Goal: Information Seeking & Learning: Learn about a topic

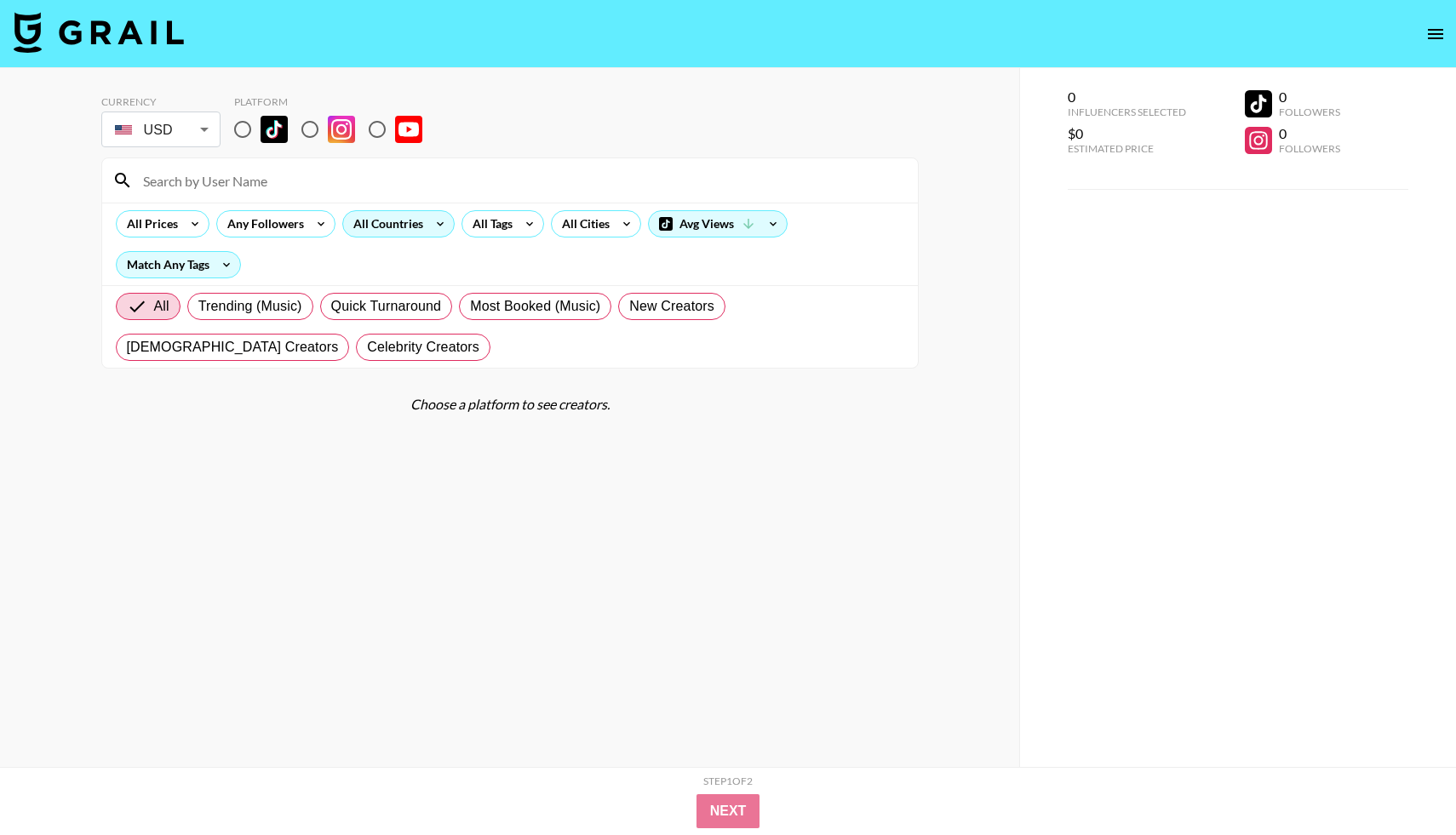
click at [423, 226] on div "All Countries" at bounding box center [385, 223] width 83 height 25
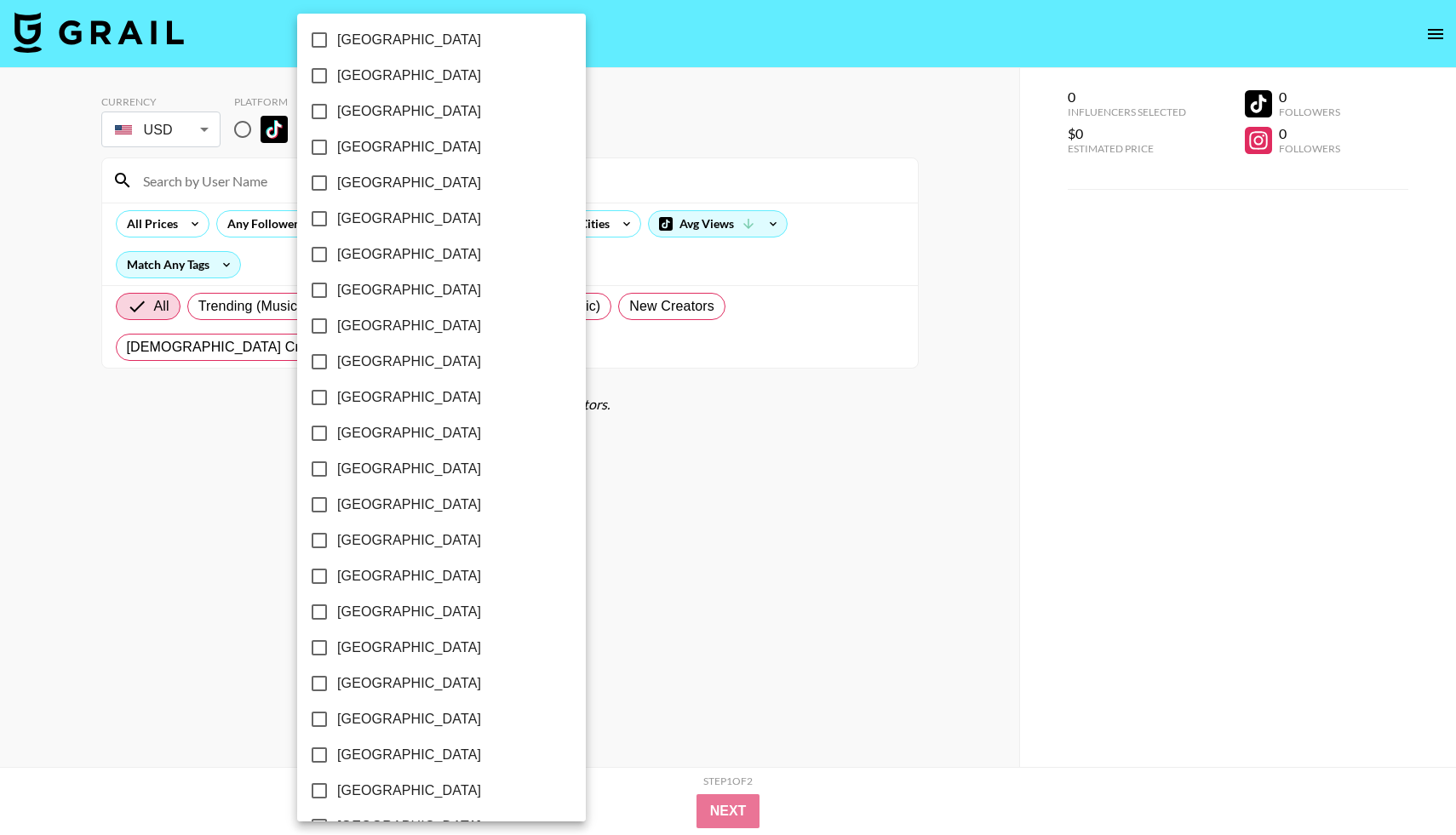
scroll to position [982, 0]
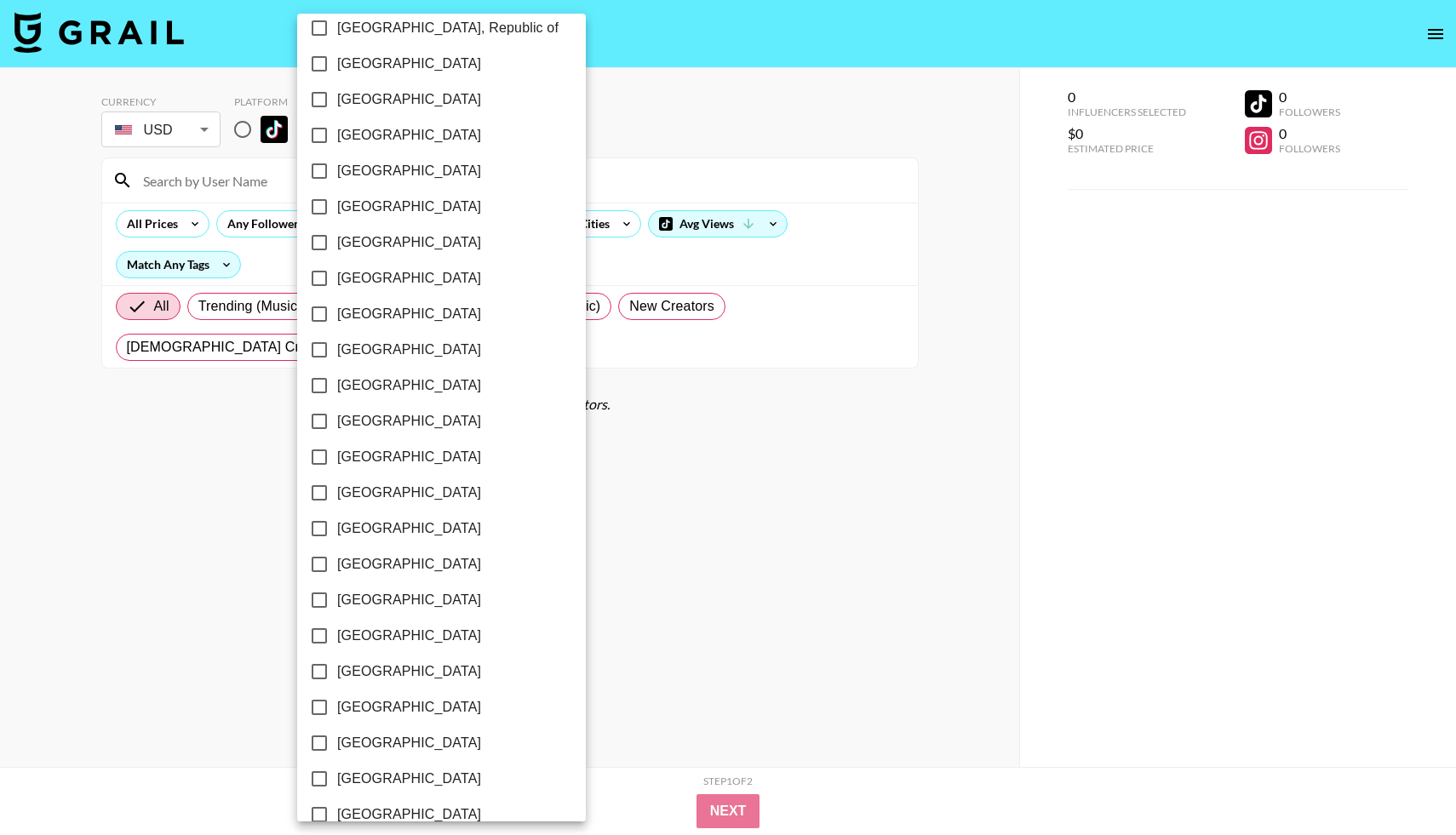
click at [381, 140] on label "[GEOGRAPHIC_DATA]" at bounding box center [429, 134] width 257 height 36
click at [337, 140] on input "[GEOGRAPHIC_DATA]" at bounding box center [318, 134] width 36 height 36
checkbox input "true"
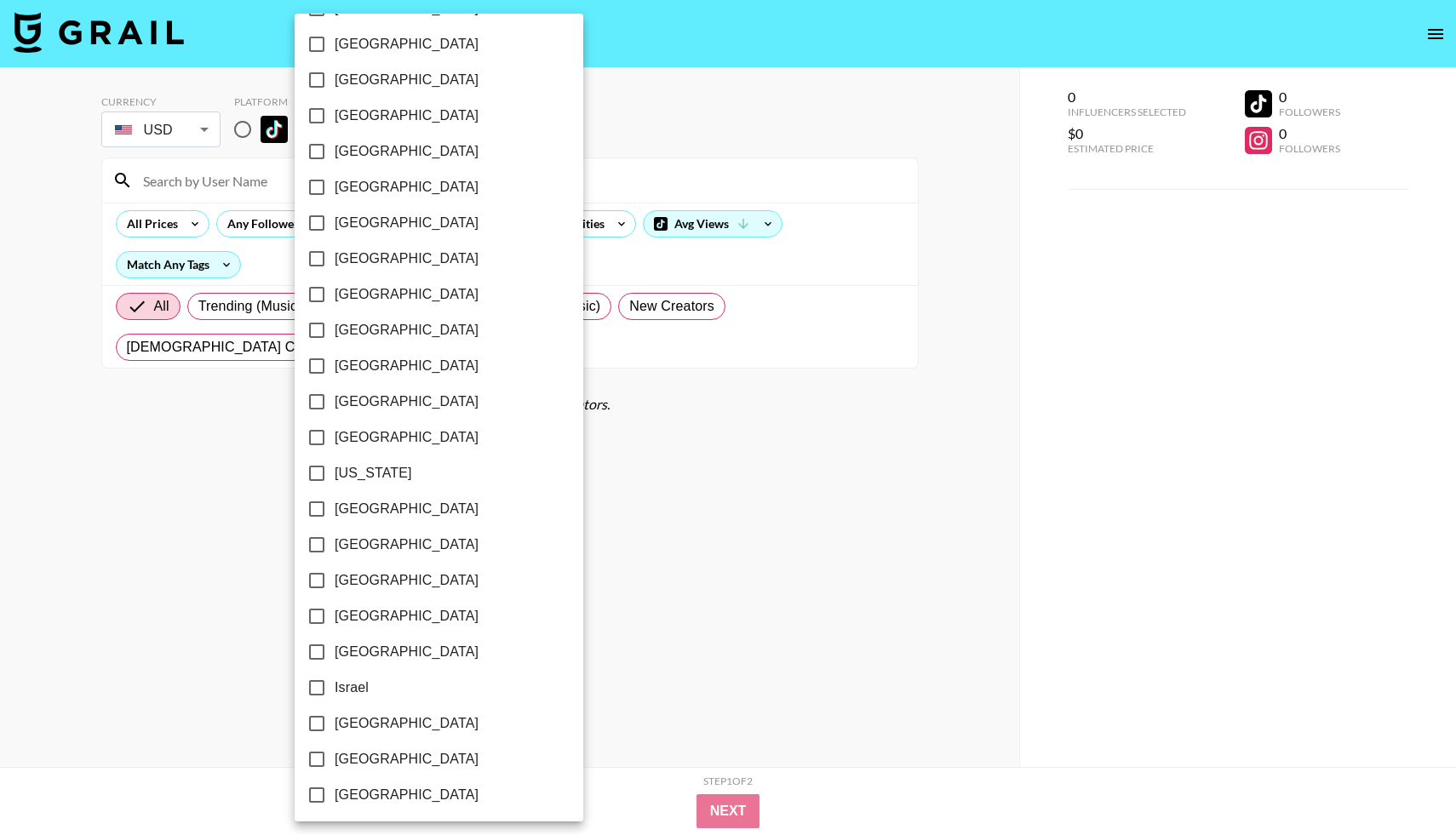
scroll to position [0, 0]
click at [382, 153] on span "[GEOGRAPHIC_DATA]" at bounding box center [407, 153] width 144 height 21
click at [335, 153] on input "[GEOGRAPHIC_DATA]" at bounding box center [317, 152] width 36 height 36
checkbox input "true"
click at [847, 537] on div at bounding box center [728, 417] width 1456 height 835
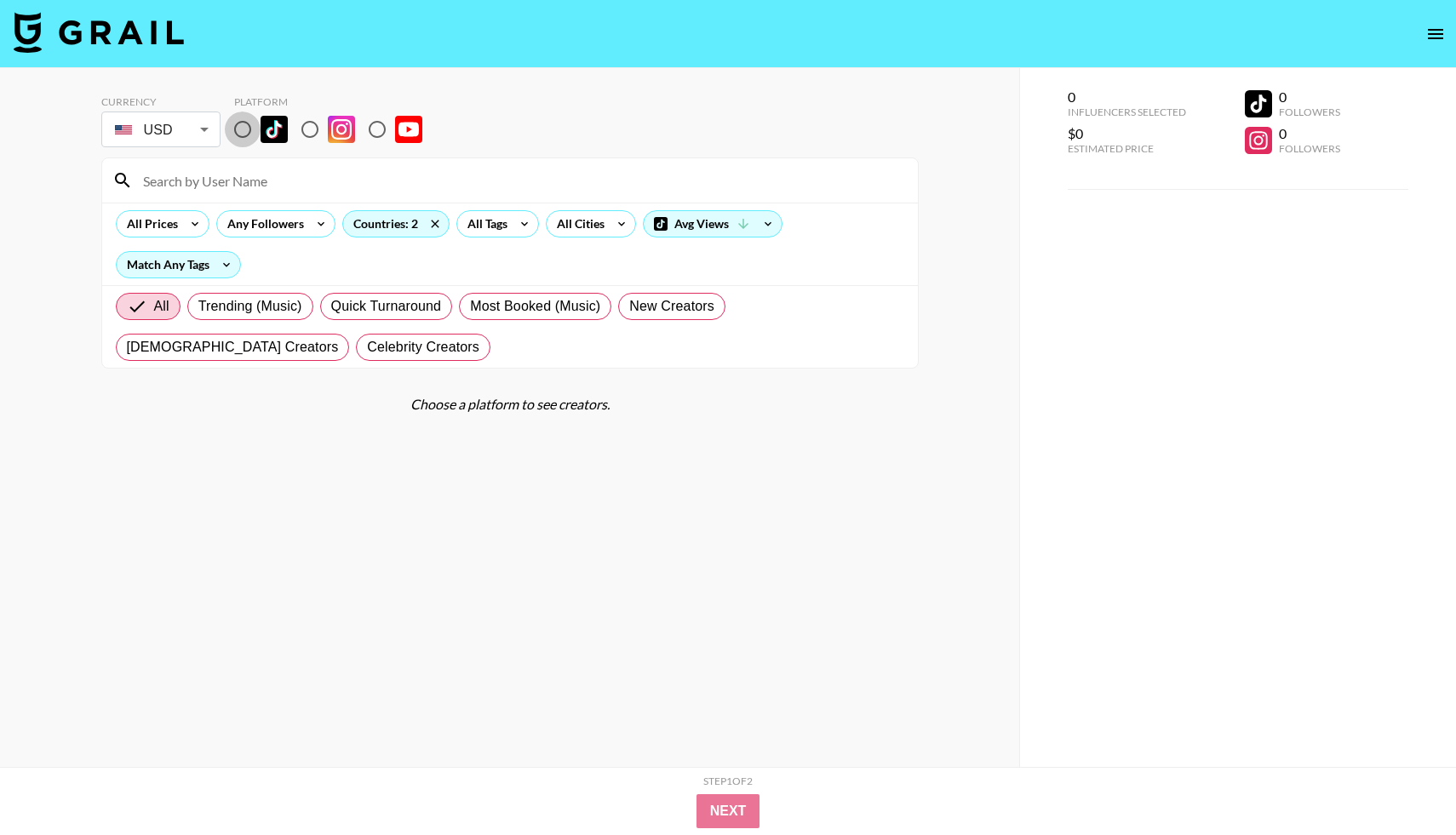
click at [240, 128] on input "radio" at bounding box center [242, 129] width 36 height 36
radio input "true"
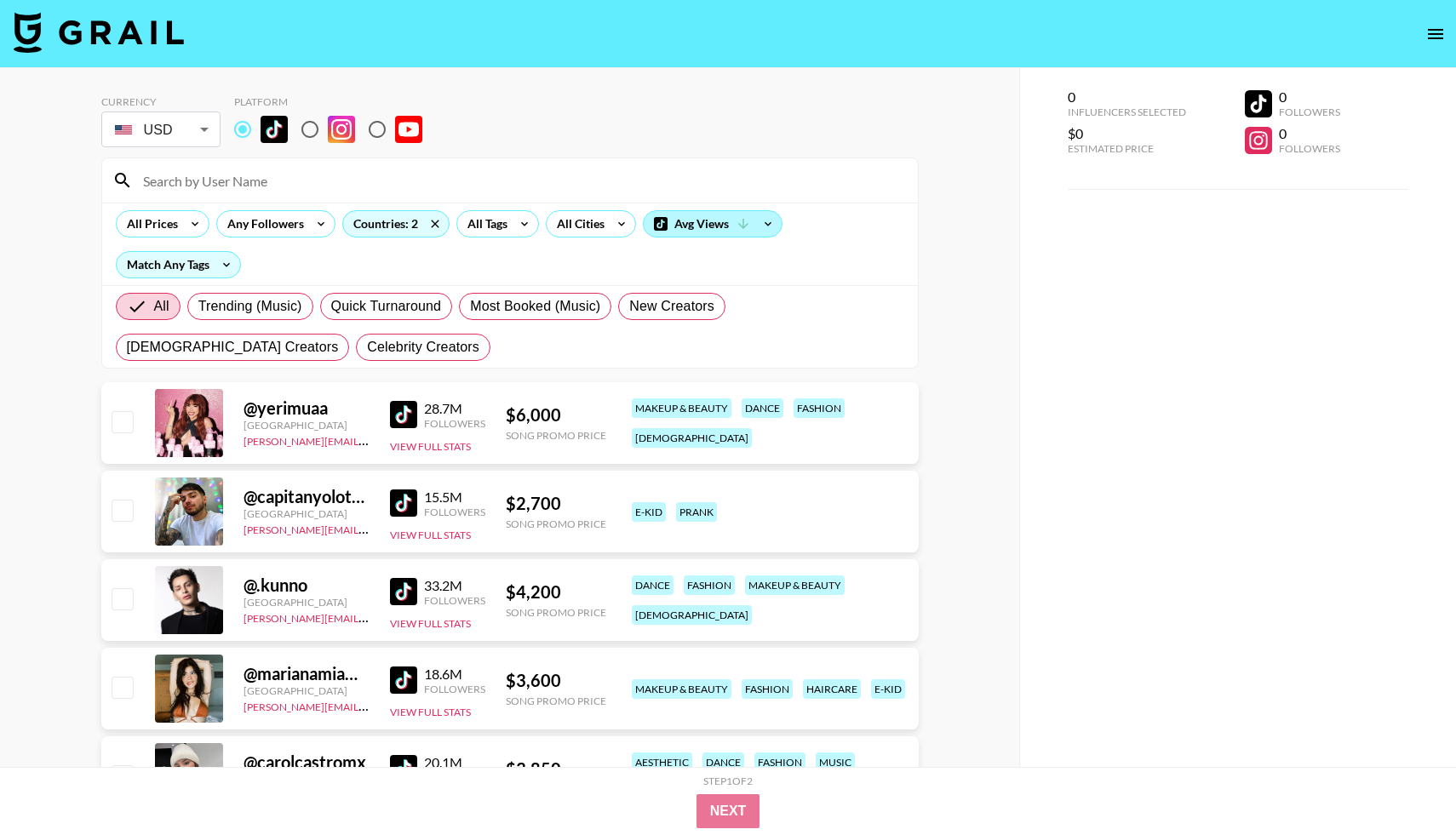
click at [689, 226] on div "Avg Views" at bounding box center [712, 223] width 138 height 25
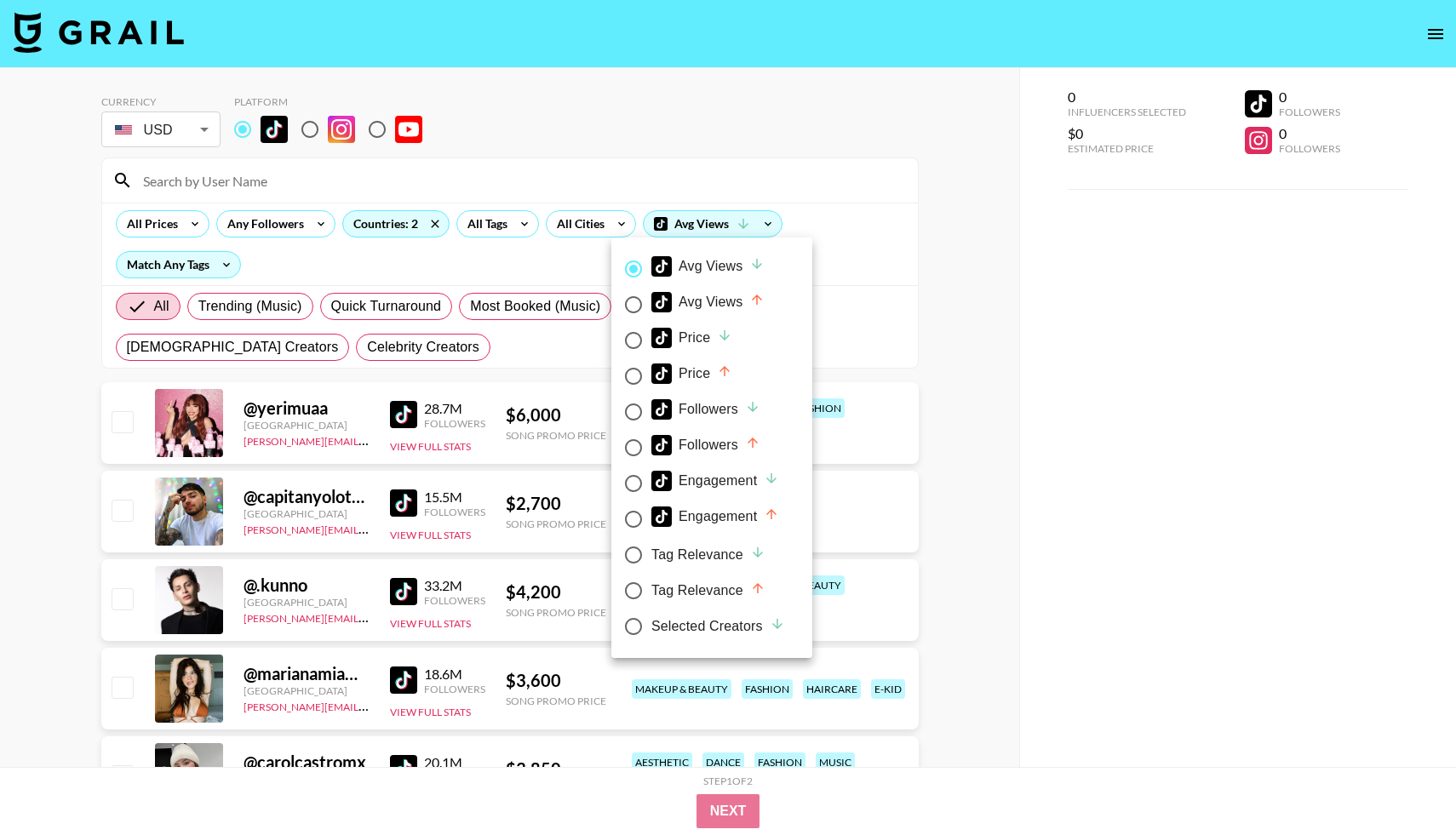
click at [711, 375] on div "Price" at bounding box center [691, 374] width 81 height 21
click at [651, 375] on input "Price" at bounding box center [633, 375] width 36 height 36
radio input "true"
radio input "false"
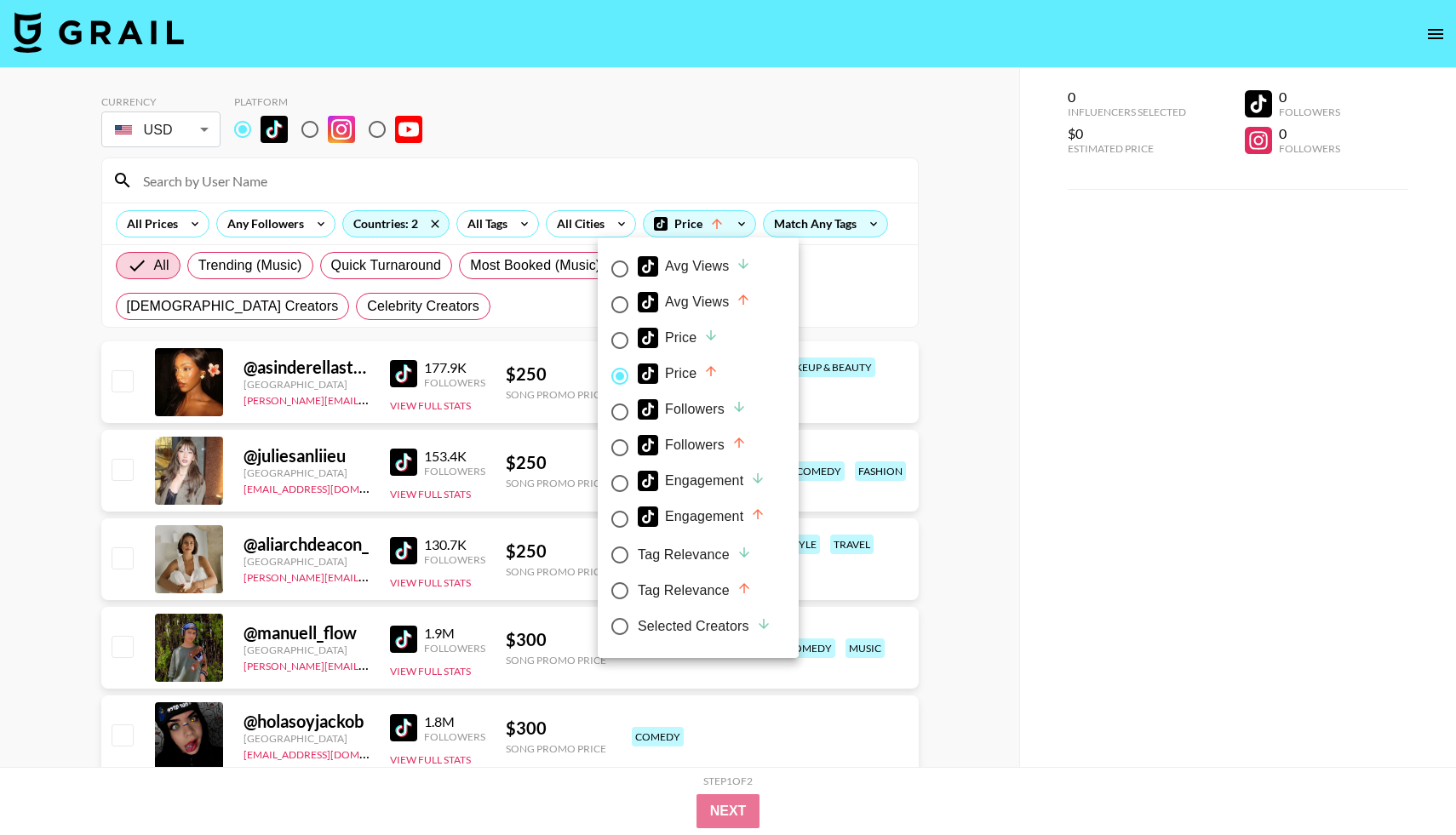
click at [989, 368] on div at bounding box center [728, 417] width 1456 height 835
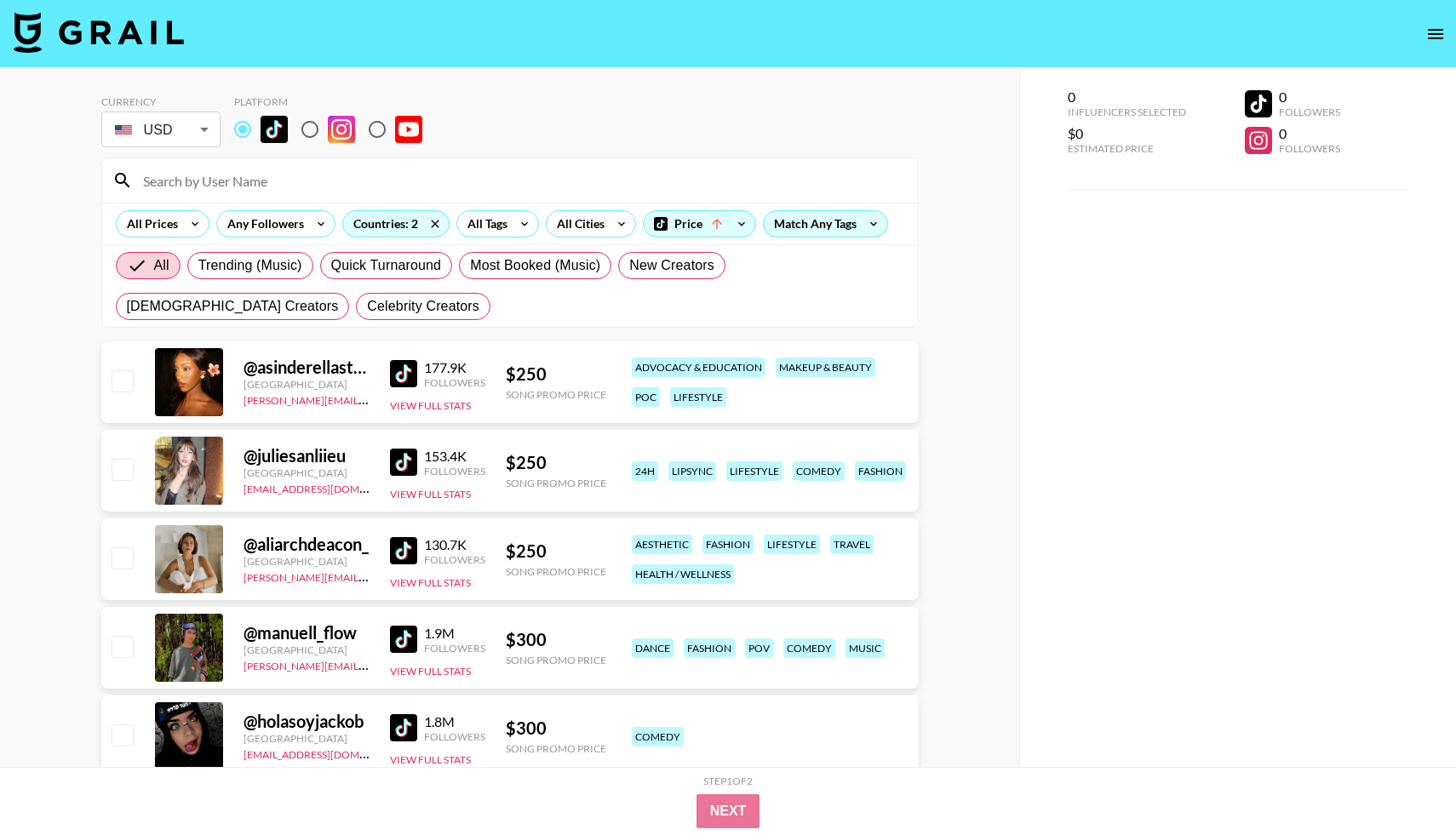
click at [400, 368] on img at bounding box center [403, 373] width 27 height 27
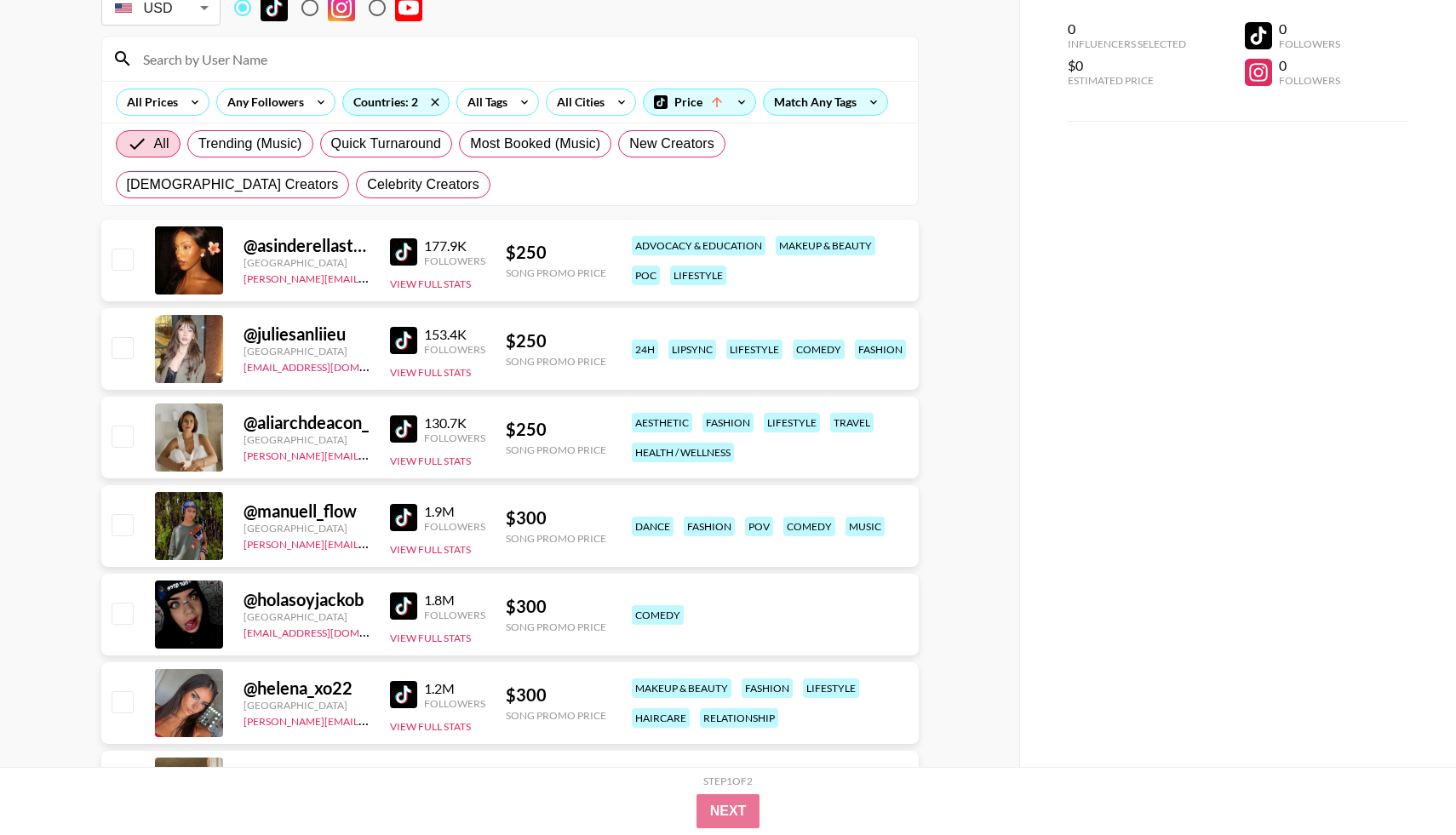
scroll to position [135, 0]
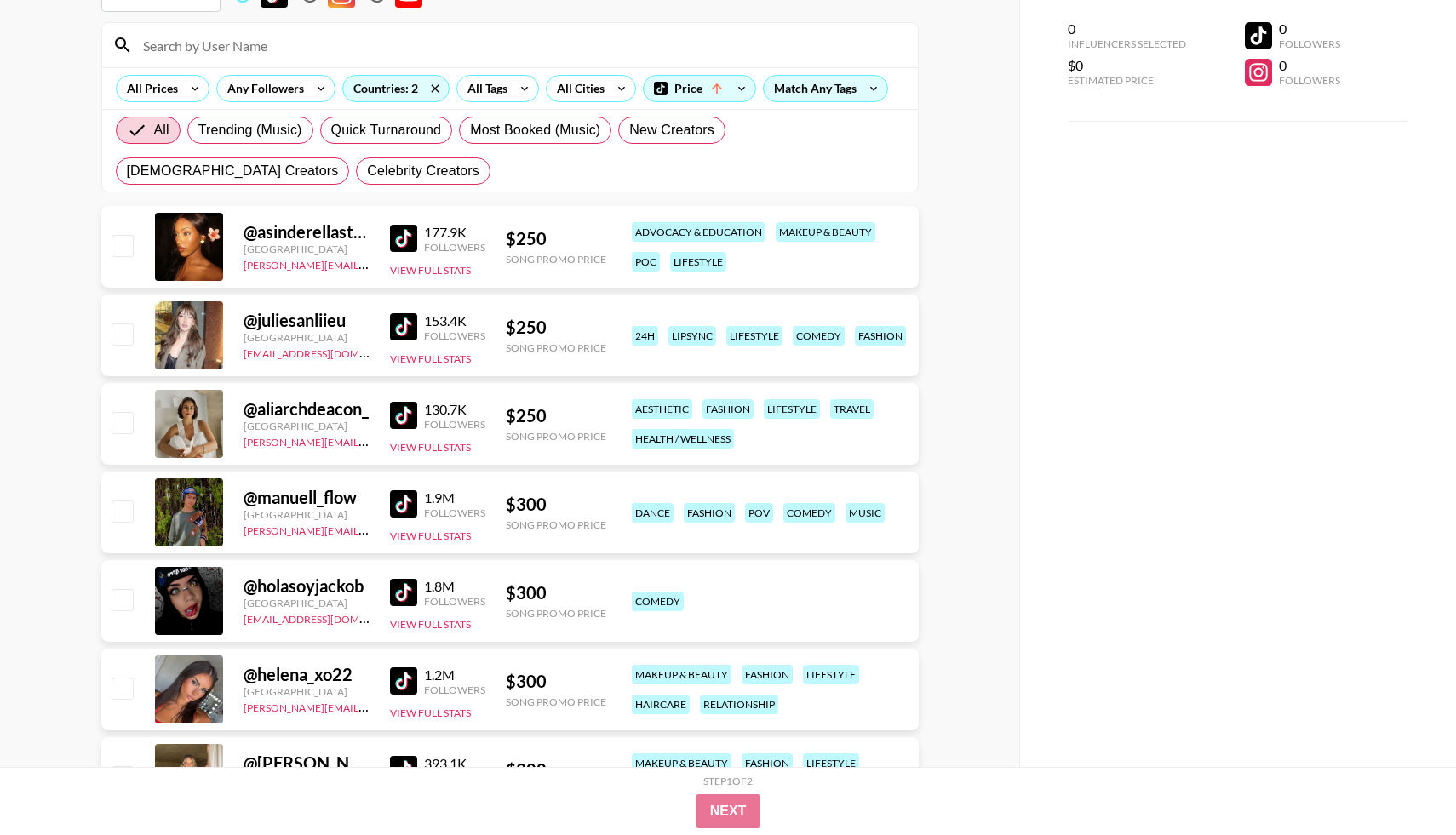
click at [397, 418] on img at bounding box center [403, 414] width 27 height 27
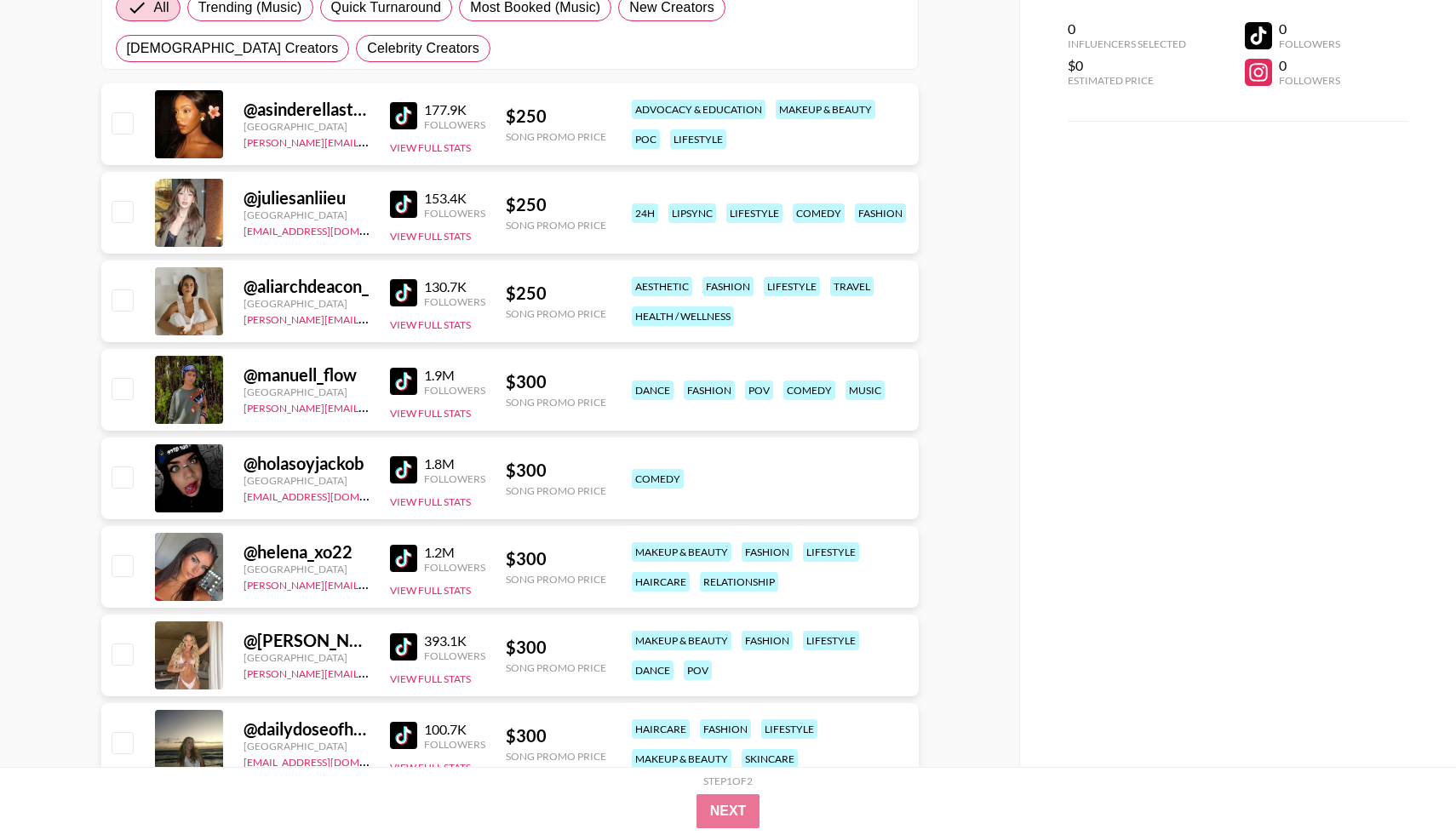
scroll to position [259, 0]
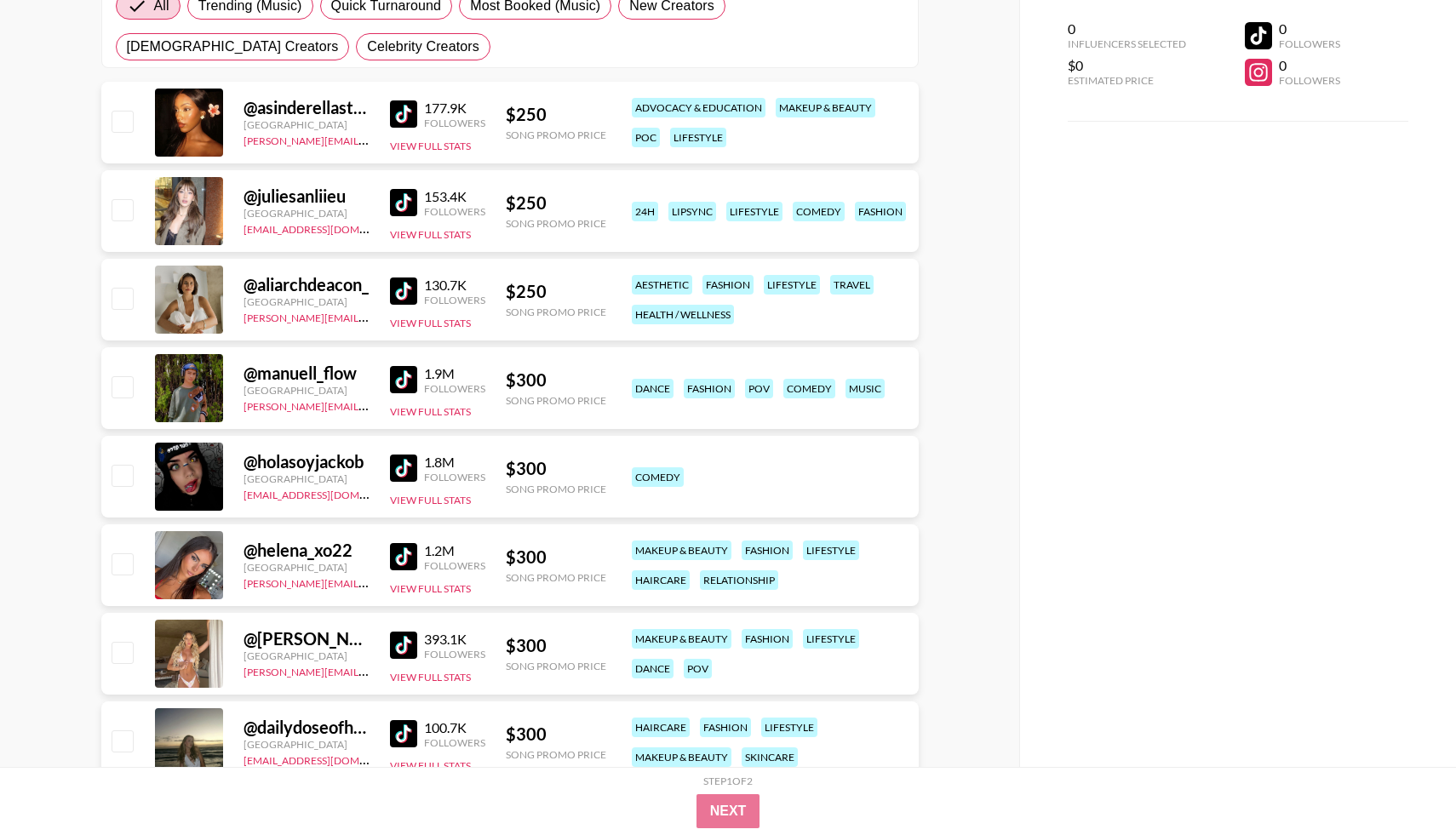
click at [395, 378] on img at bounding box center [403, 379] width 27 height 27
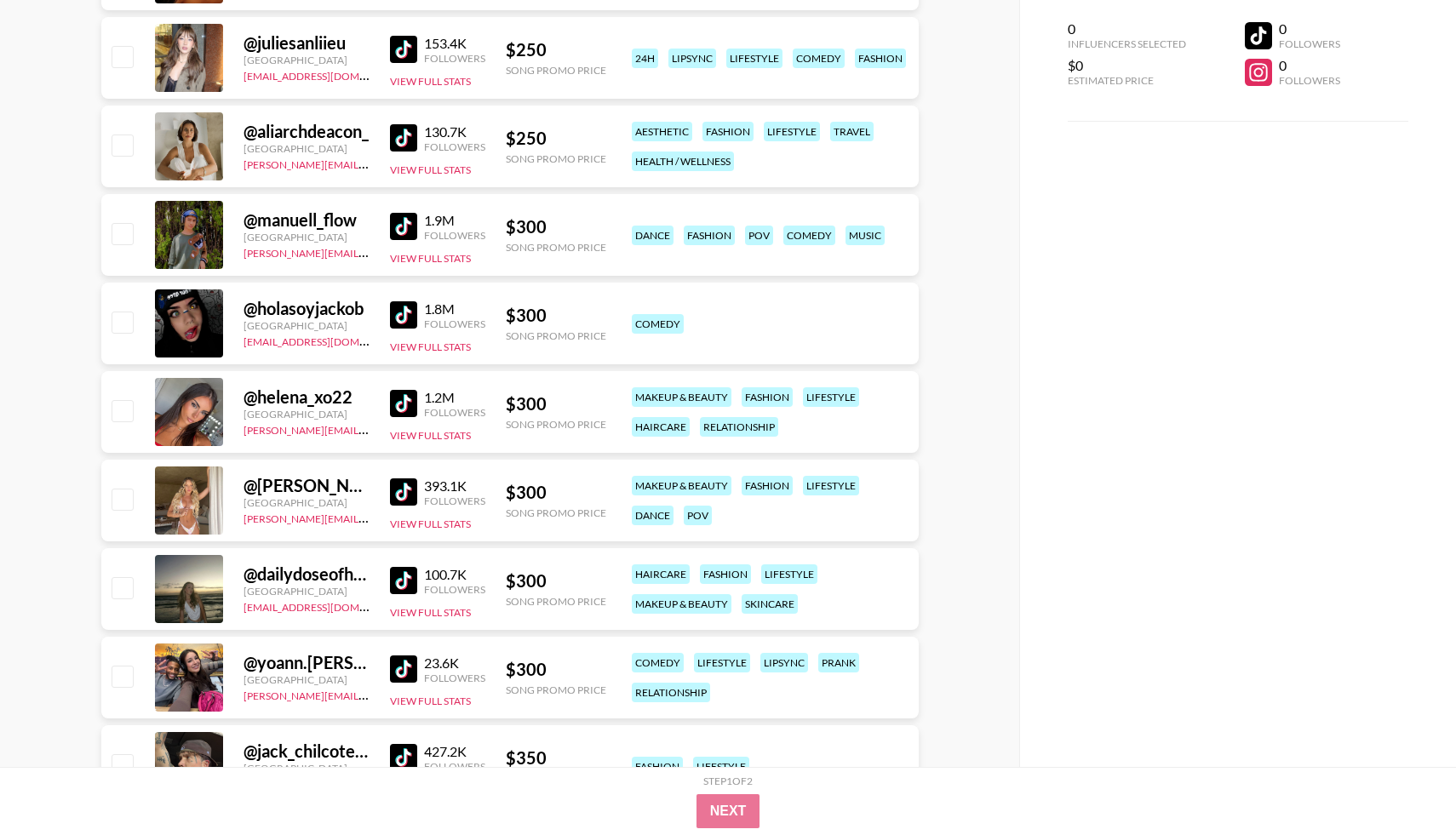
scroll to position [414, 0]
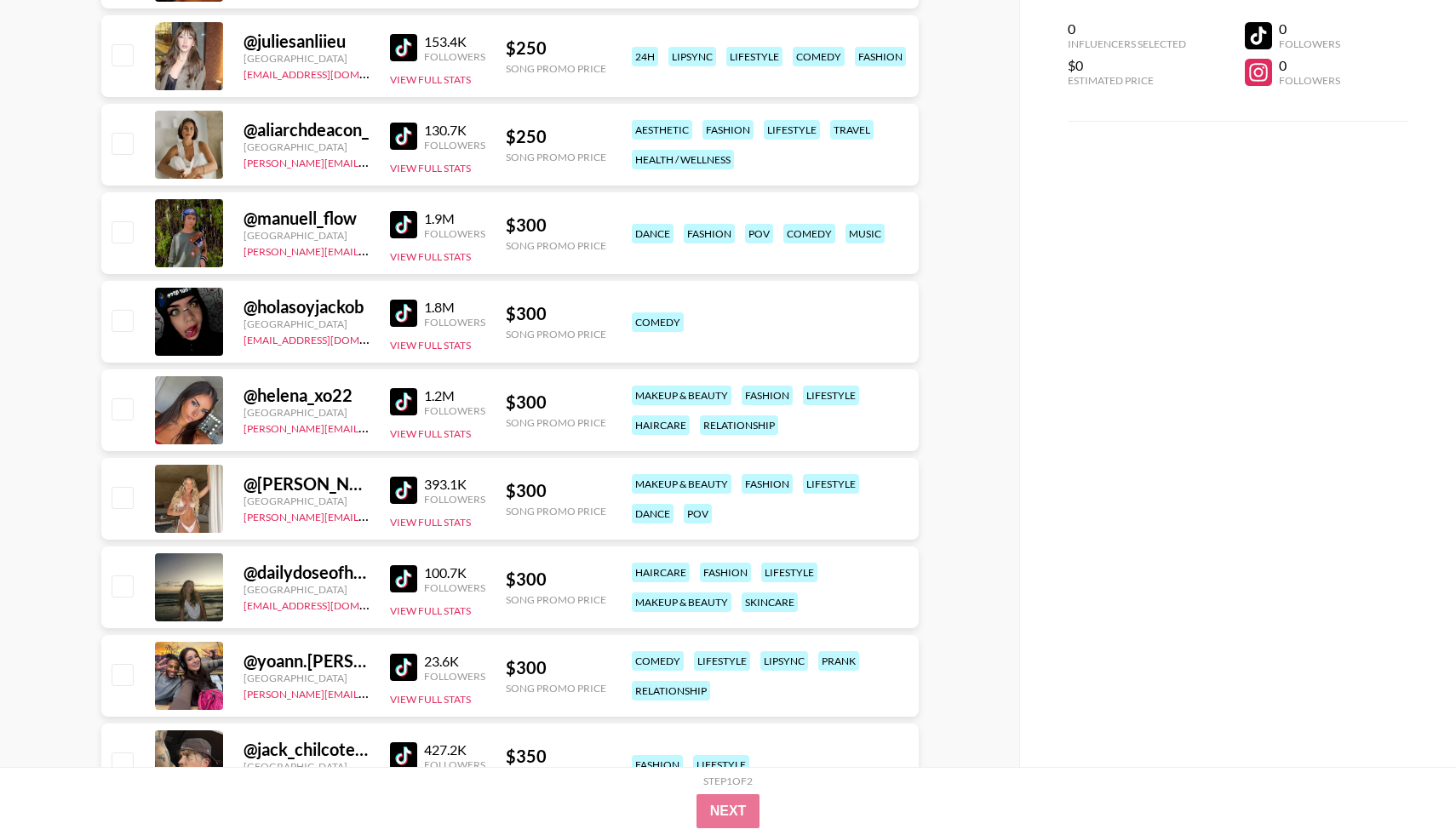
click at [404, 477] on img at bounding box center [403, 490] width 27 height 27
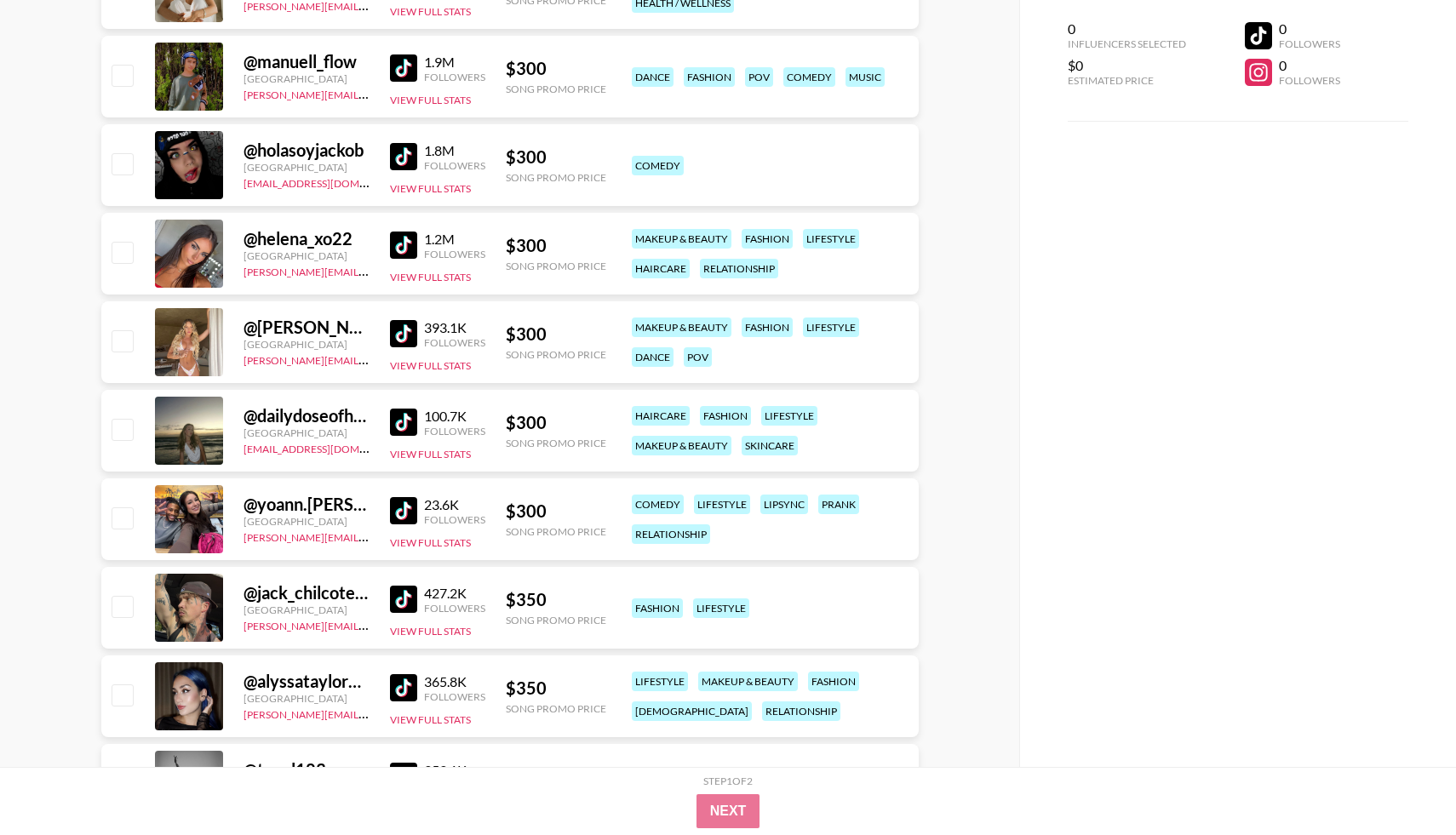
scroll to position [573, 0]
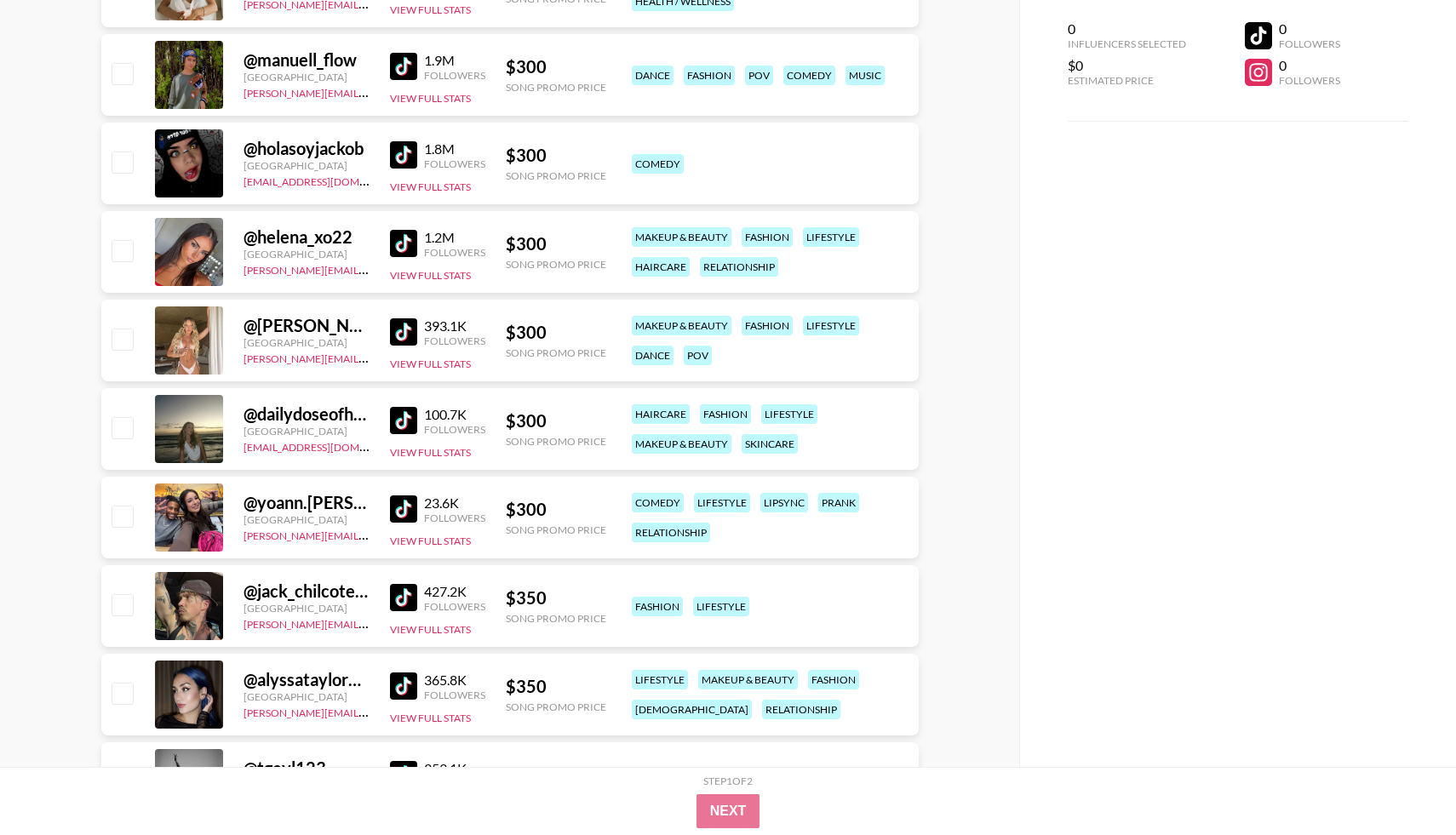
click at [409, 421] on img at bounding box center [403, 420] width 27 height 27
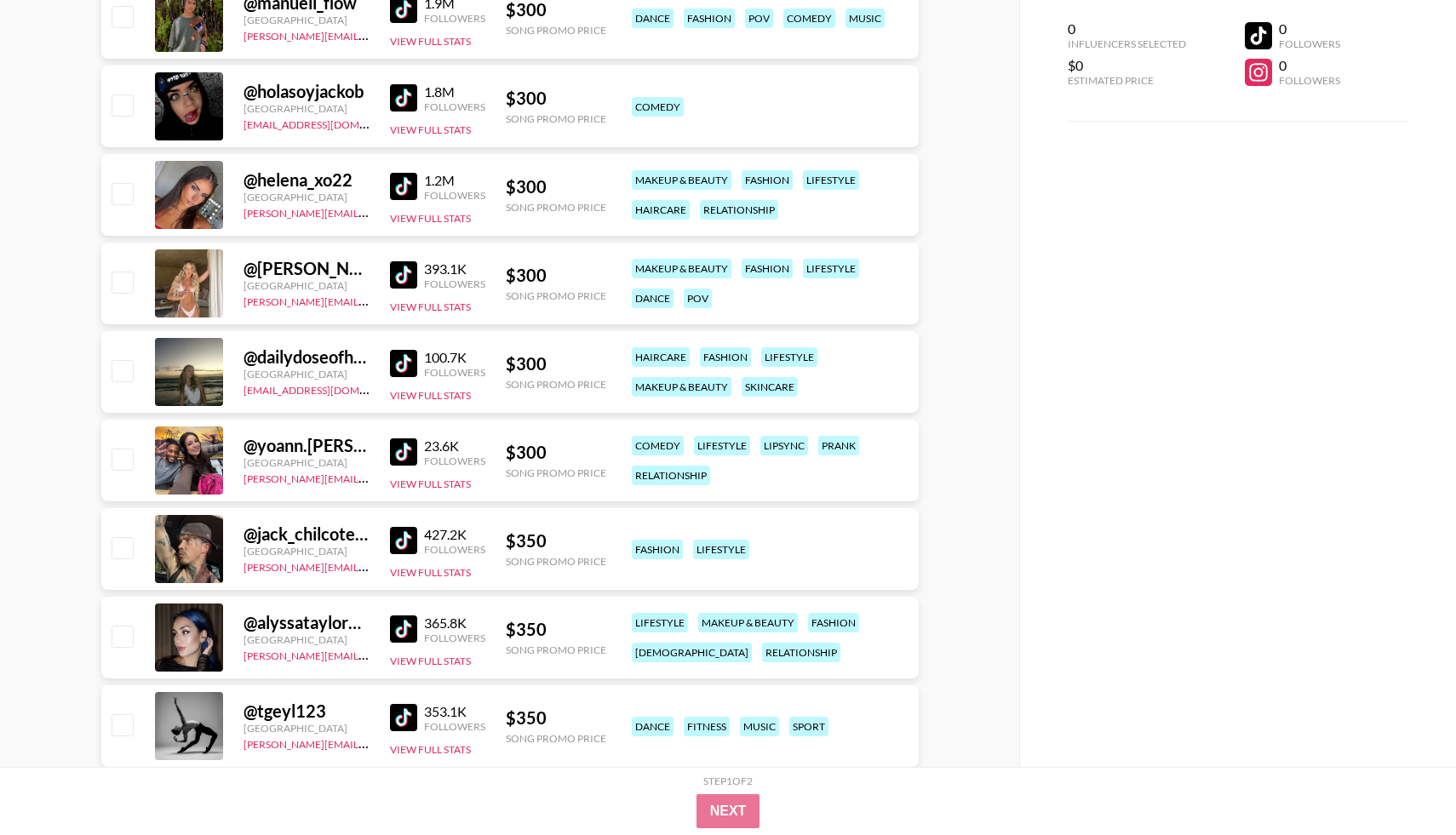
scroll to position [632, 0]
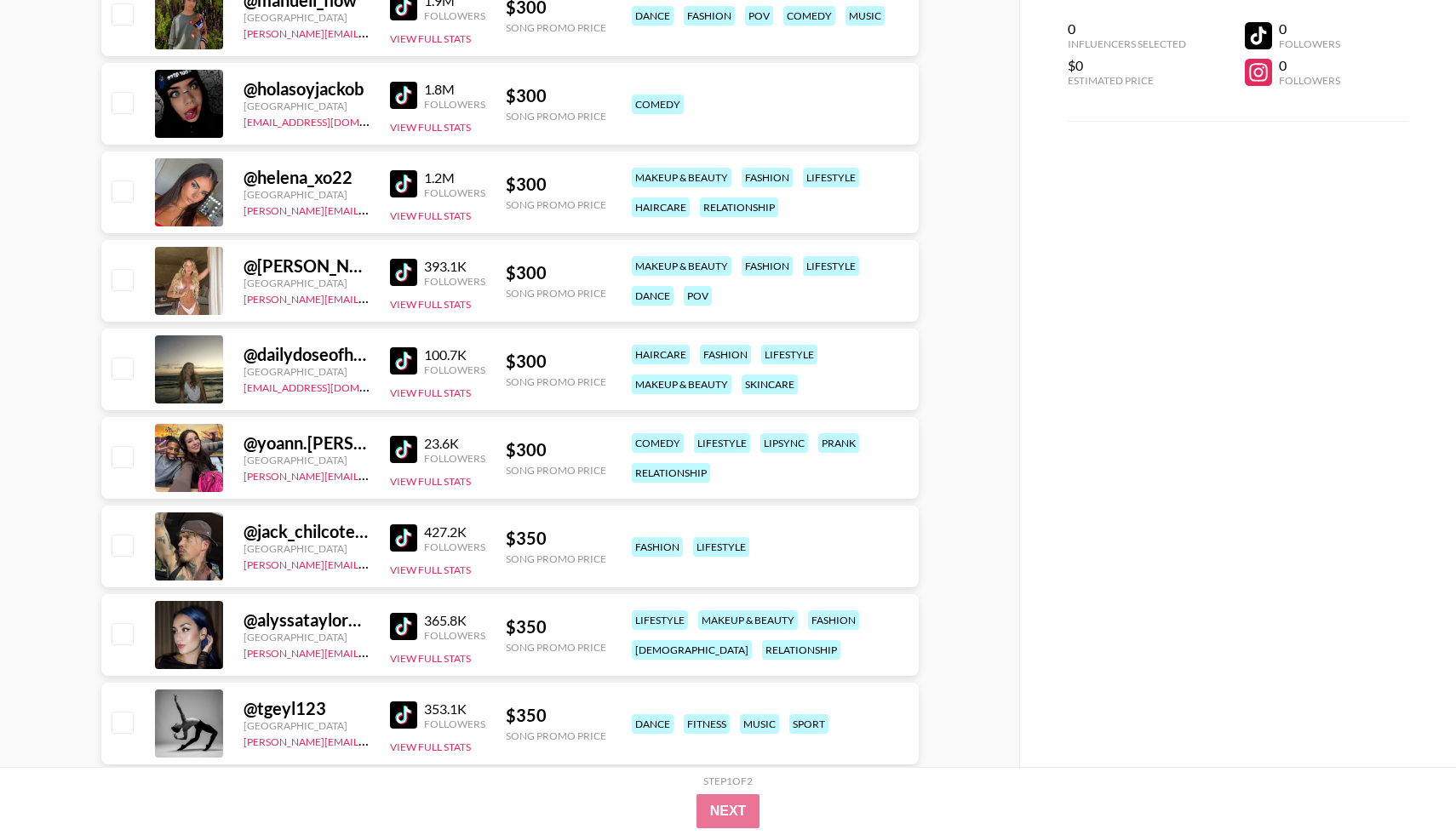
click at [394, 453] on img at bounding box center [403, 449] width 27 height 27
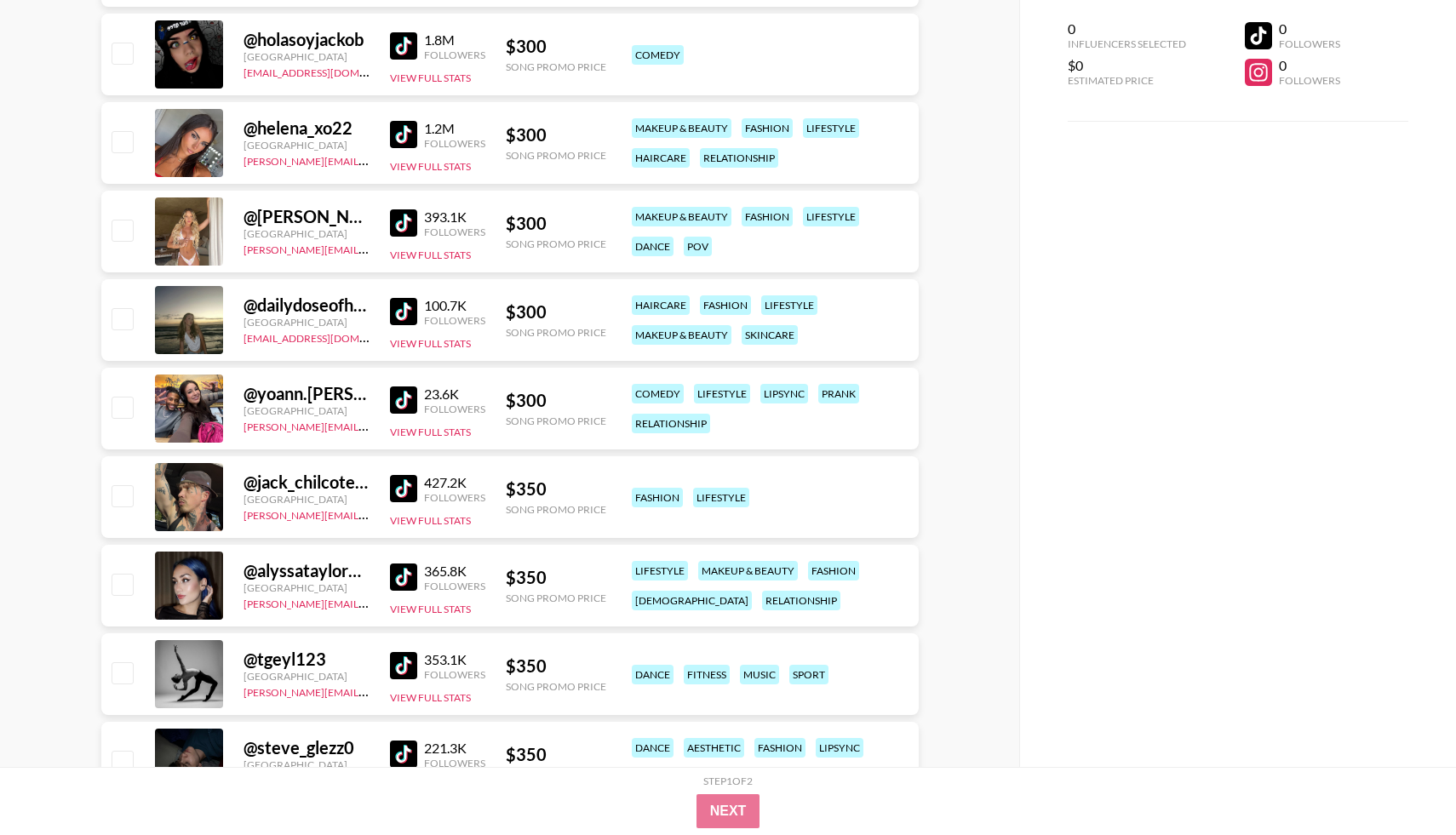
scroll to position [688, 0]
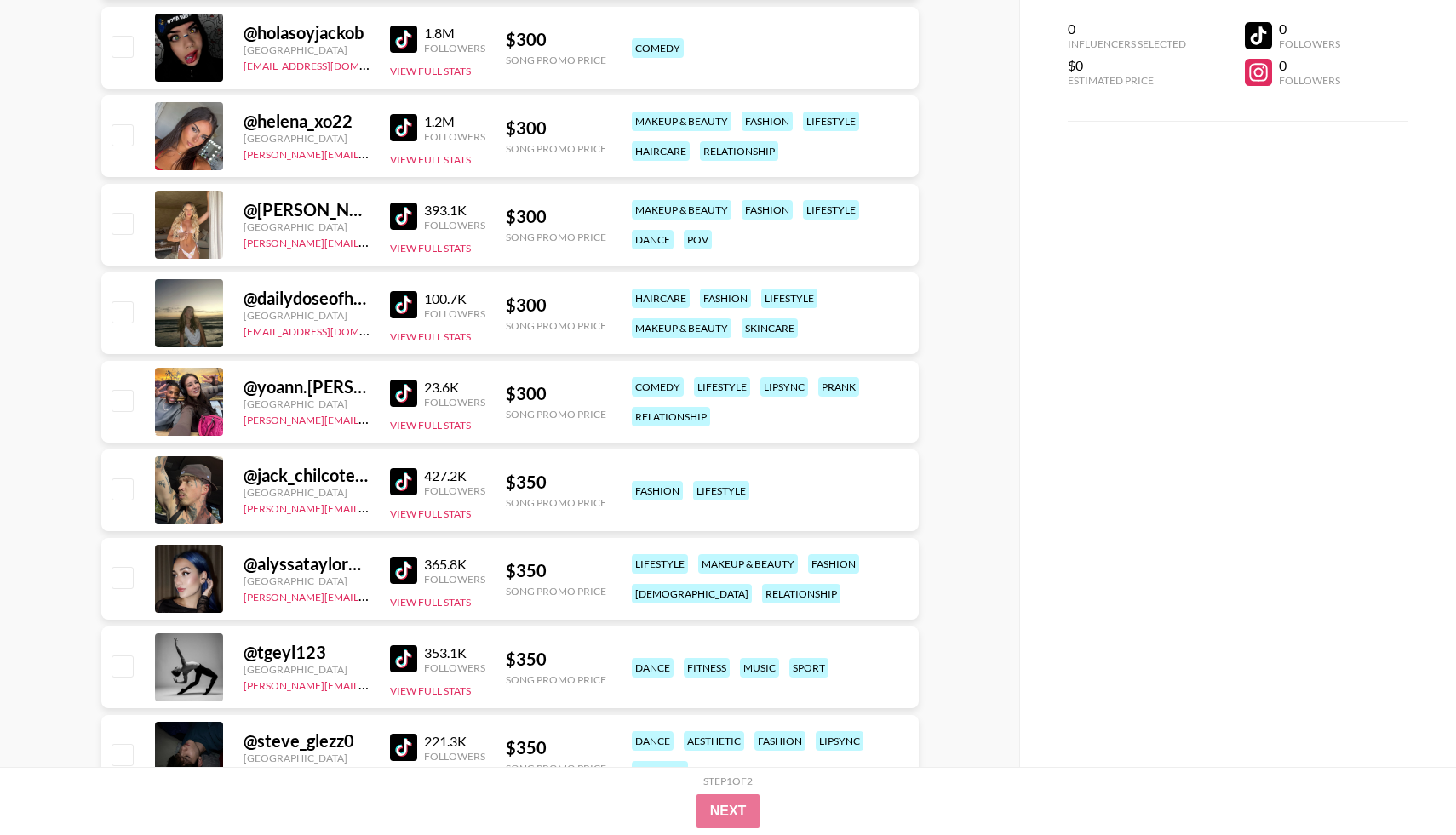
click at [399, 481] on img at bounding box center [403, 481] width 27 height 27
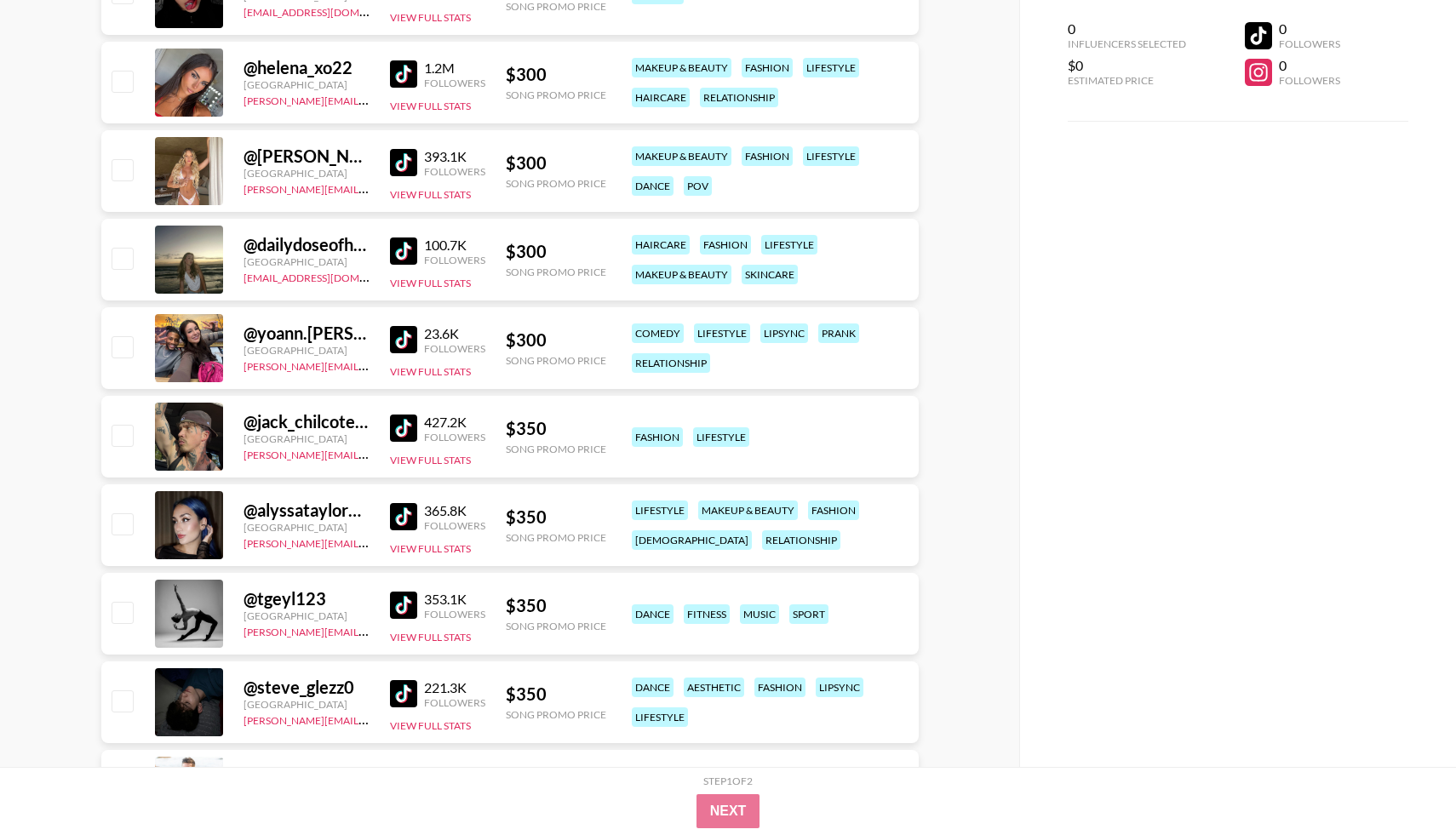
scroll to position [747, 0]
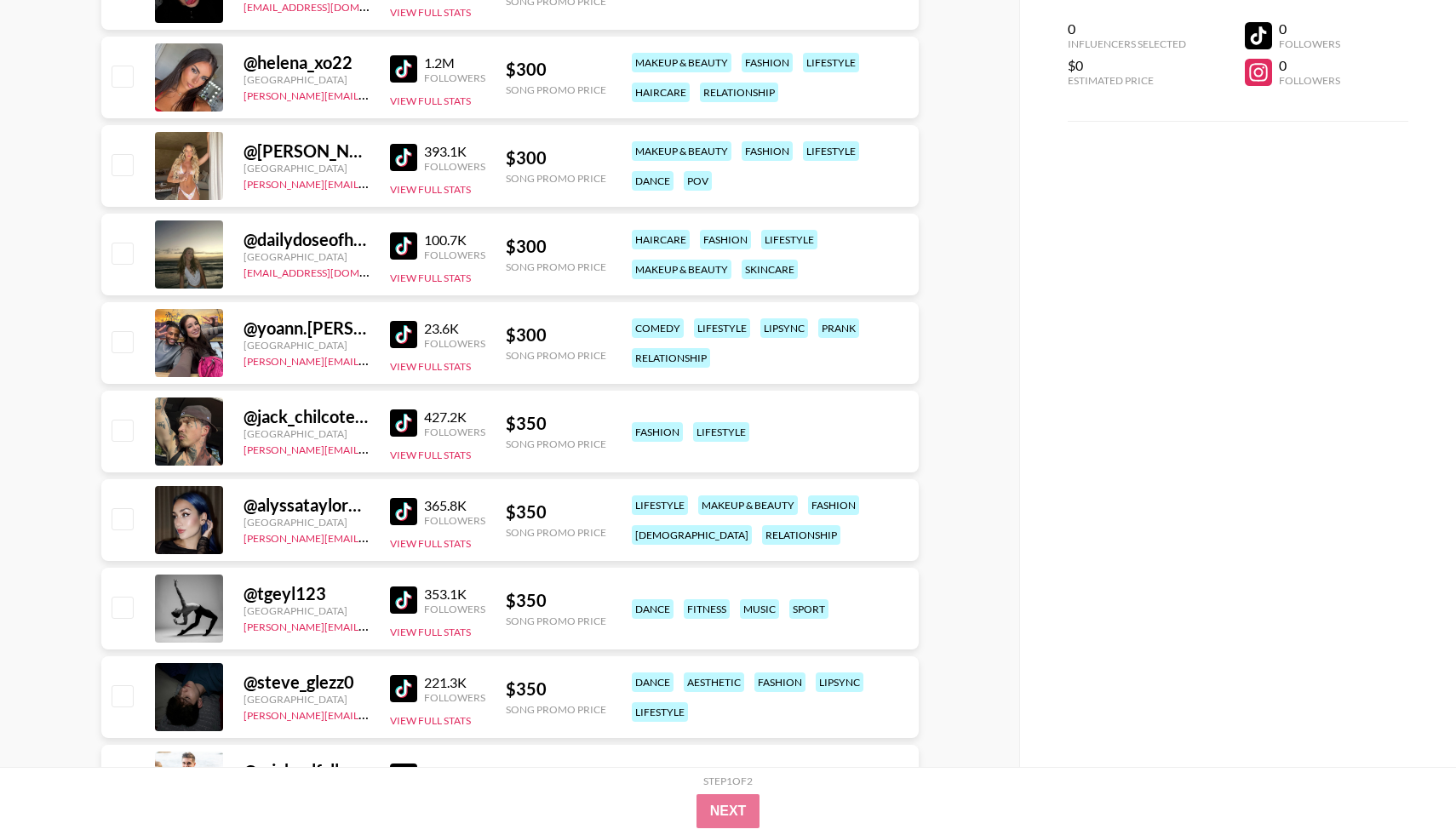
click at [409, 512] on img at bounding box center [403, 511] width 27 height 27
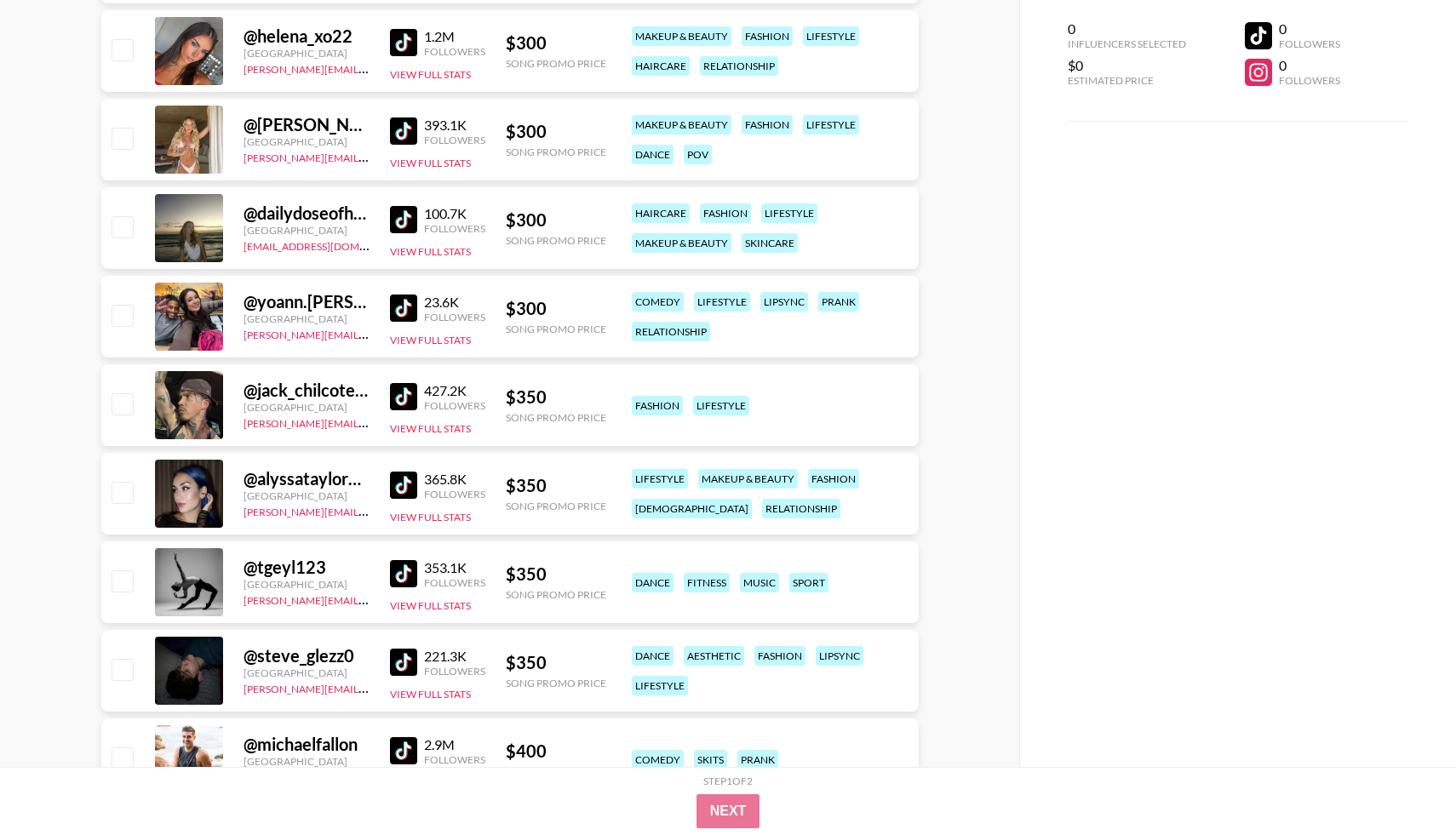
scroll to position [775, 0]
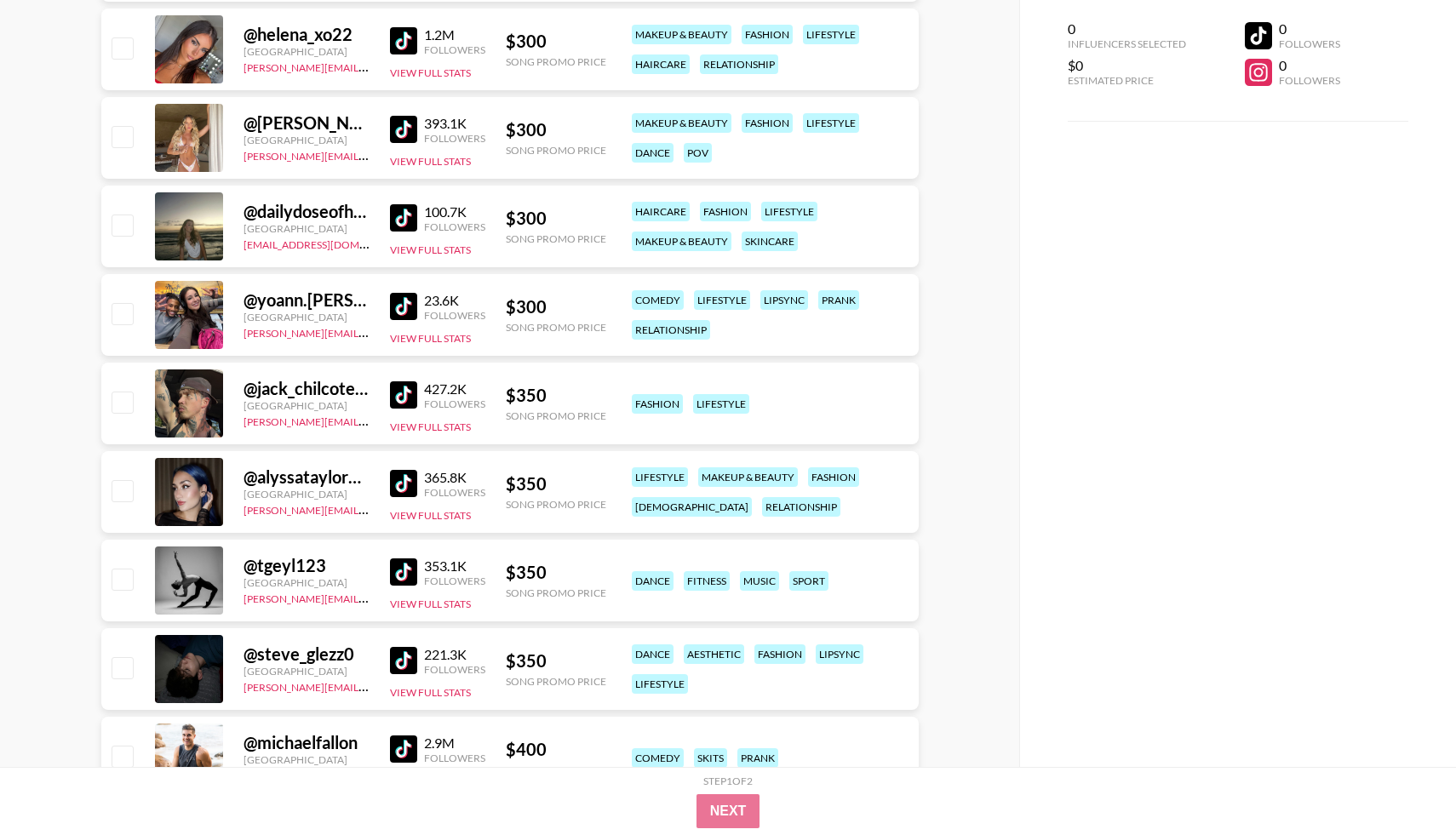
click at [397, 569] on img at bounding box center [403, 571] width 27 height 27
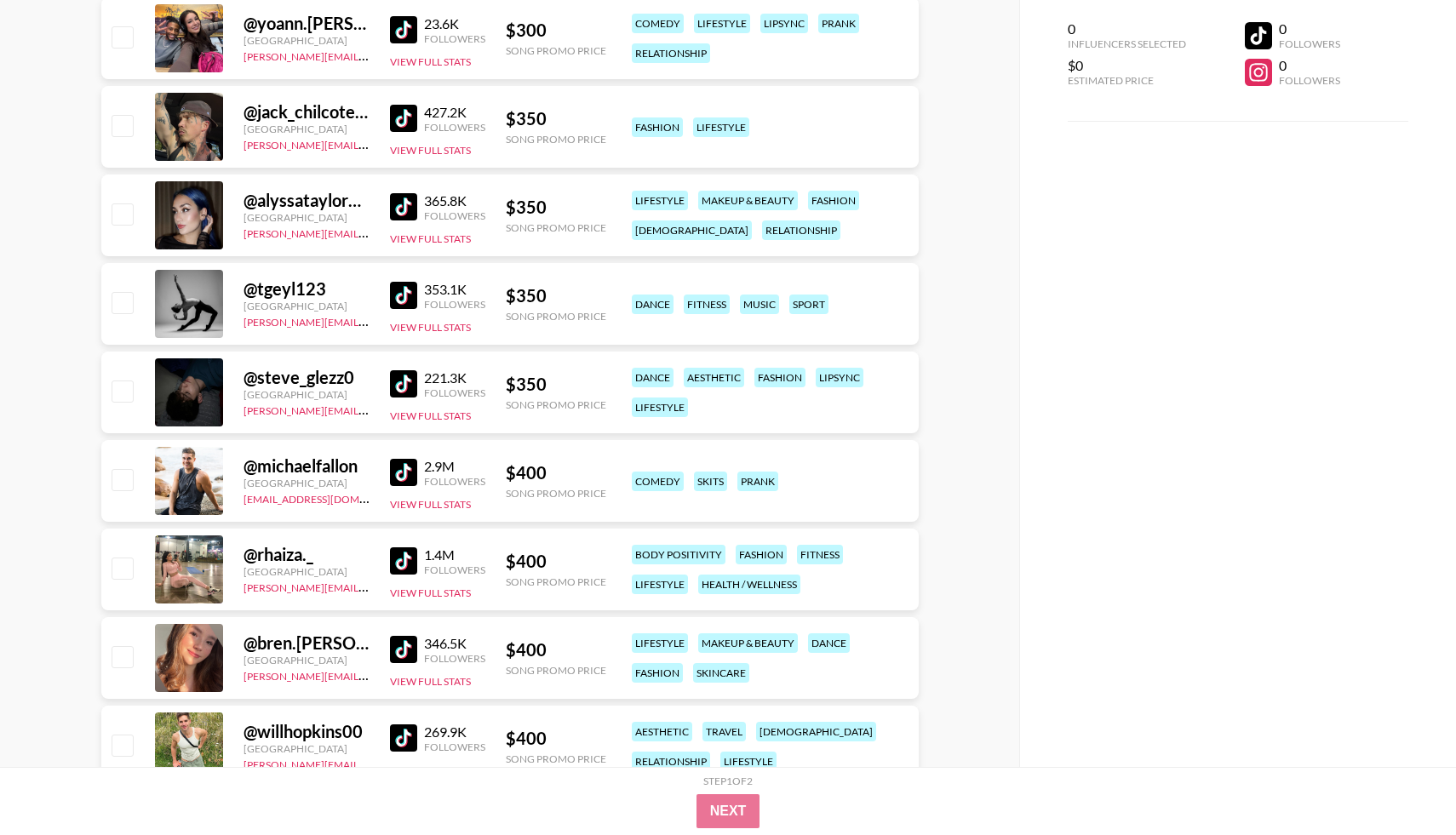
scroll to position [1101, 0]
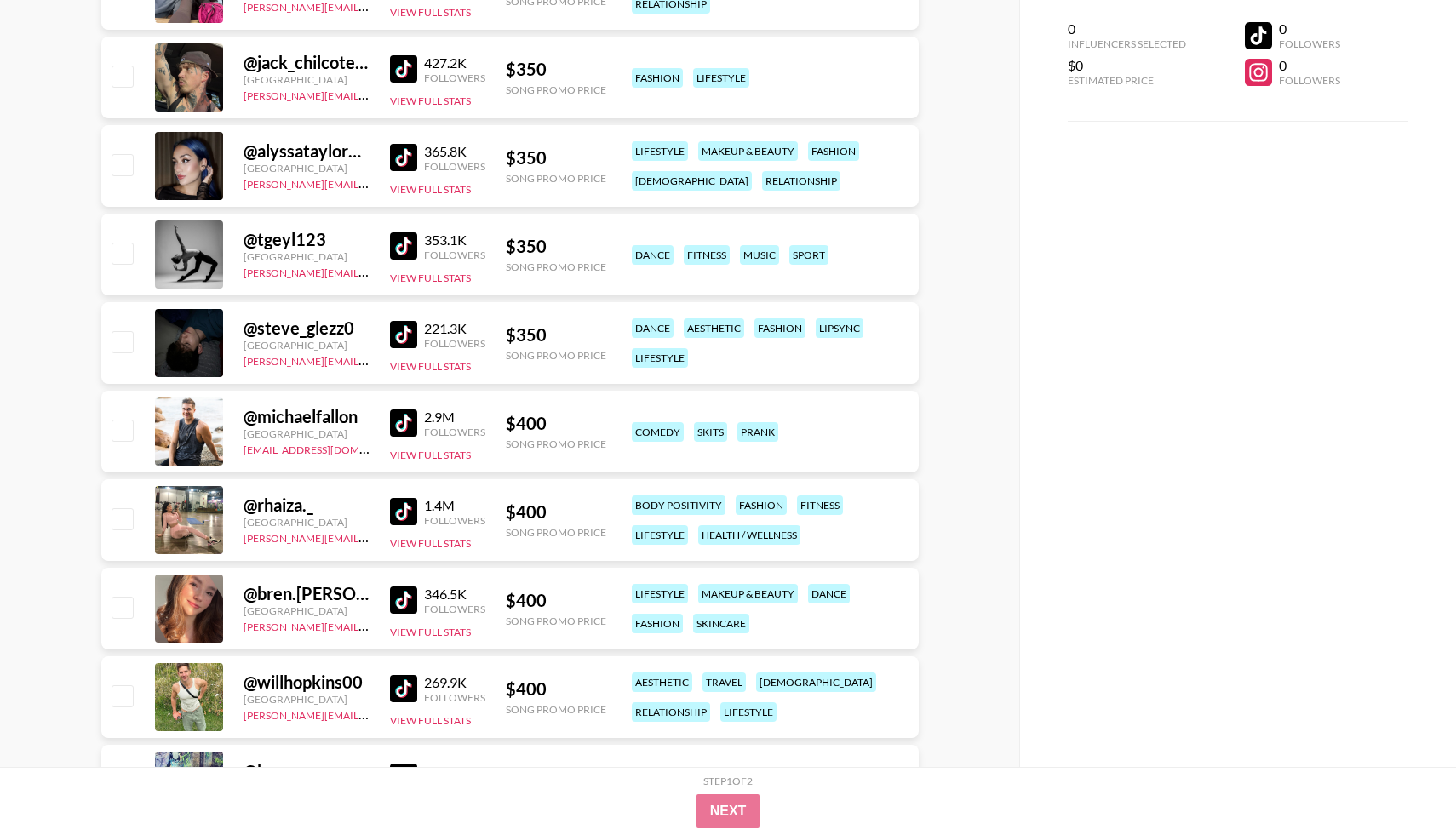
click at [408, 507] on img at bounding box center [403, 511] width 27 height 27
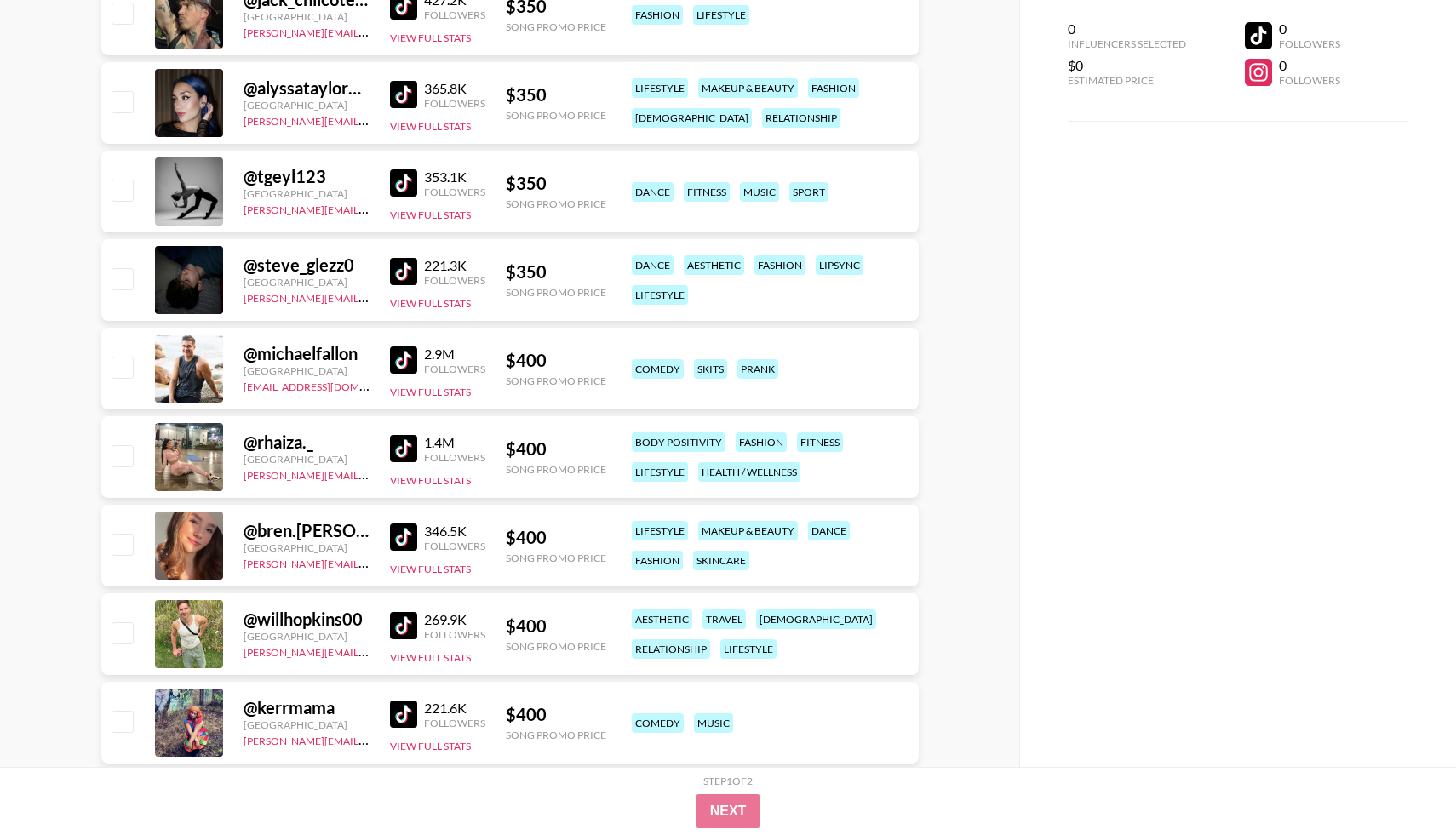
scroll to position [1183, 0]
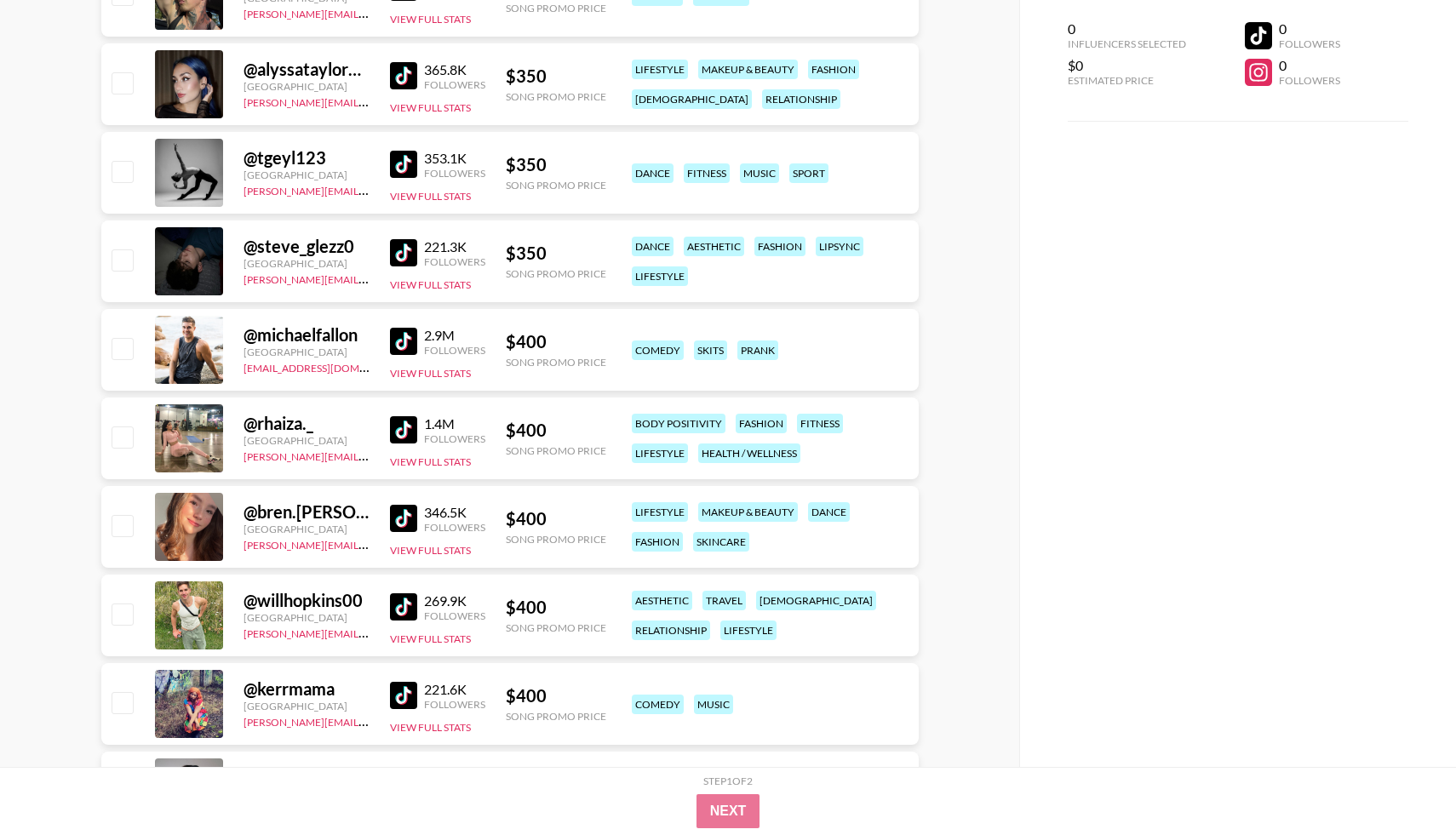
click at [397, 527] on img at bounding box center [403, 518] width 27 height 27
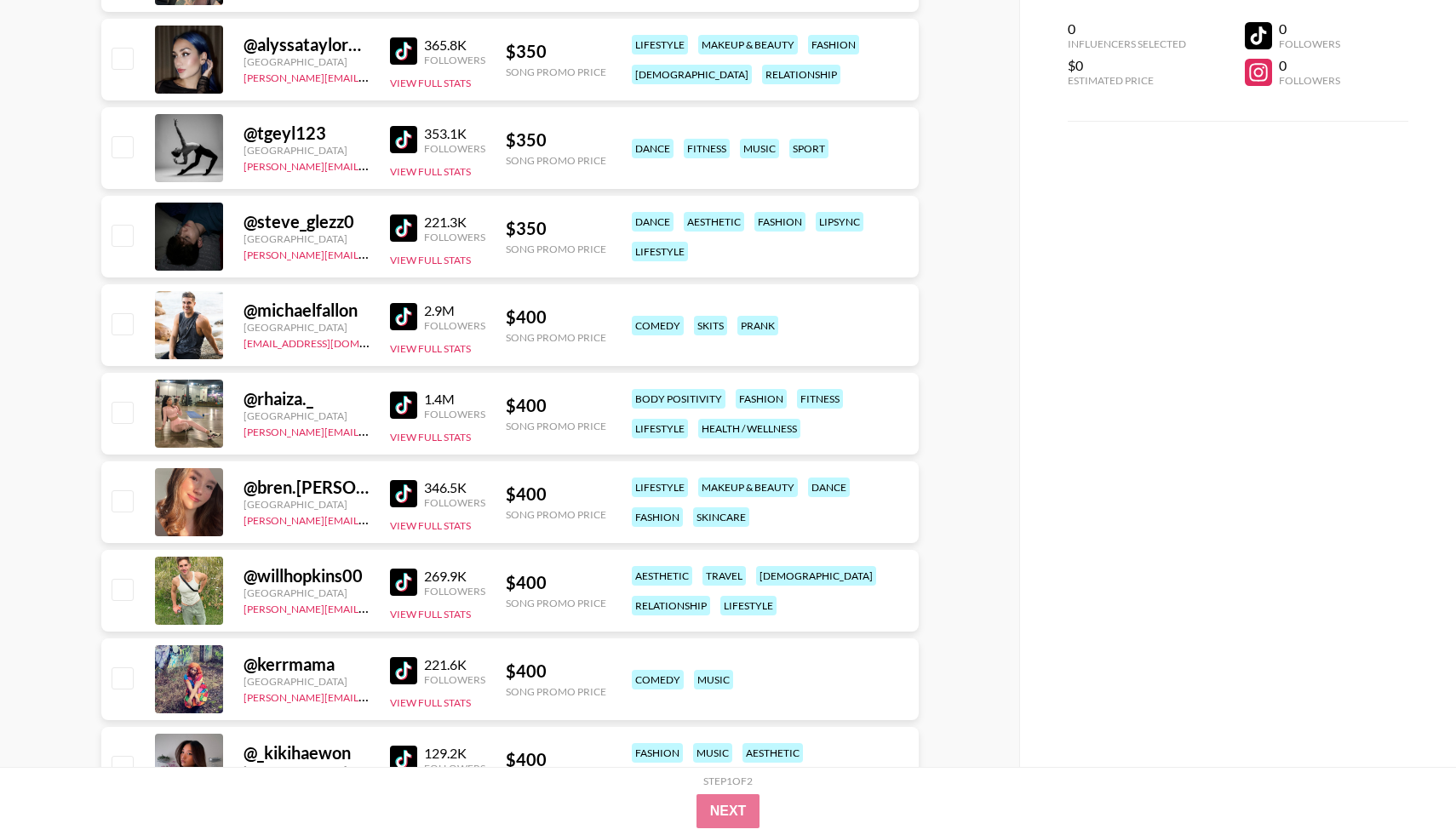
scroll to position [1223, 0]
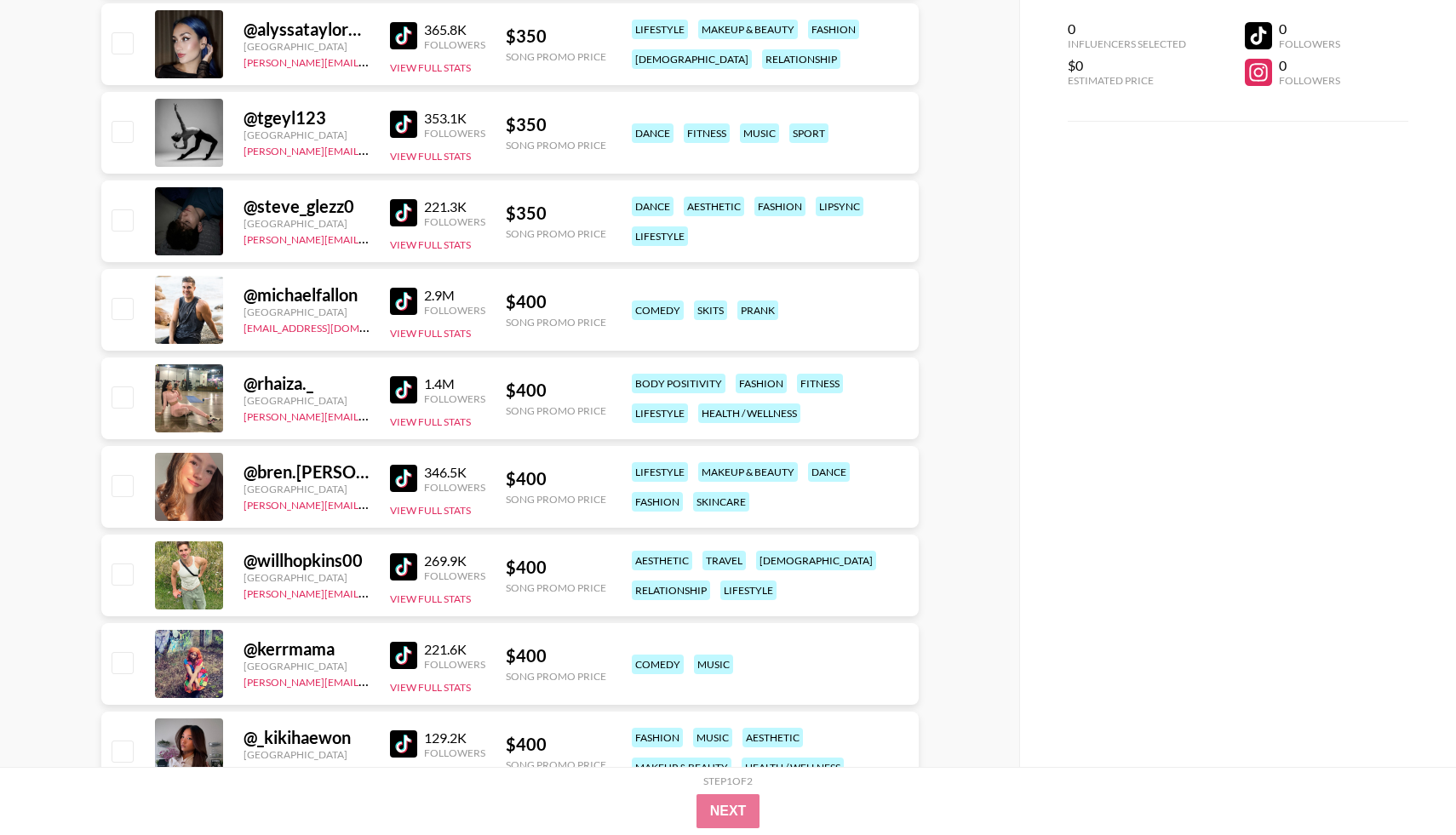
click at [390, 578] on img at bounding box center [403, 566] width 27 height 27
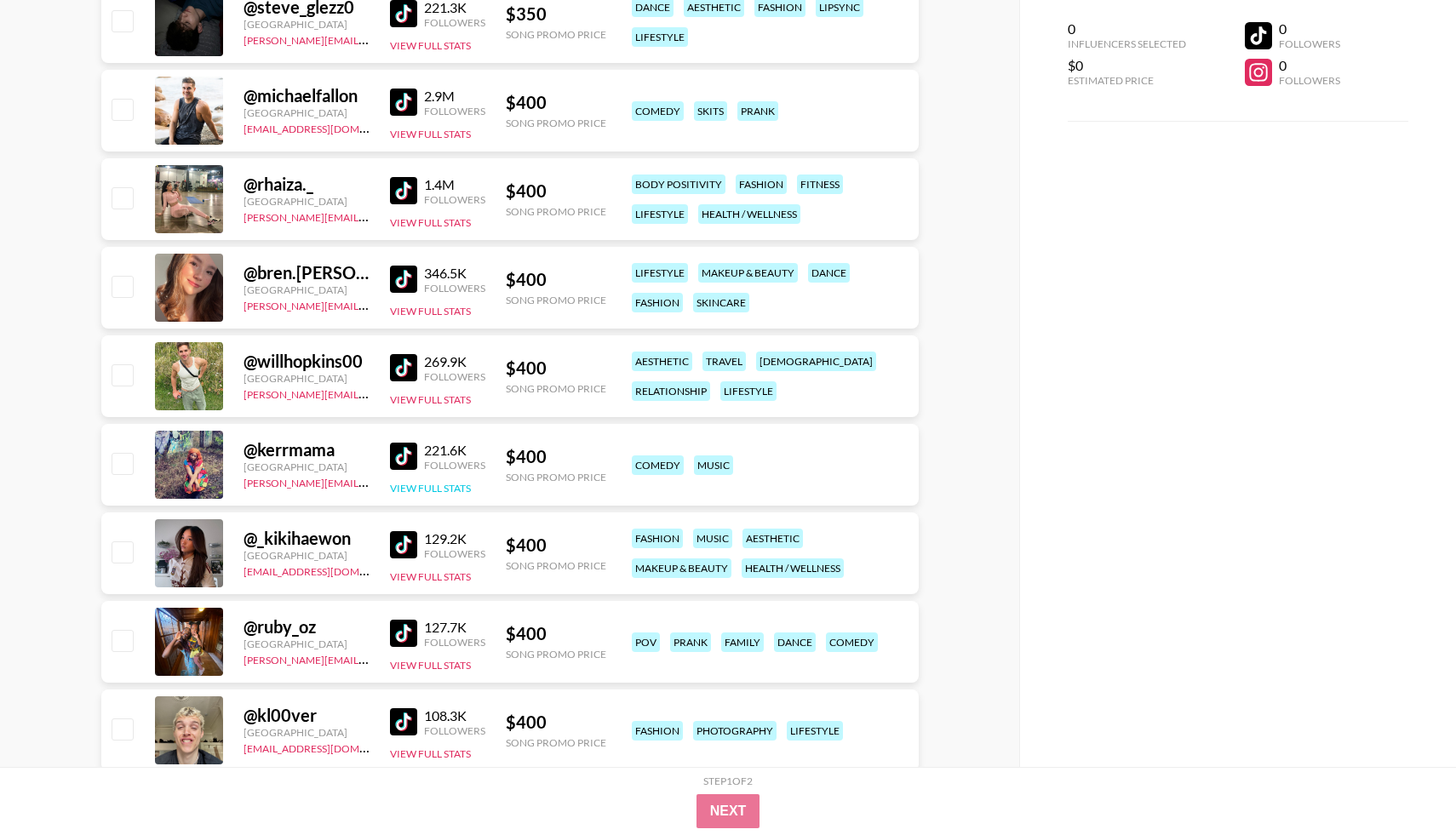
scroll to position [1432, 0]
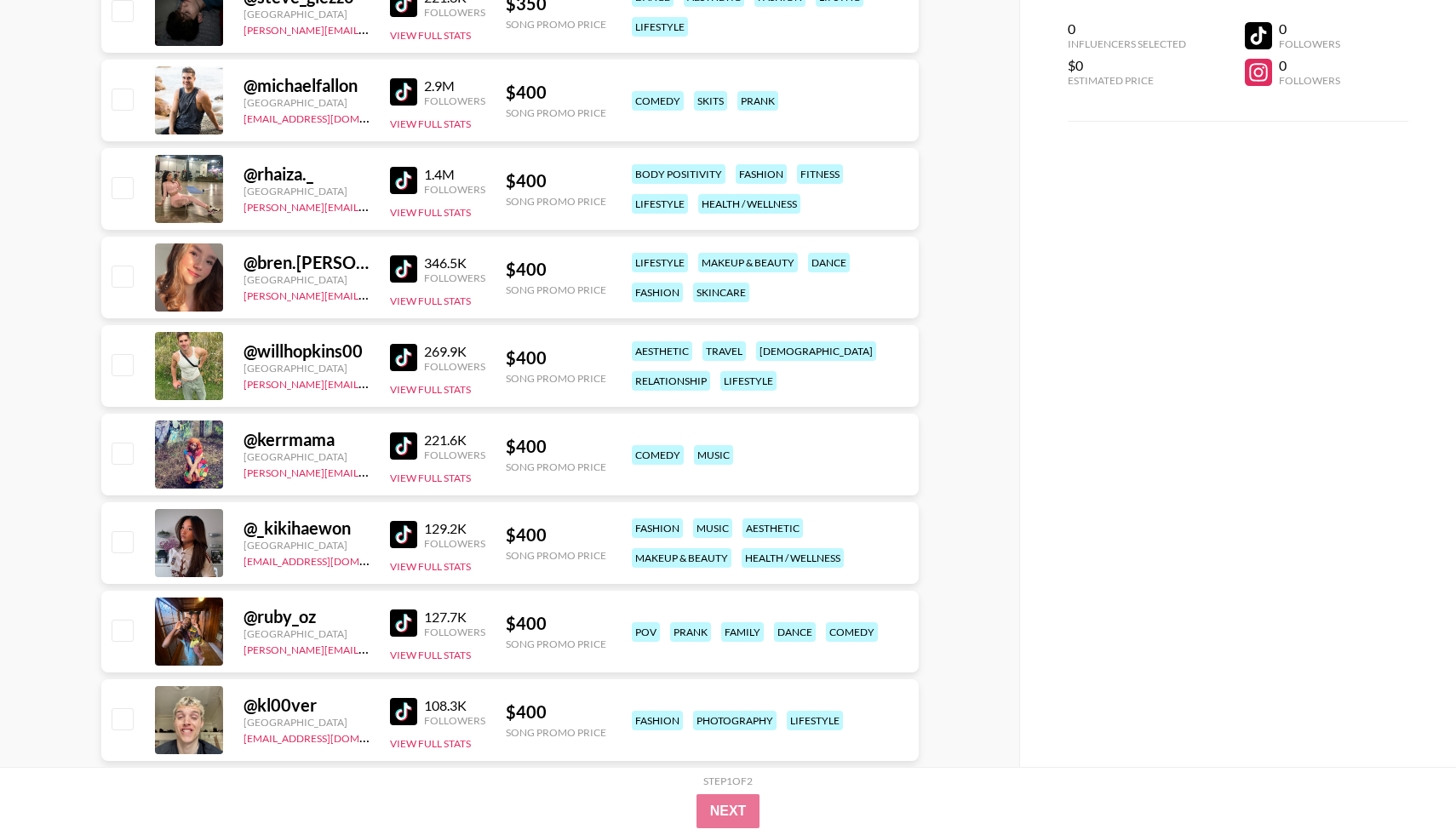
click at [408, 452] on img at bounding box center [403, 446] width 27 height 27
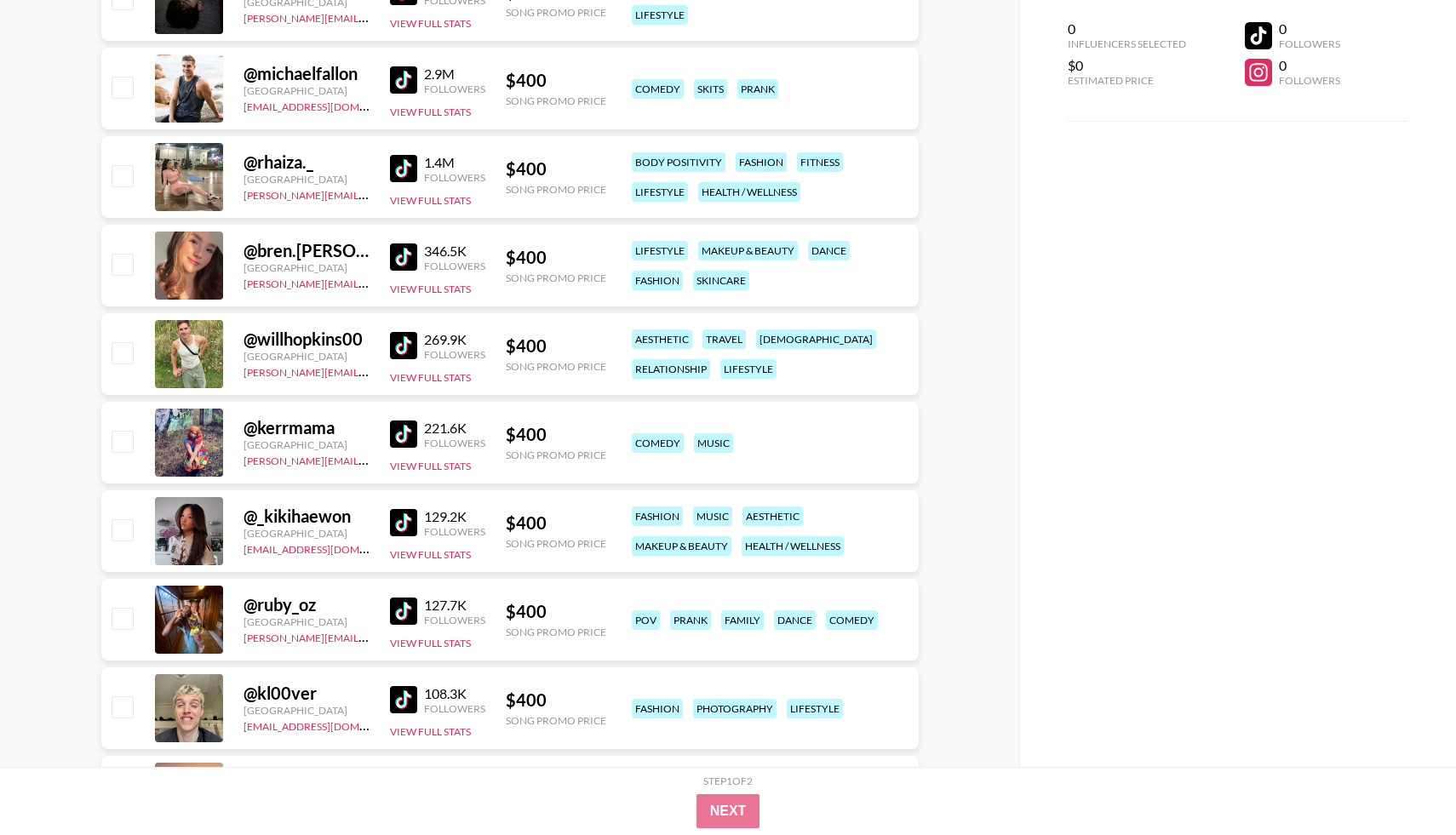
click at [394, 521] on img at bounding box center [403, 522] width 27 height 27
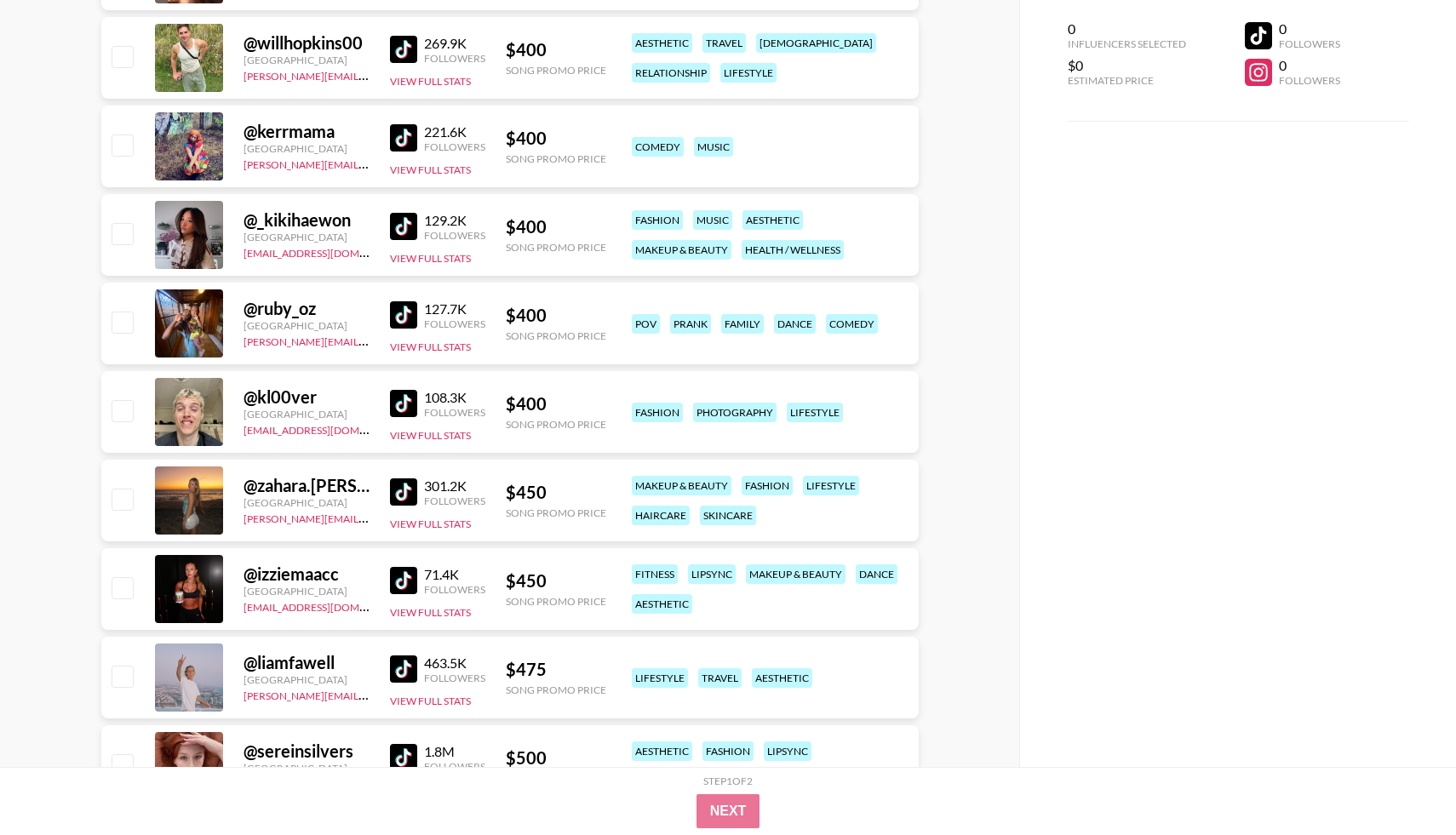
scroll to position [1744, 0]
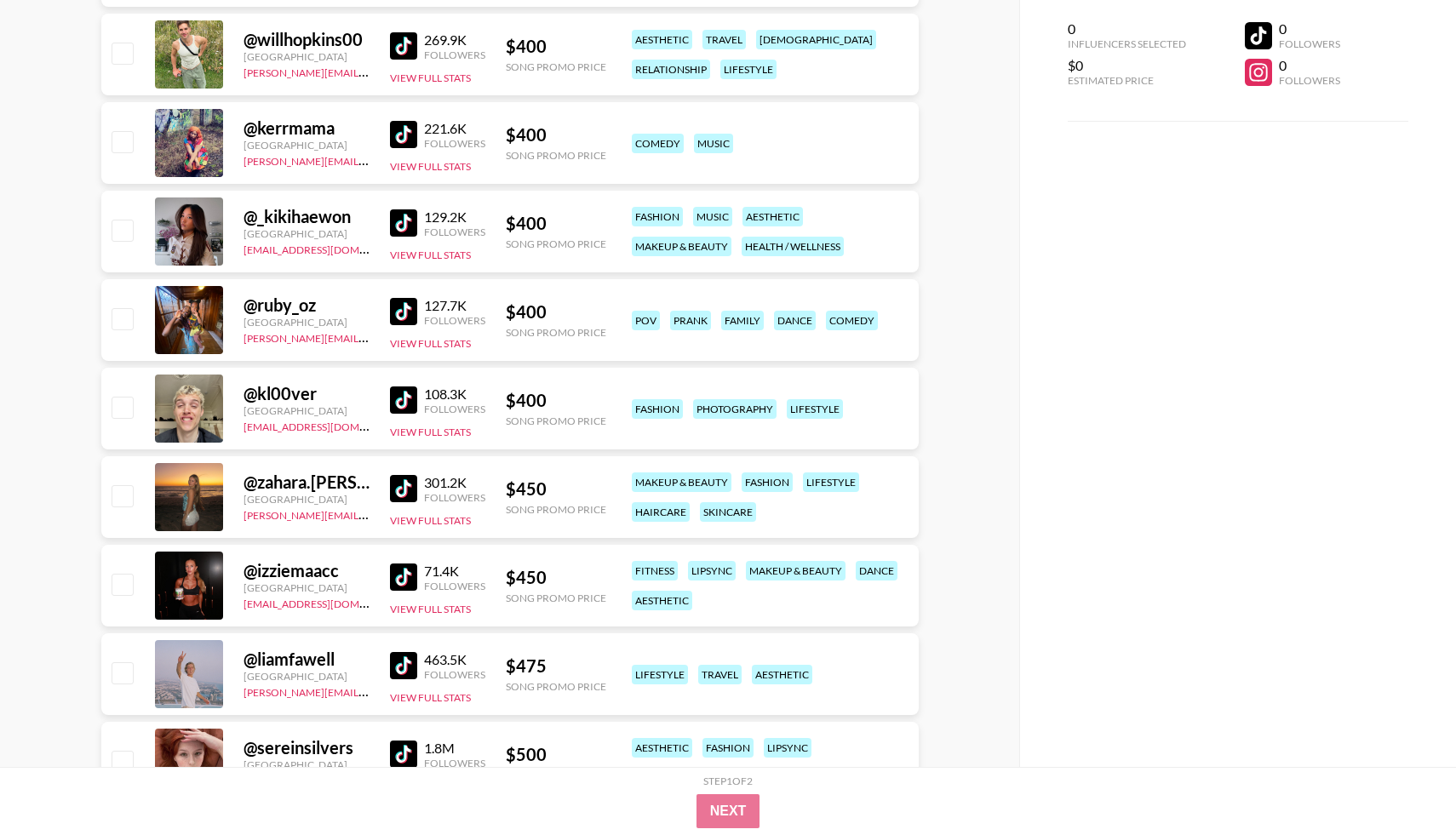
click at [394, 401] on img at bounding box center [403, 400] width 27 height 27
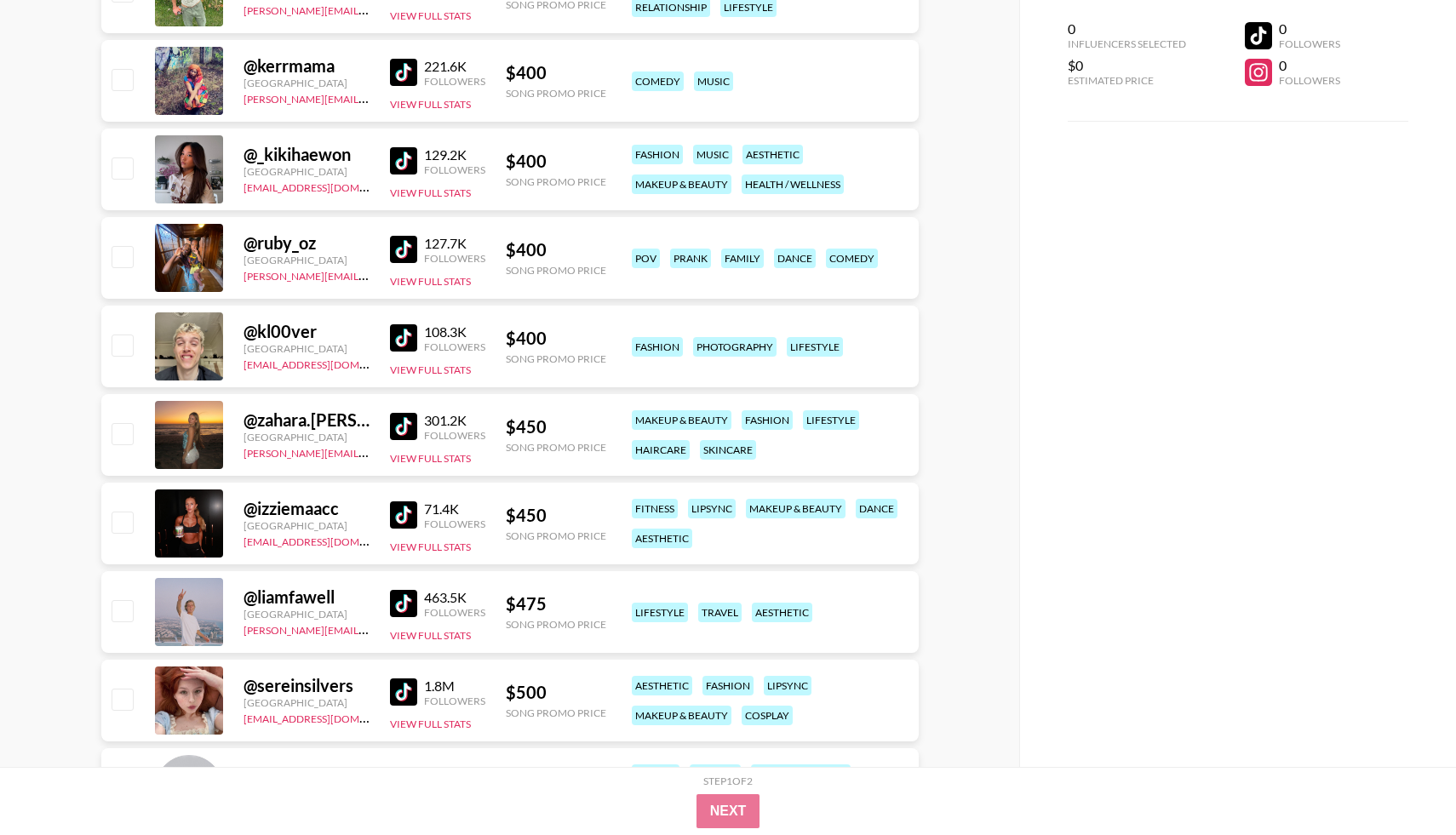
scroll to position [1807, 0]
click at [396, 430] on img at bounding box center [403, 425] width 27 height 27
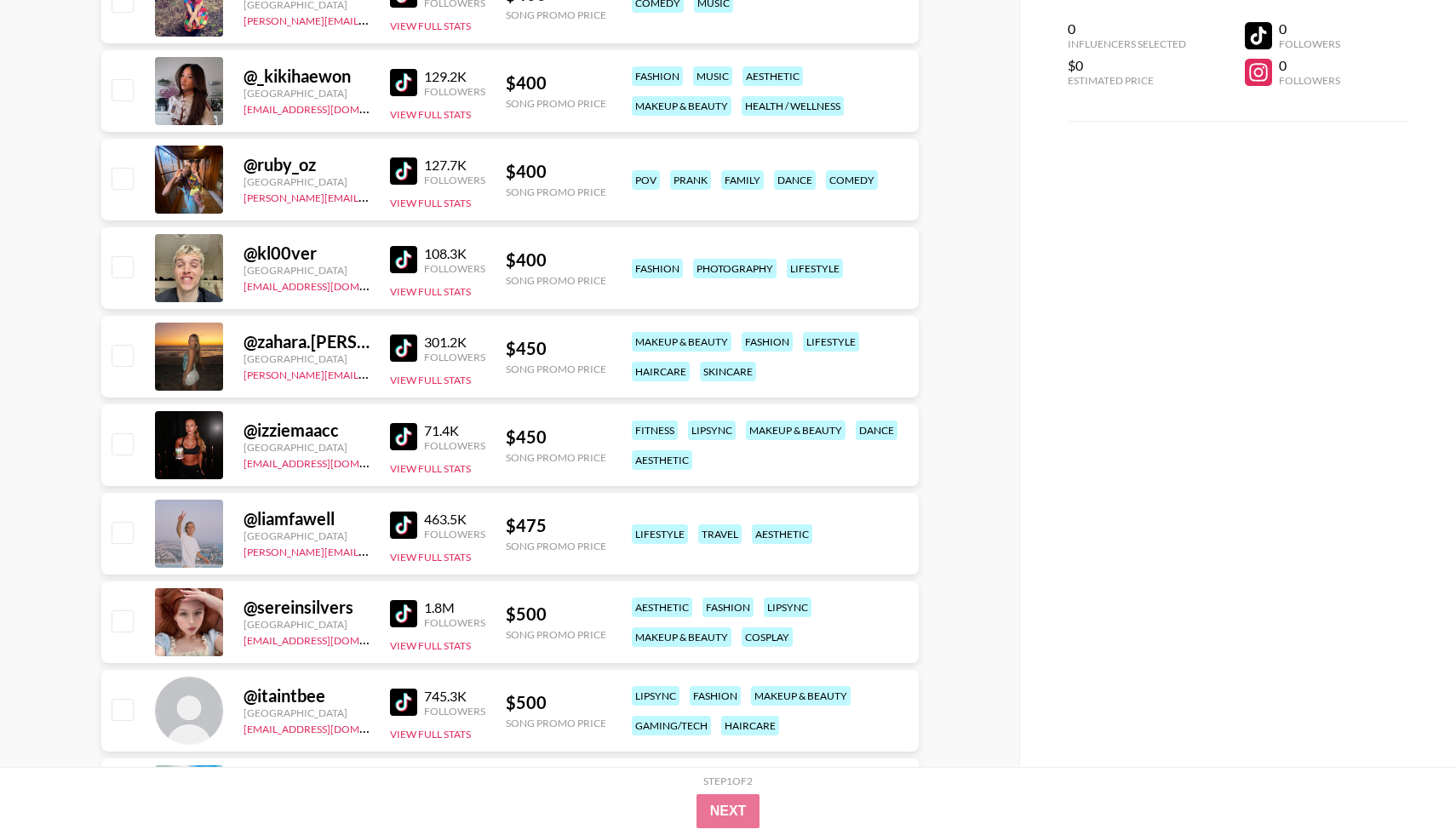
scroll to position [1886, 0]
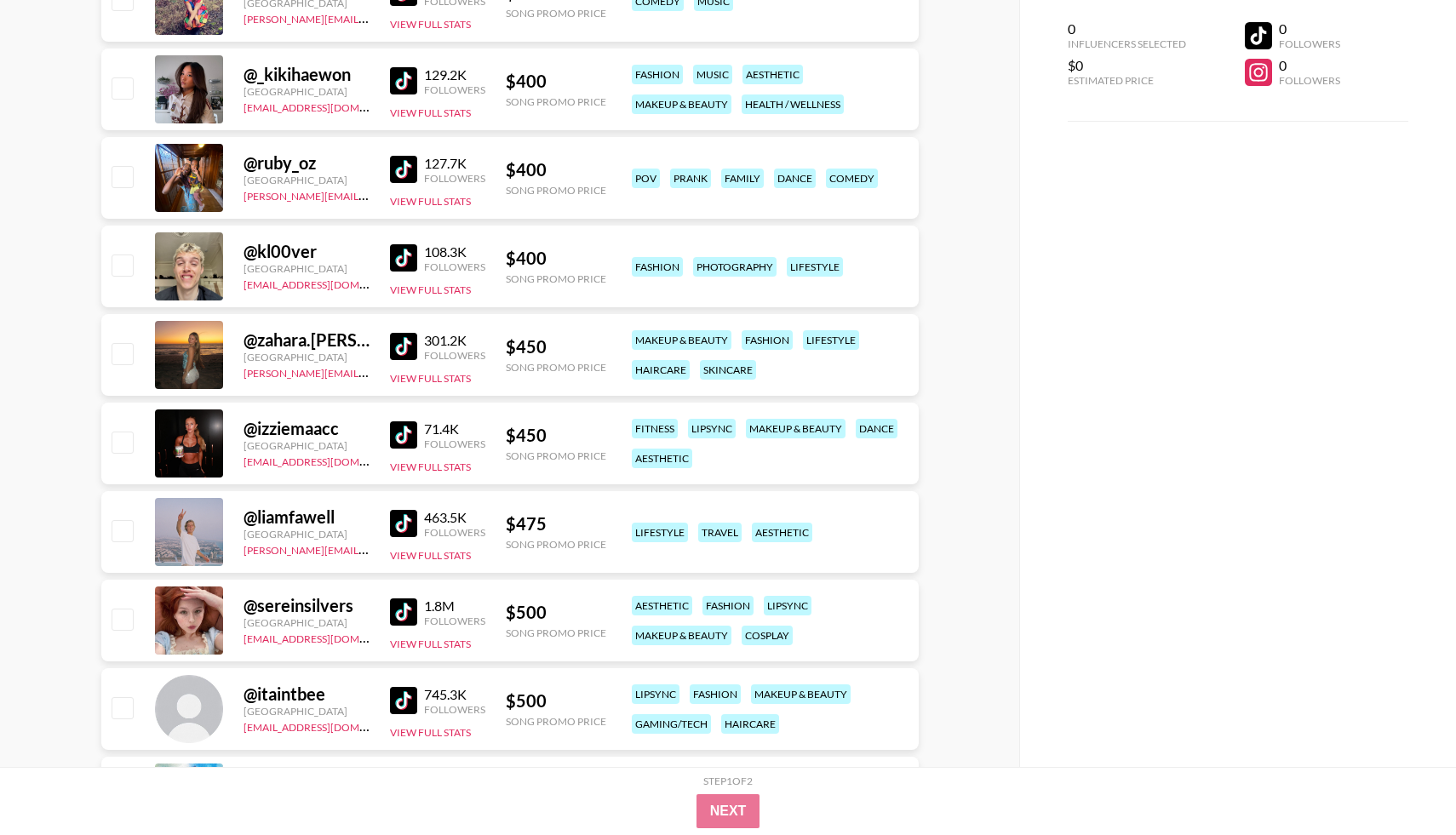
click at [403, 443] on img at bounding box center [403, 434] width 27 height 27
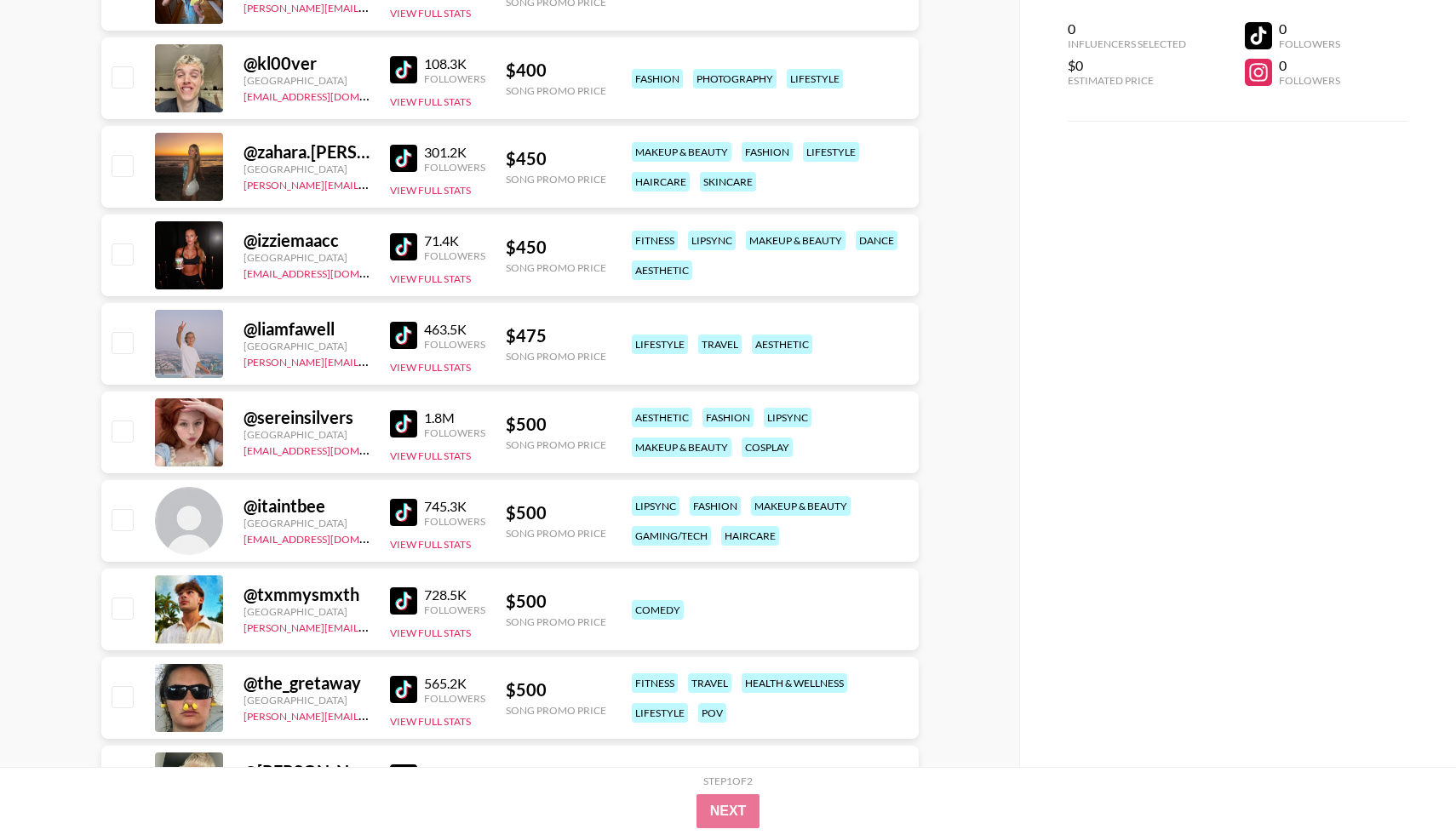
scroll to position [2075, 0]
click at [395, 511] on img at bounding box center [403, 511] width 27 height 27
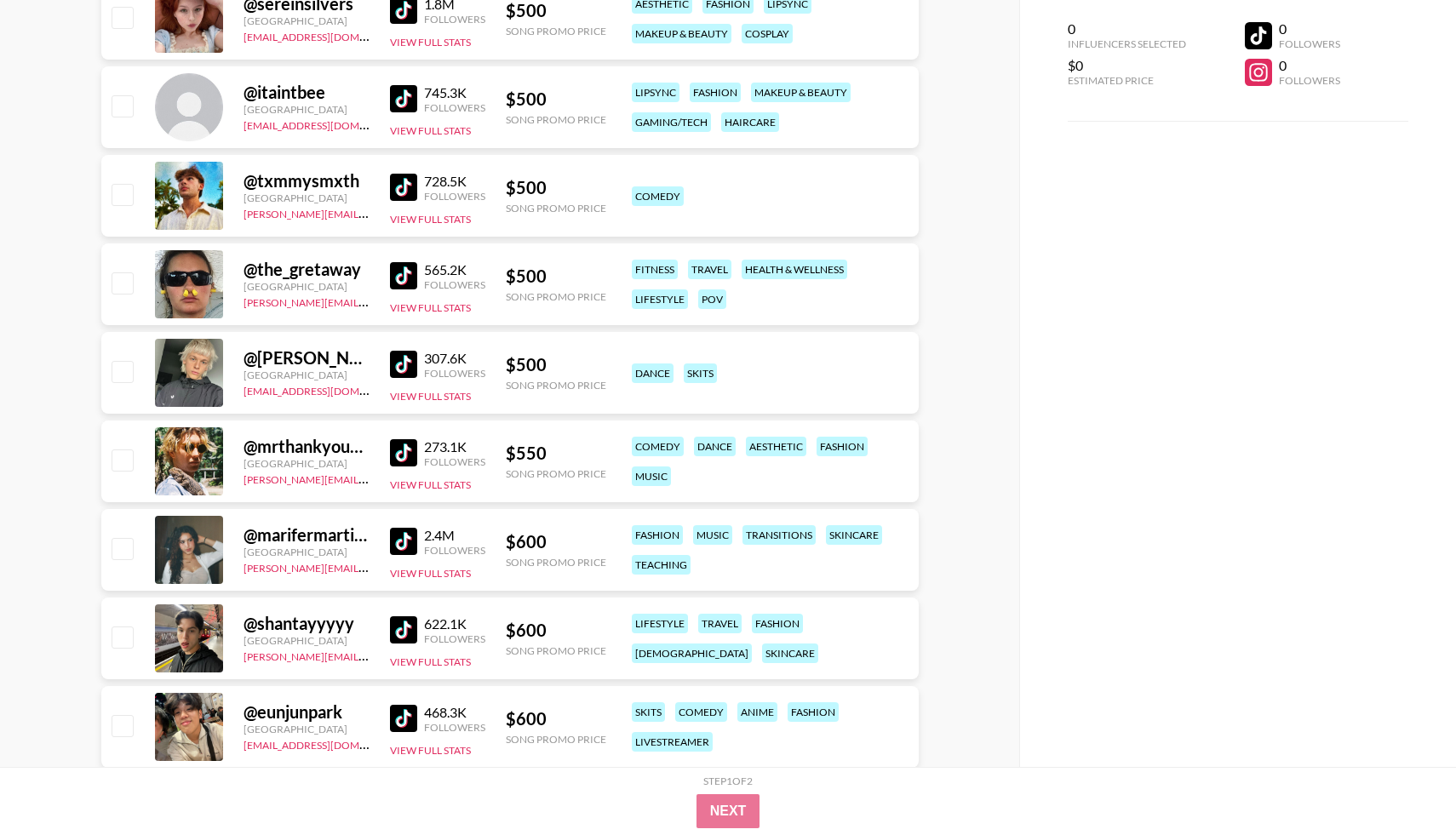
scroll to position [2489, 0]
click at [394, 366] on img at bounding box center [403, 362] width 27 height 27
click at [408, 532] on img at bounding box center [403, 540] width 27 height 27
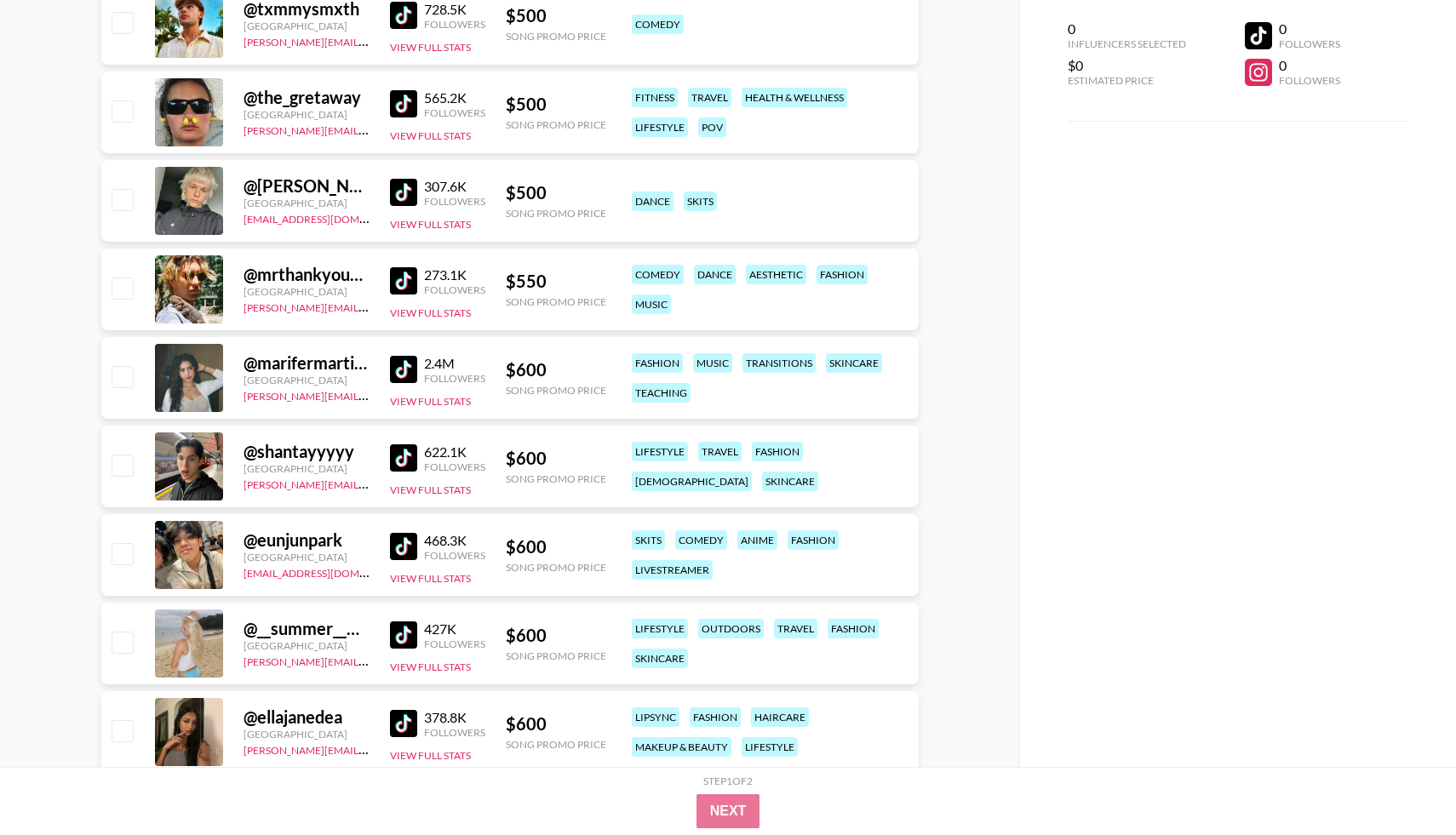
scroll to position [2664, 0]
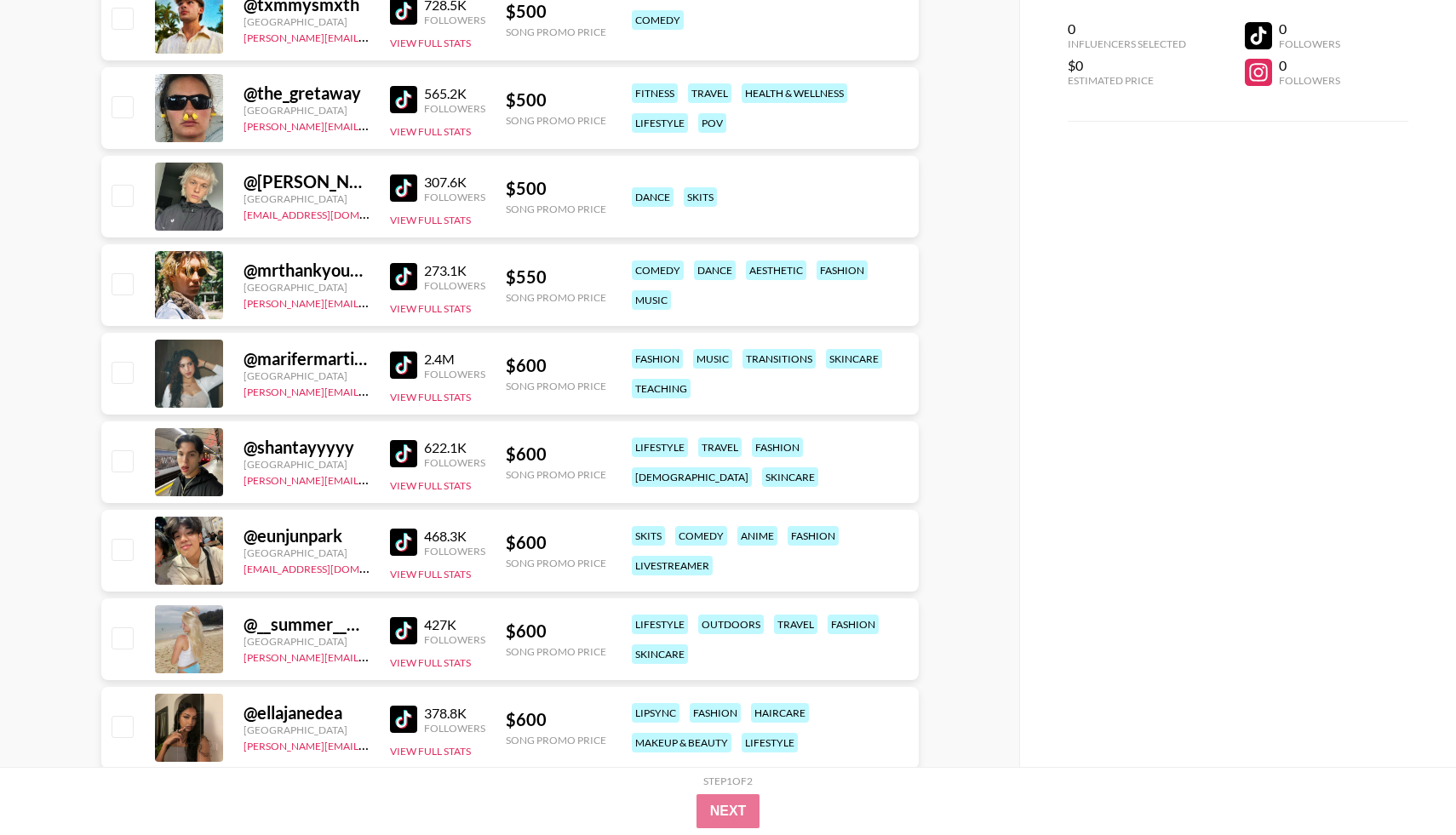
click at [382, 453] on div "@ shantayyyyy [GEOGRAPHIC_DATA] [EMAIL_ADDRESS][PERSON_NAME][DOMAIN_NAME] 622.1…" at bounding box center [510, 462] width 817 height 82
click at [392, 453] on img at bounding box center [403, 453] width 27 height 27
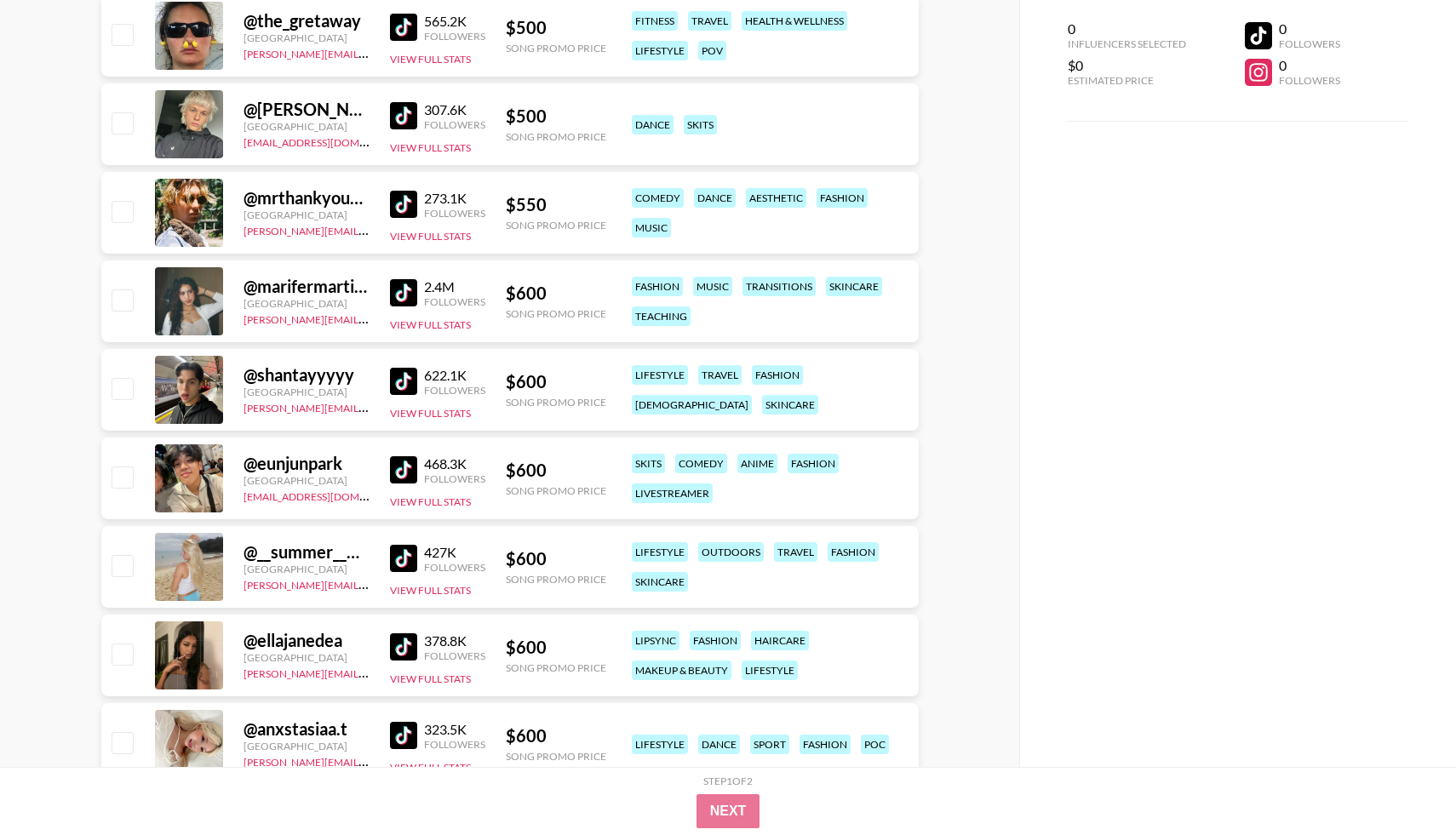
scroll to position [2815, 0]
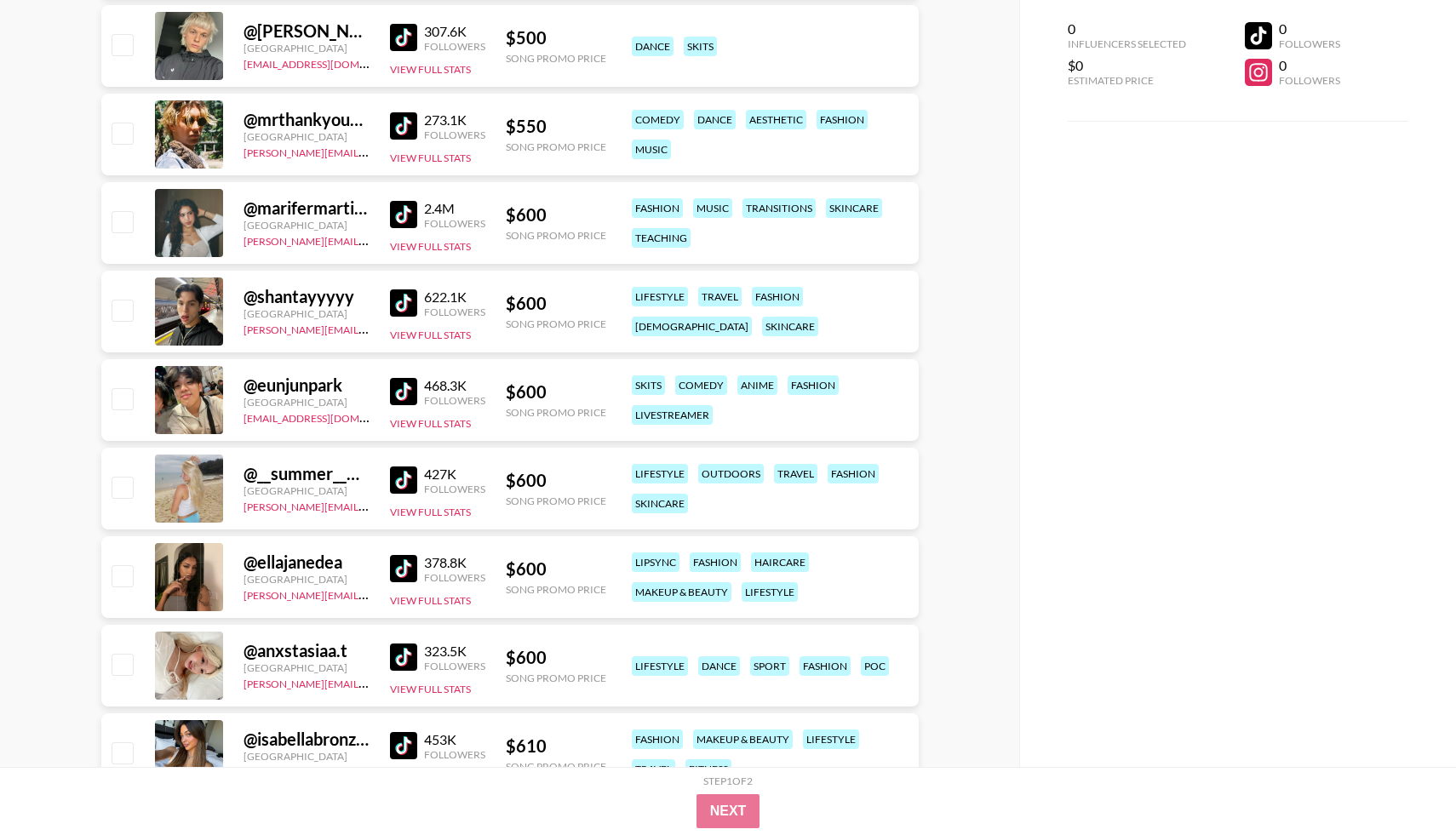
click at [395, 489] on img at bounding box center [403, 479] width 27 height 27
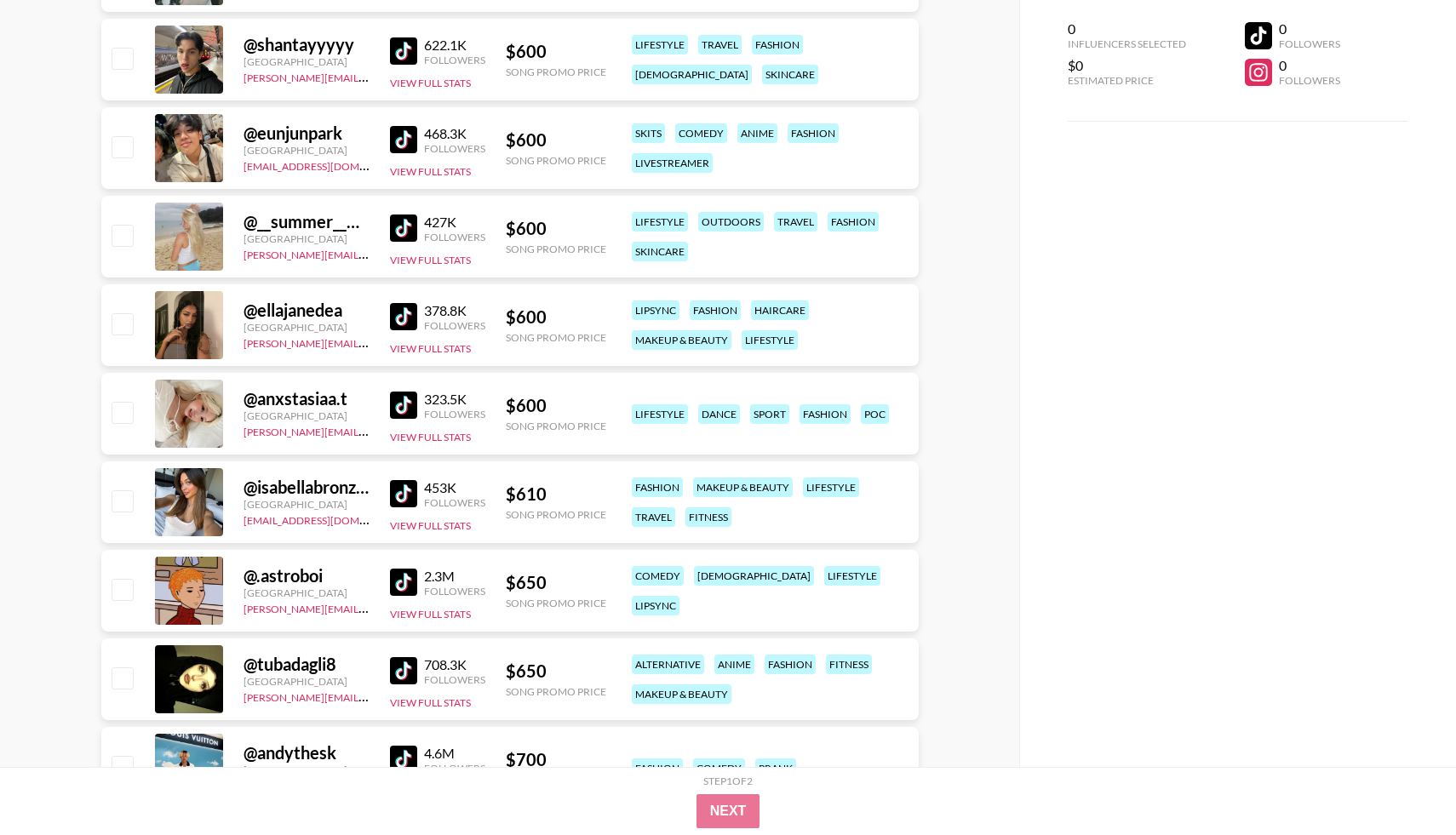
scroll to position [3064, 0]
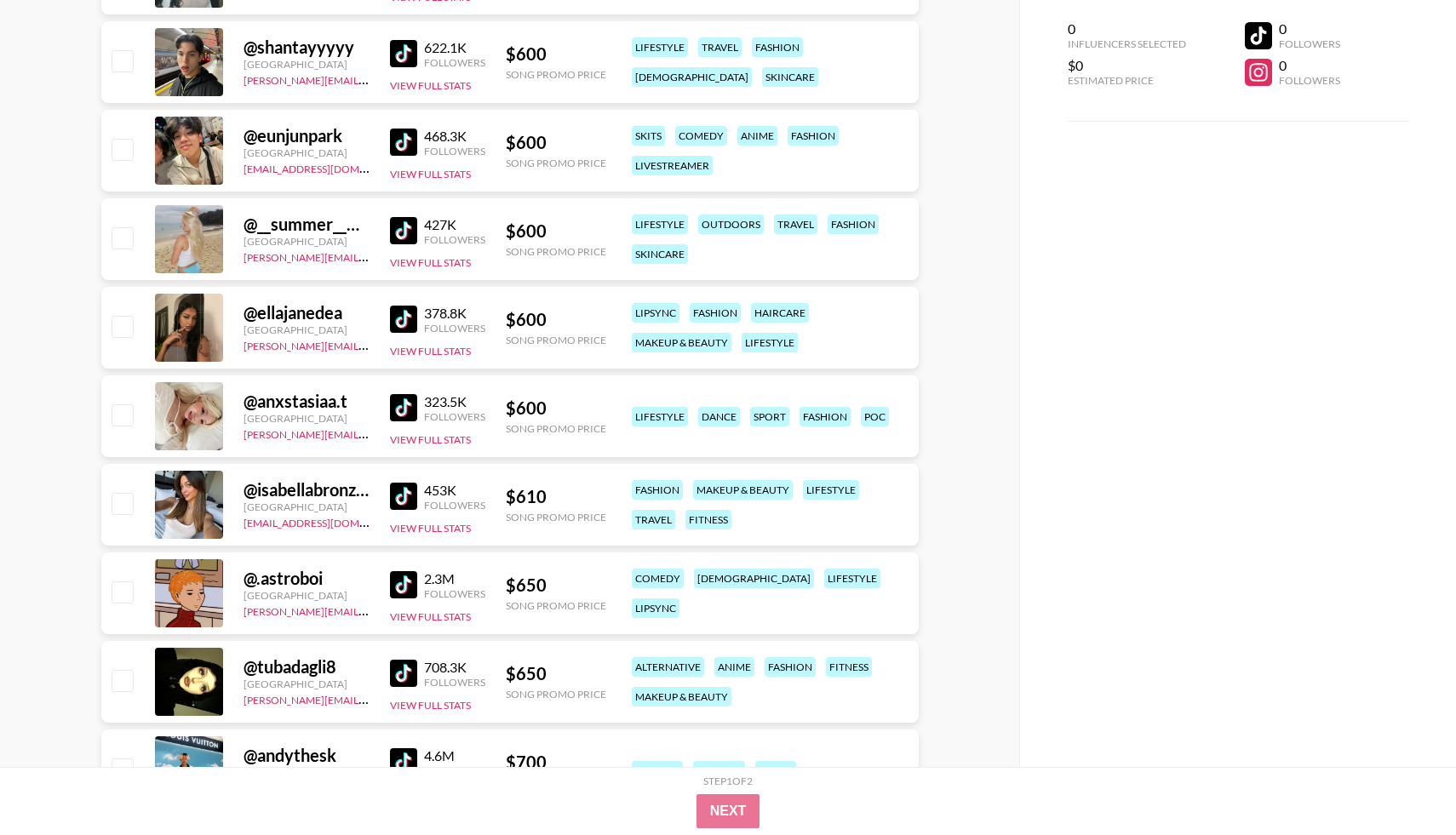
click at [402, 491] on img at bounding box center [403, 496] width 27 height 27
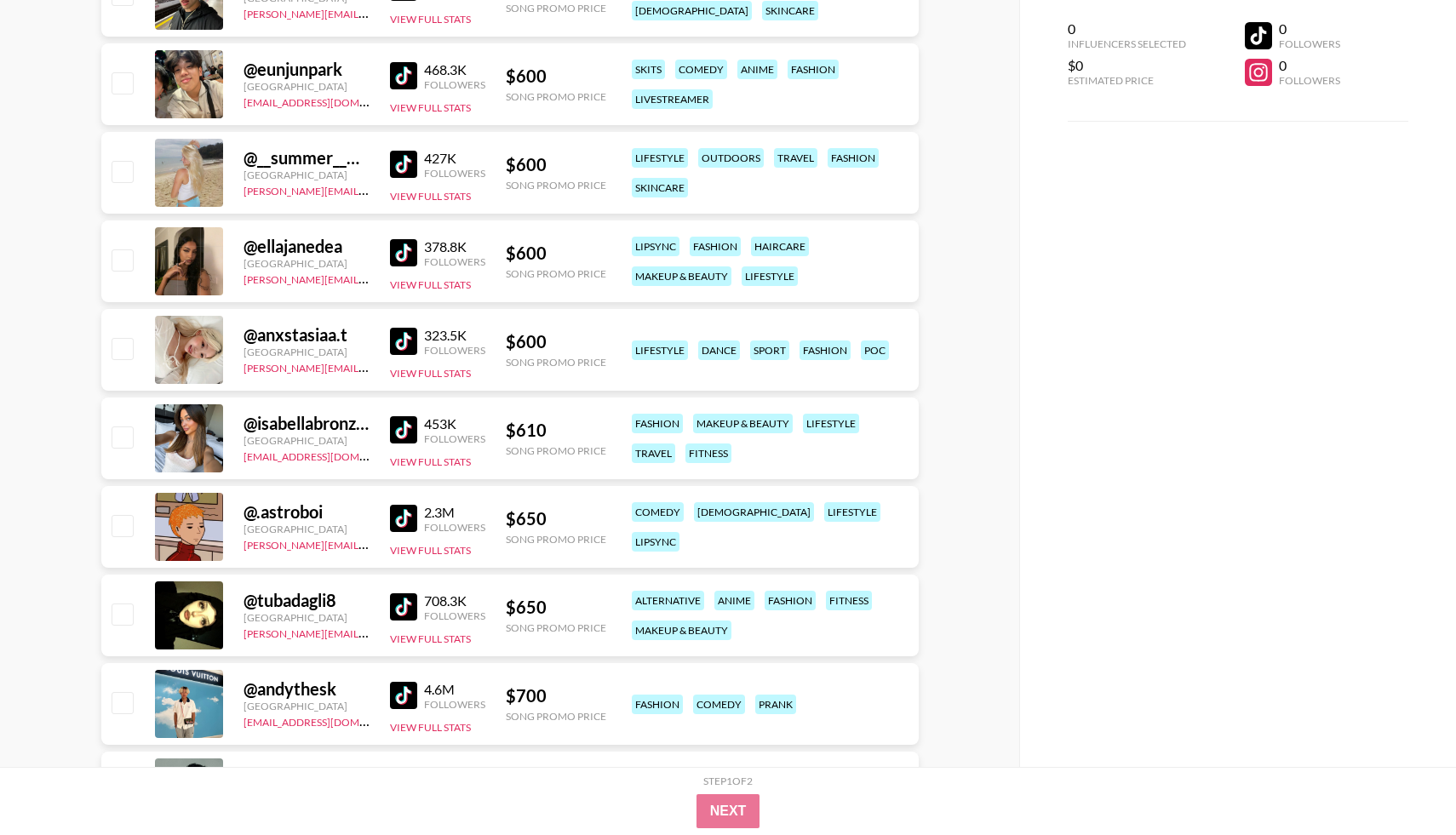
scroll to position [3135, 0]
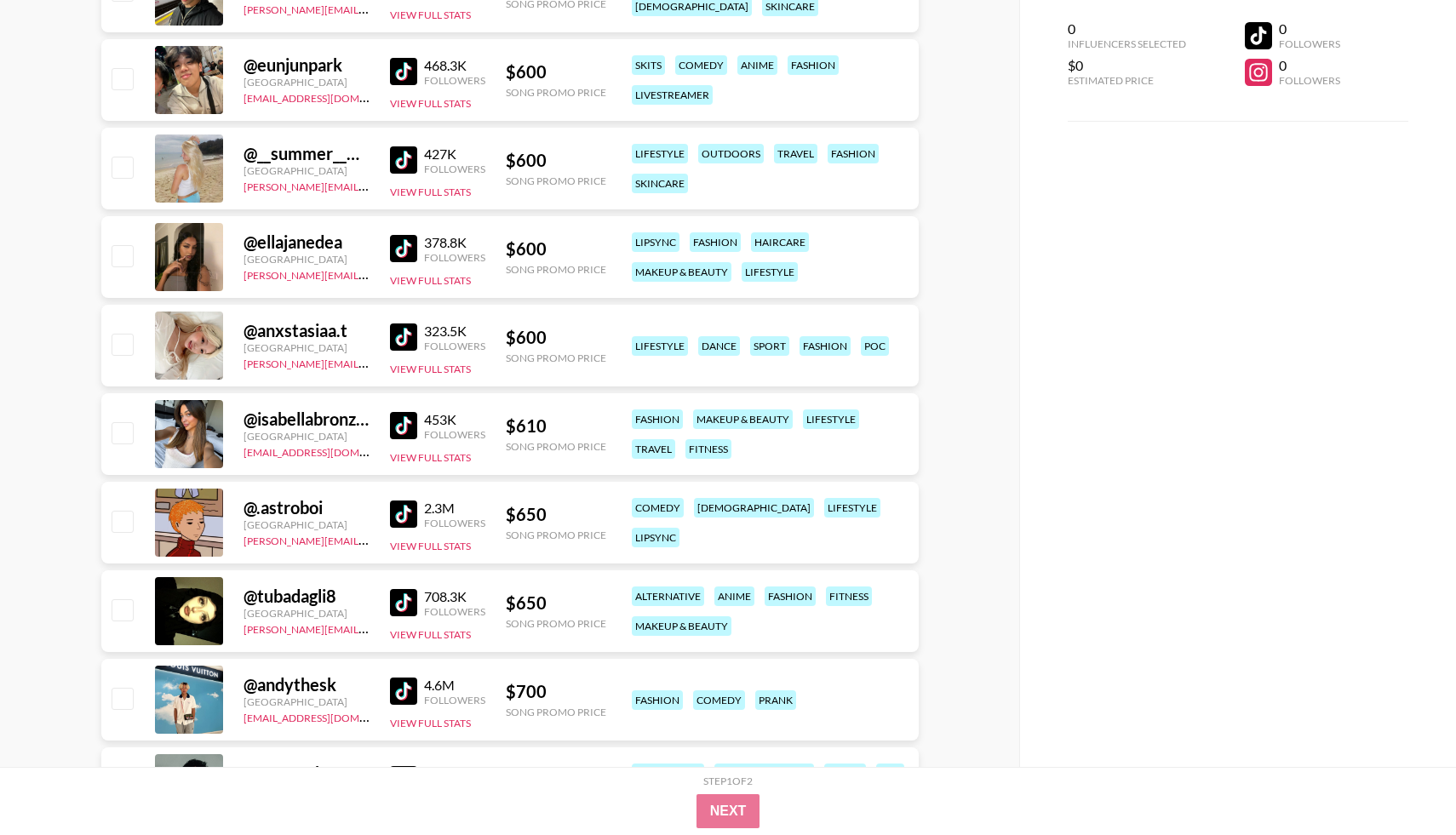
click at [406, 520] on img at bounding box center [403, 513] width 27 height 27
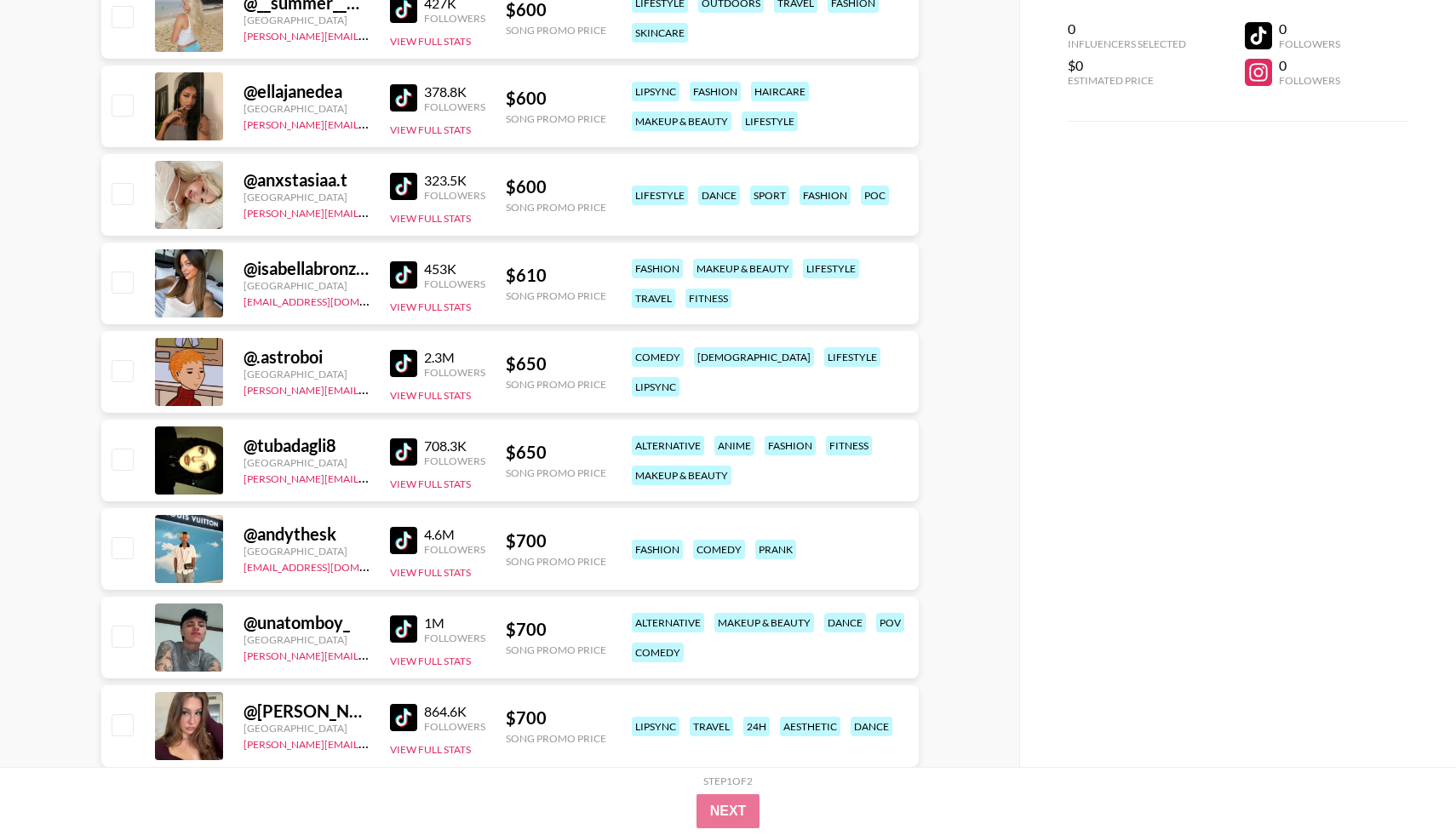
scroll to position [3287, 0]
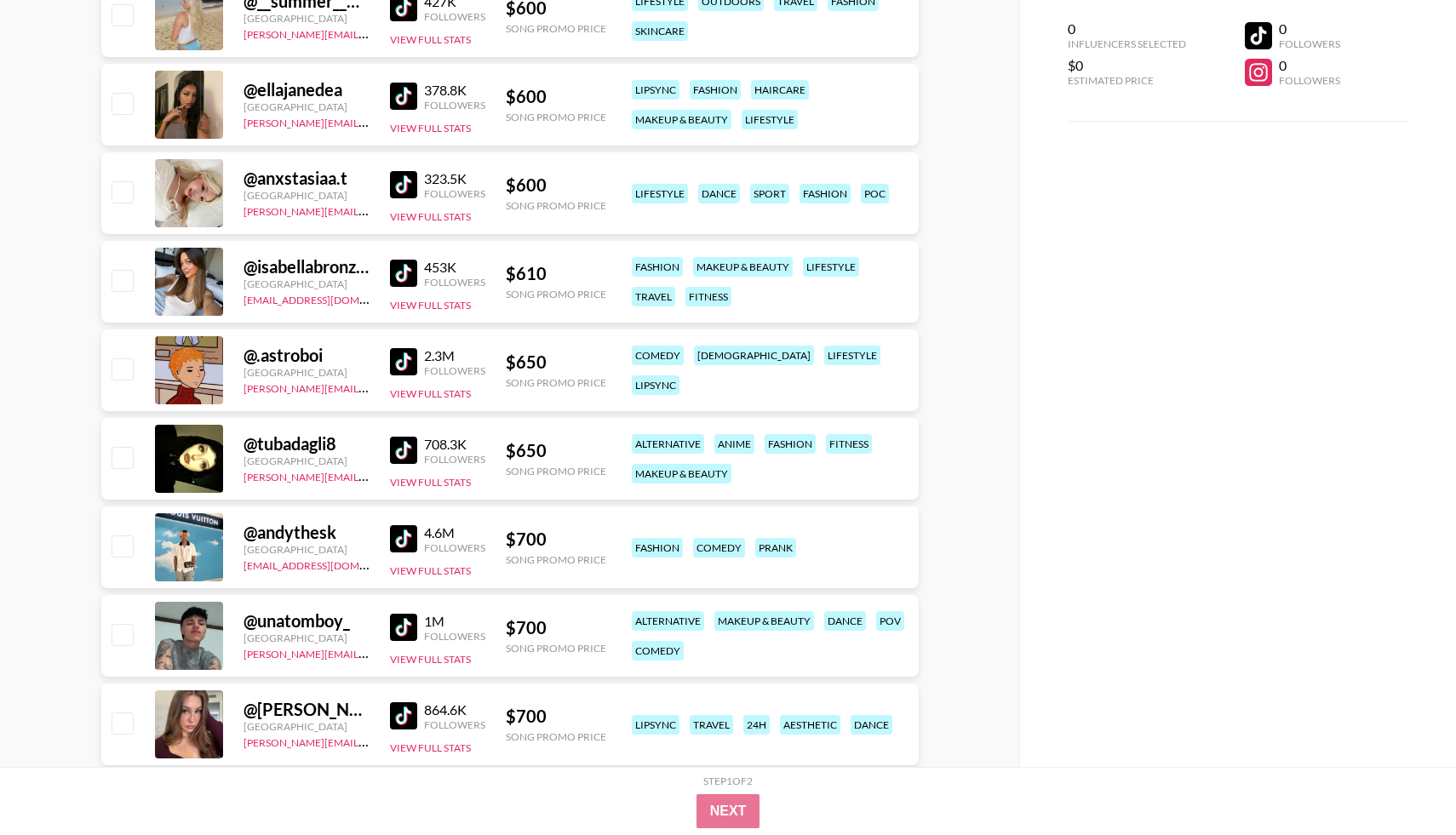
click at [396, 442] on img at bounding box center [403, 450] width 27 height 27
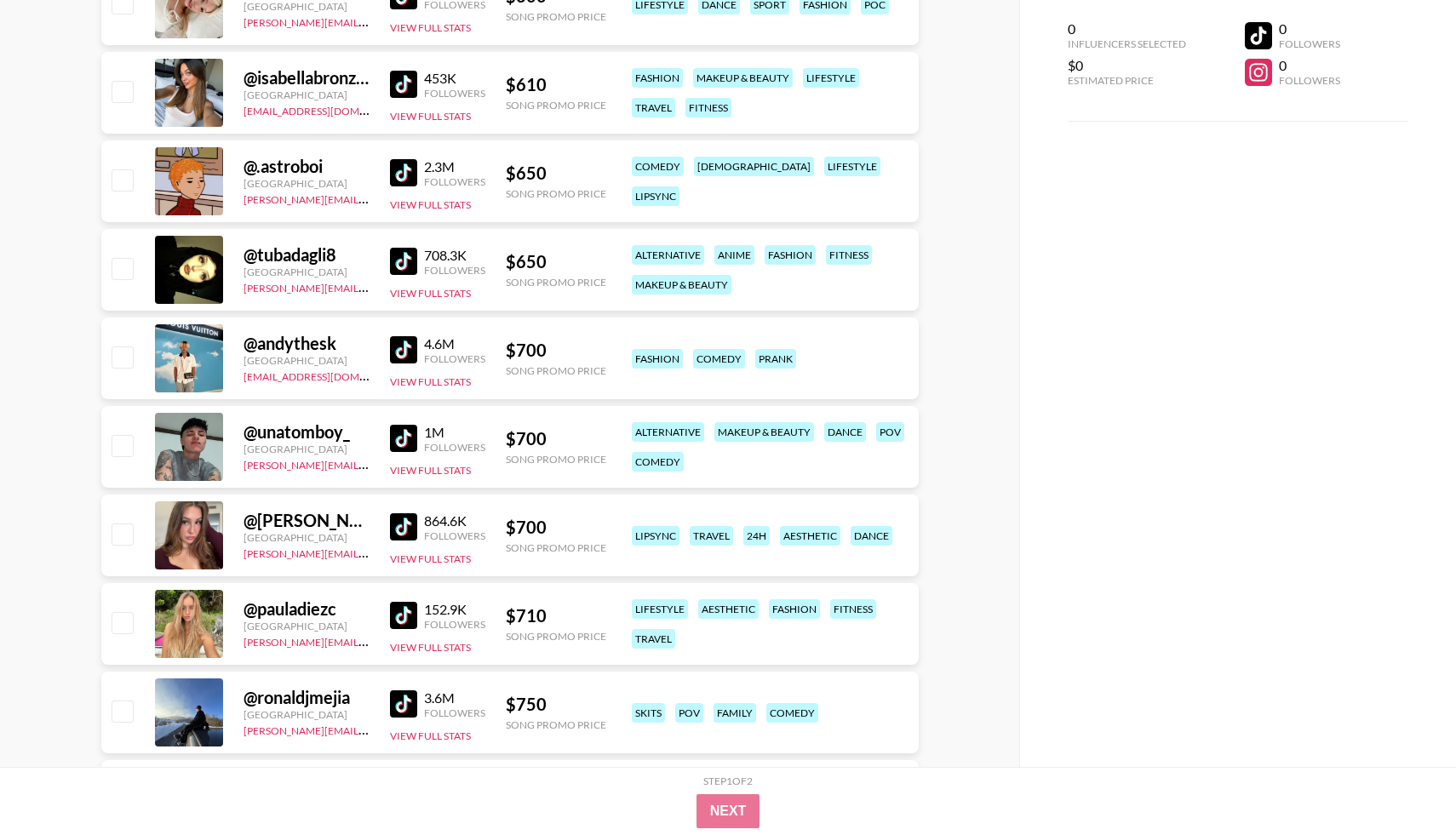
scroll to position [3478, 0]
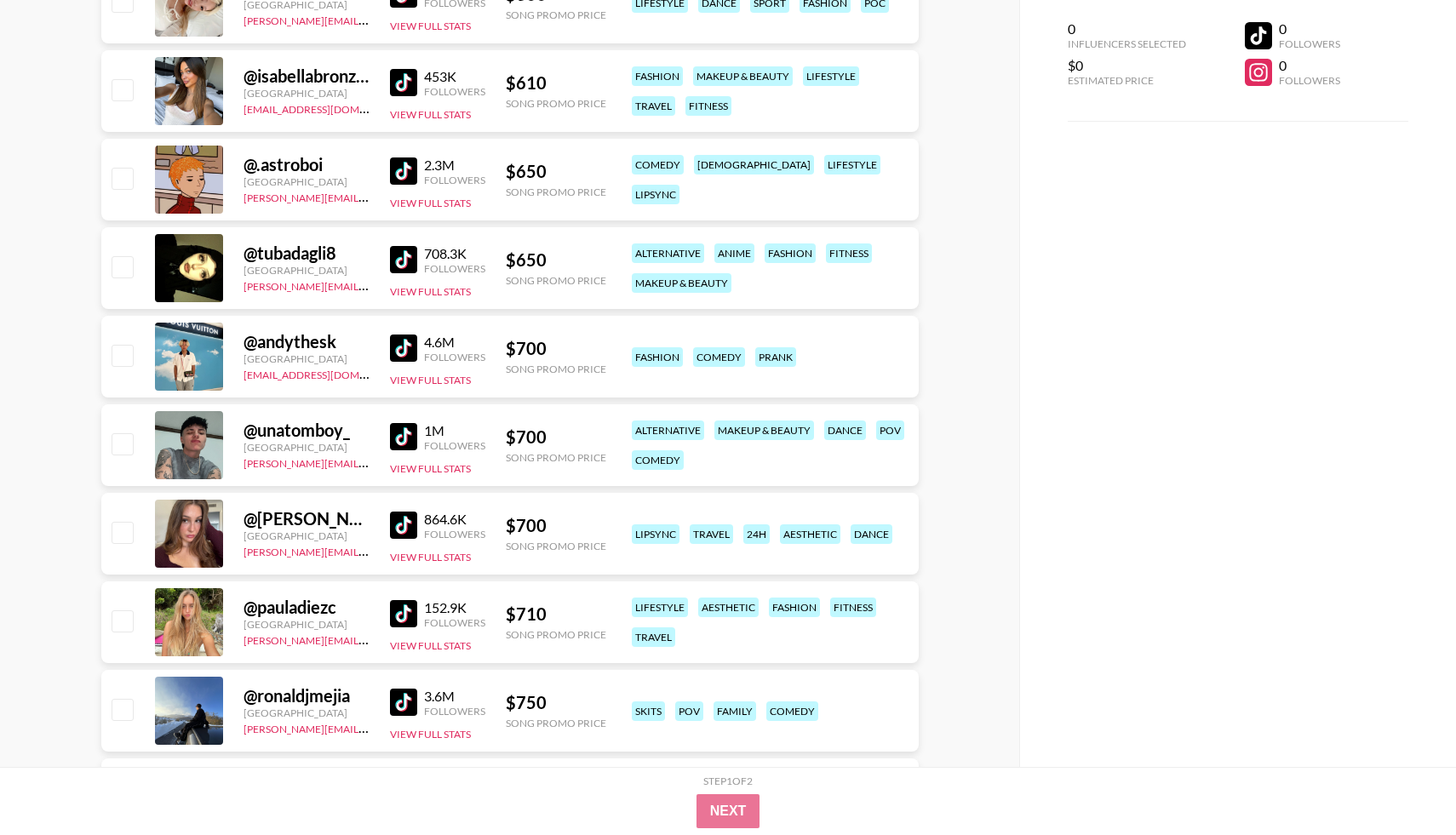
click at [395, 531] on img at bounding box center [403, 525] width 27 height 27
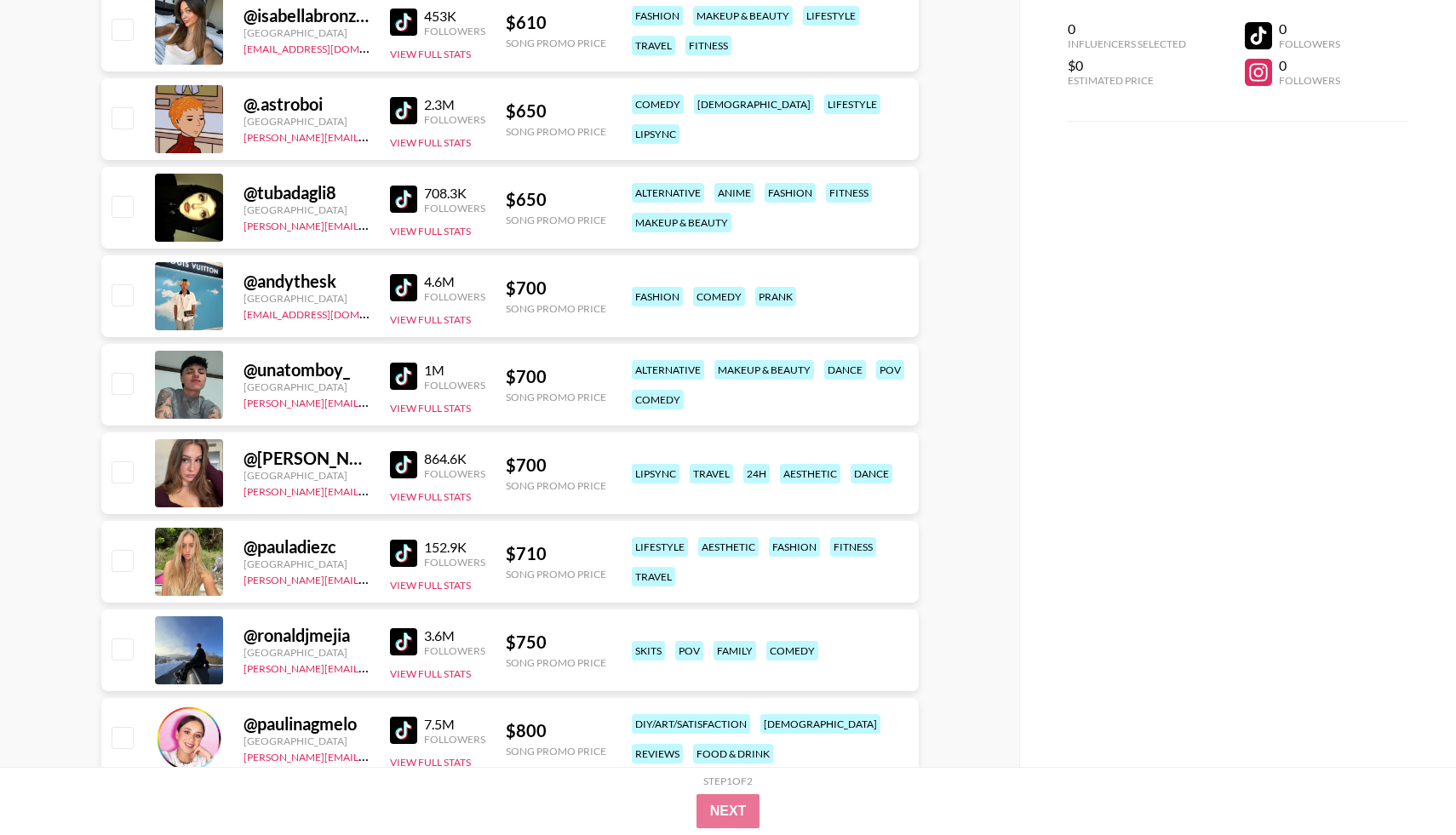
click at [402, 556] on img at bounding box center [403, 552] width 27 height 27
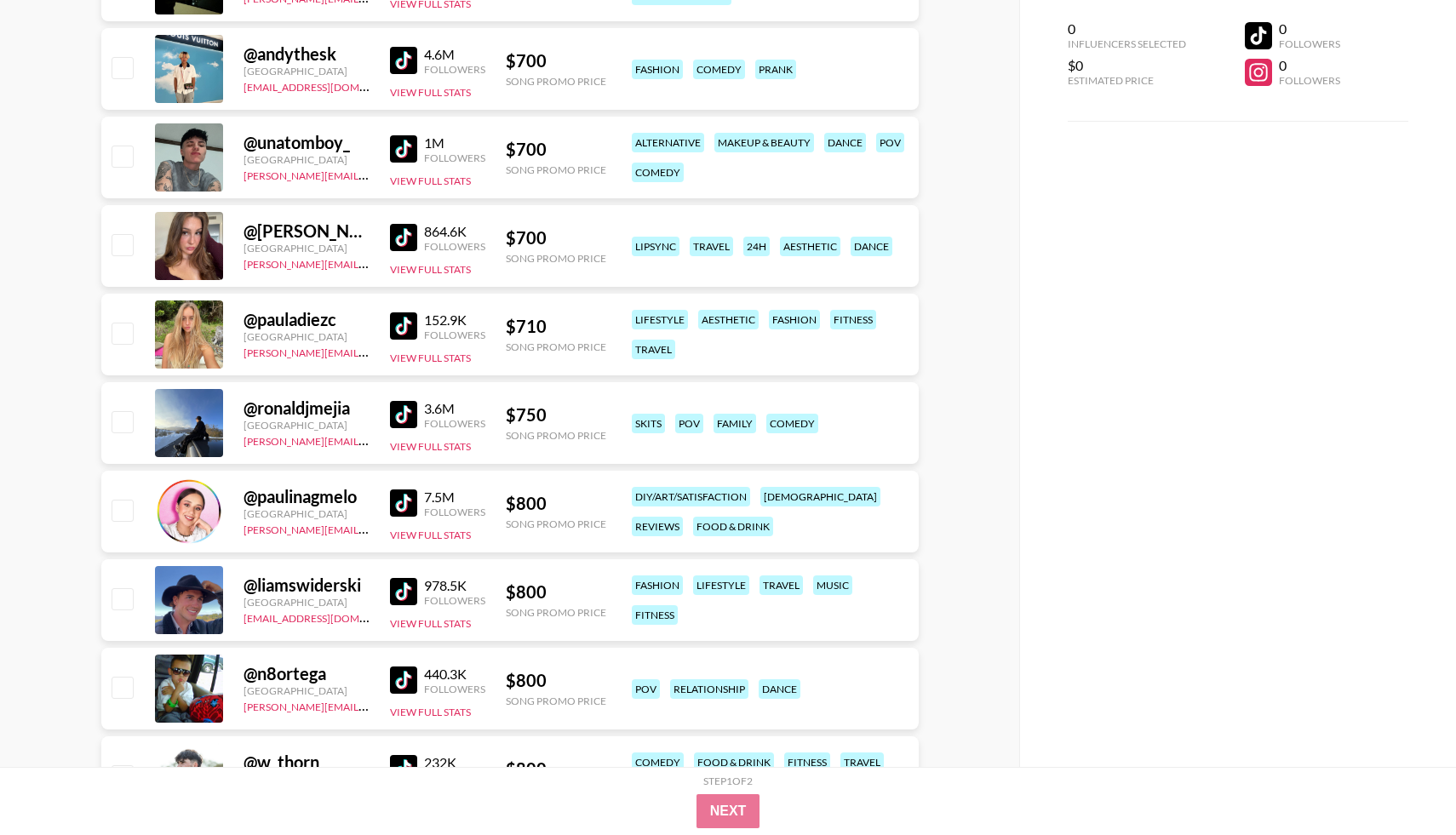
scroll to position [3773, 0]
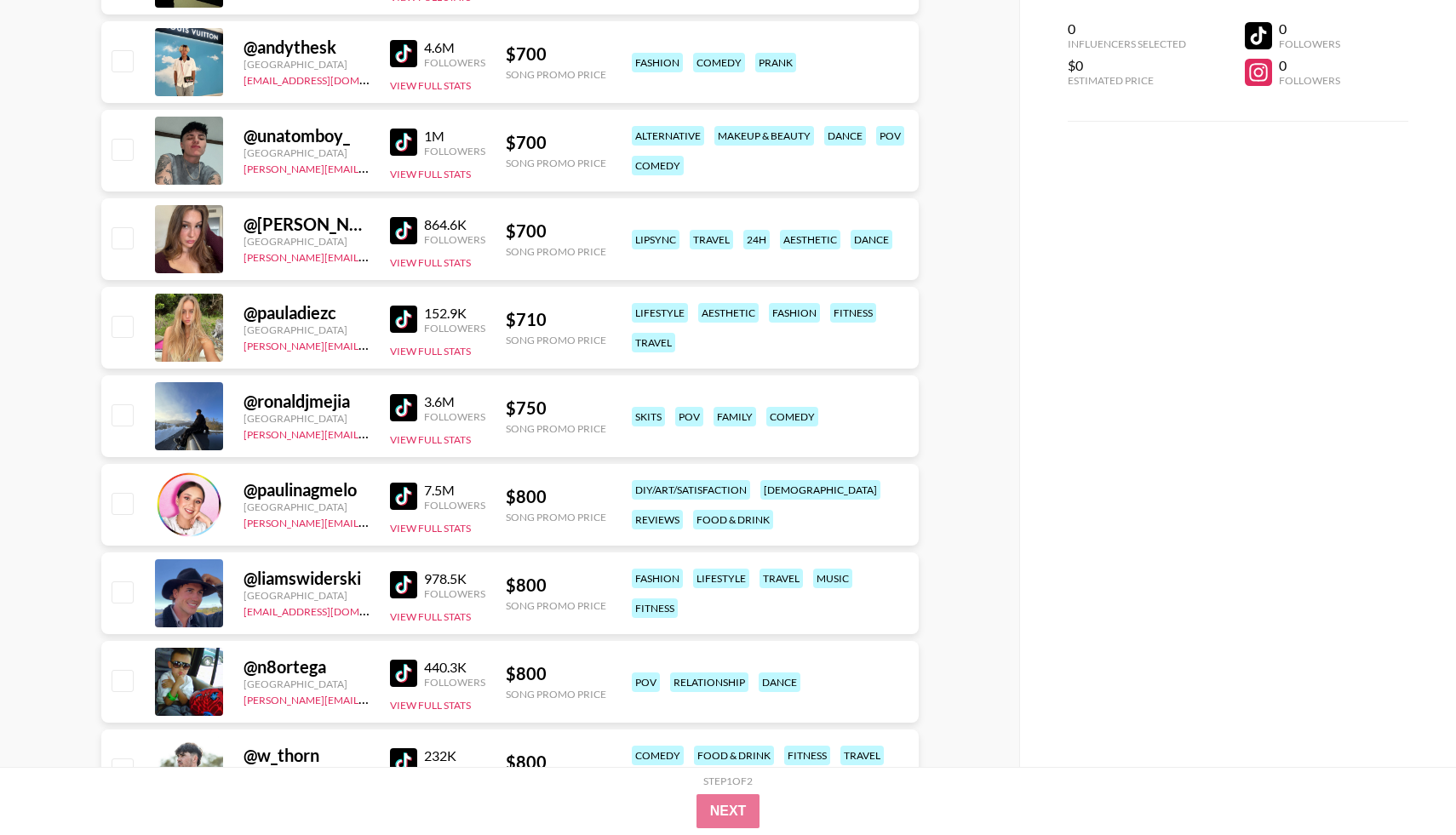
click at [403, 587] on img at bounding box center [403, 584] width 27 height 27
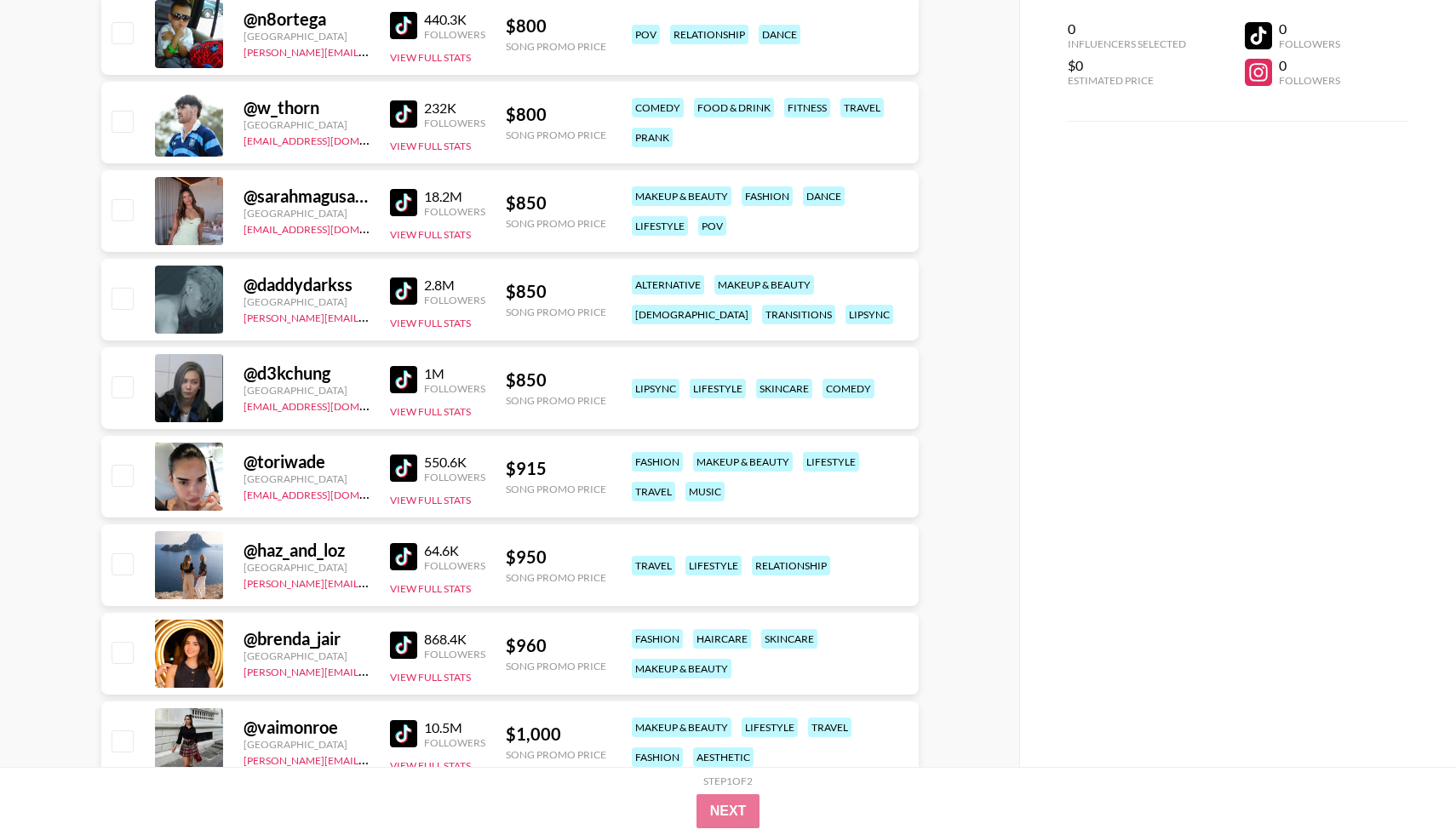
scroll to position [4450, 0]
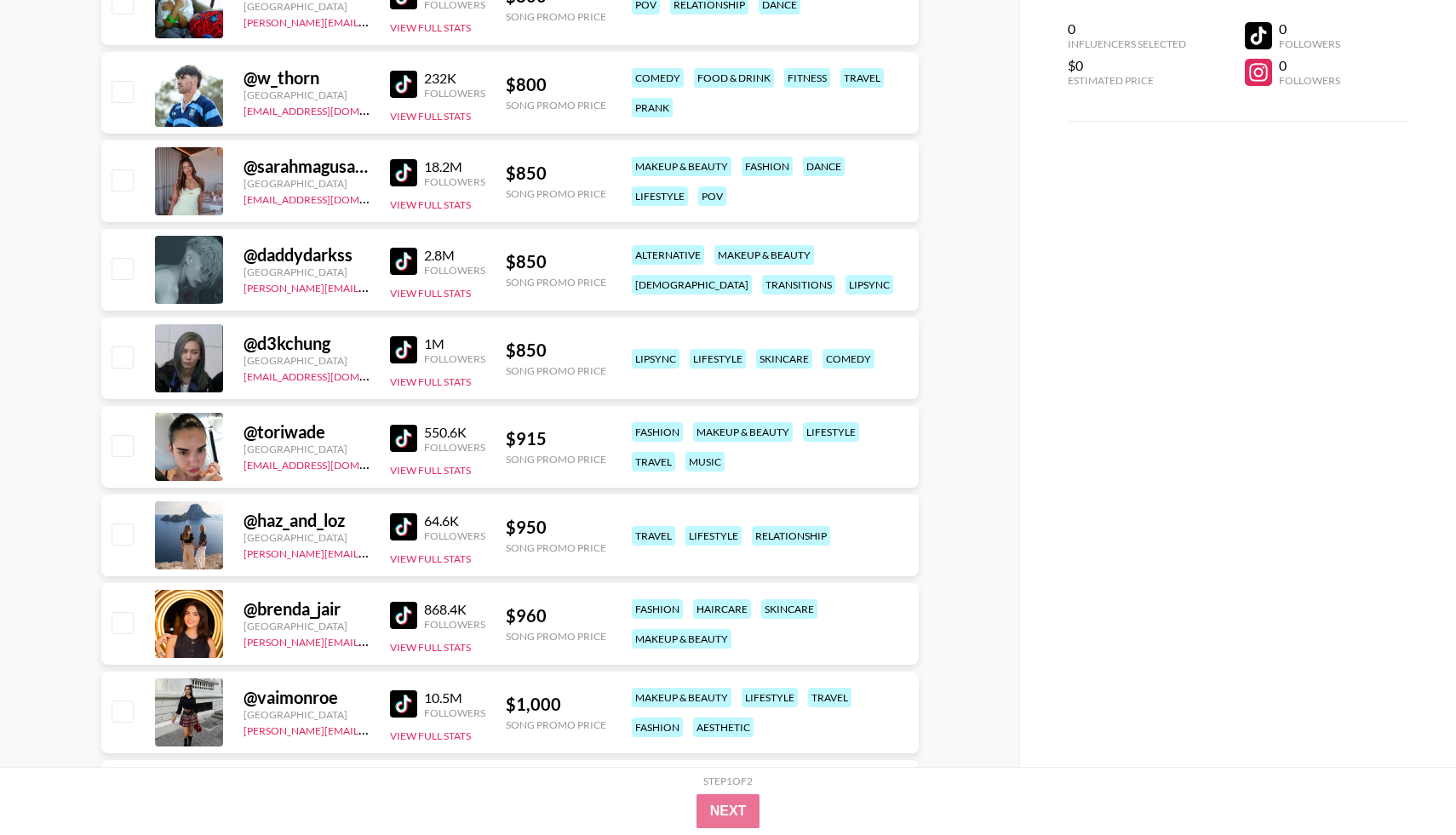
click at [415, 440] on img at bounding box center [403, 438] width 27 height 27
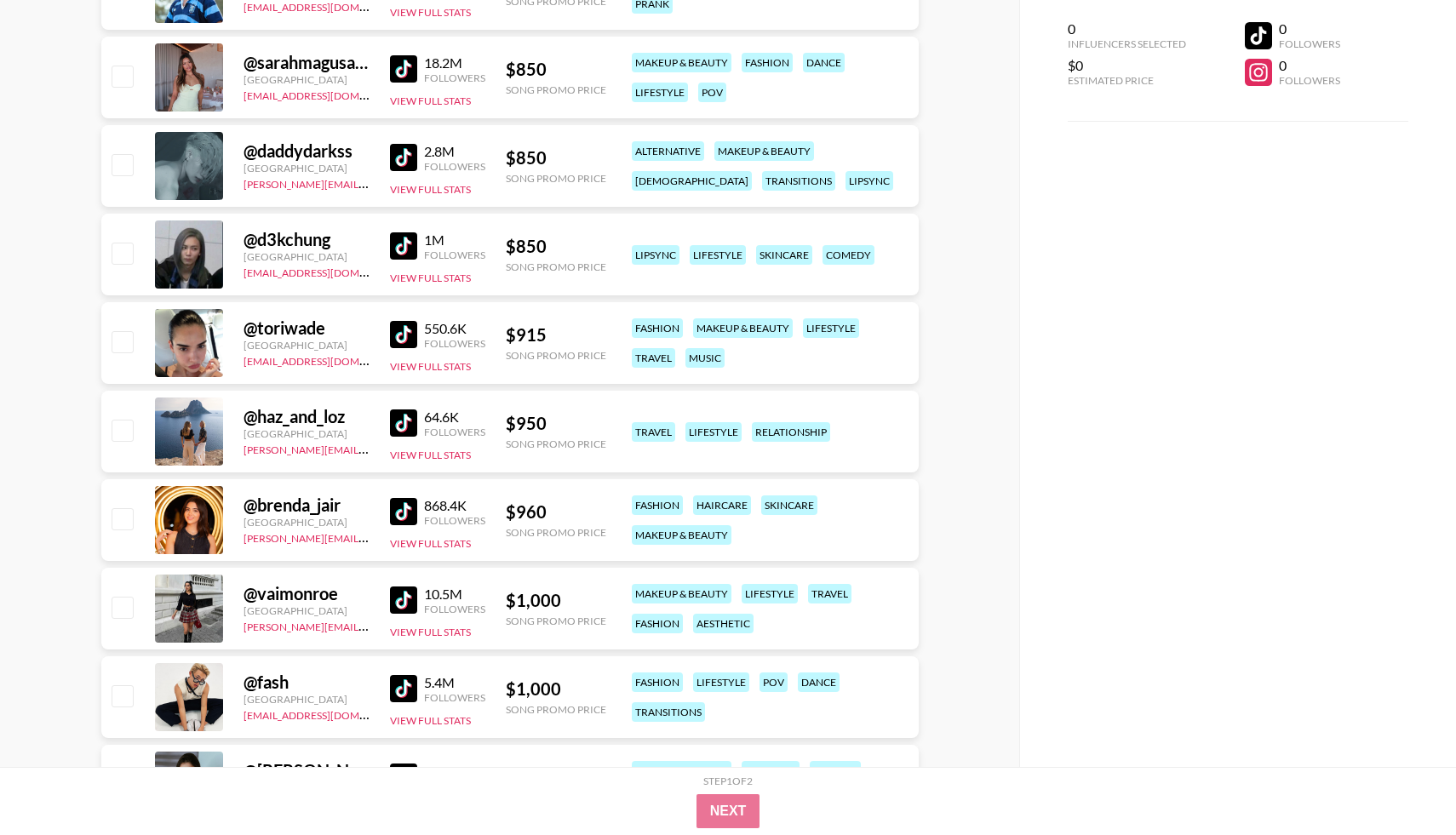
click at [394, 417] on img at bounding box center [403, 422] width 27 height 27
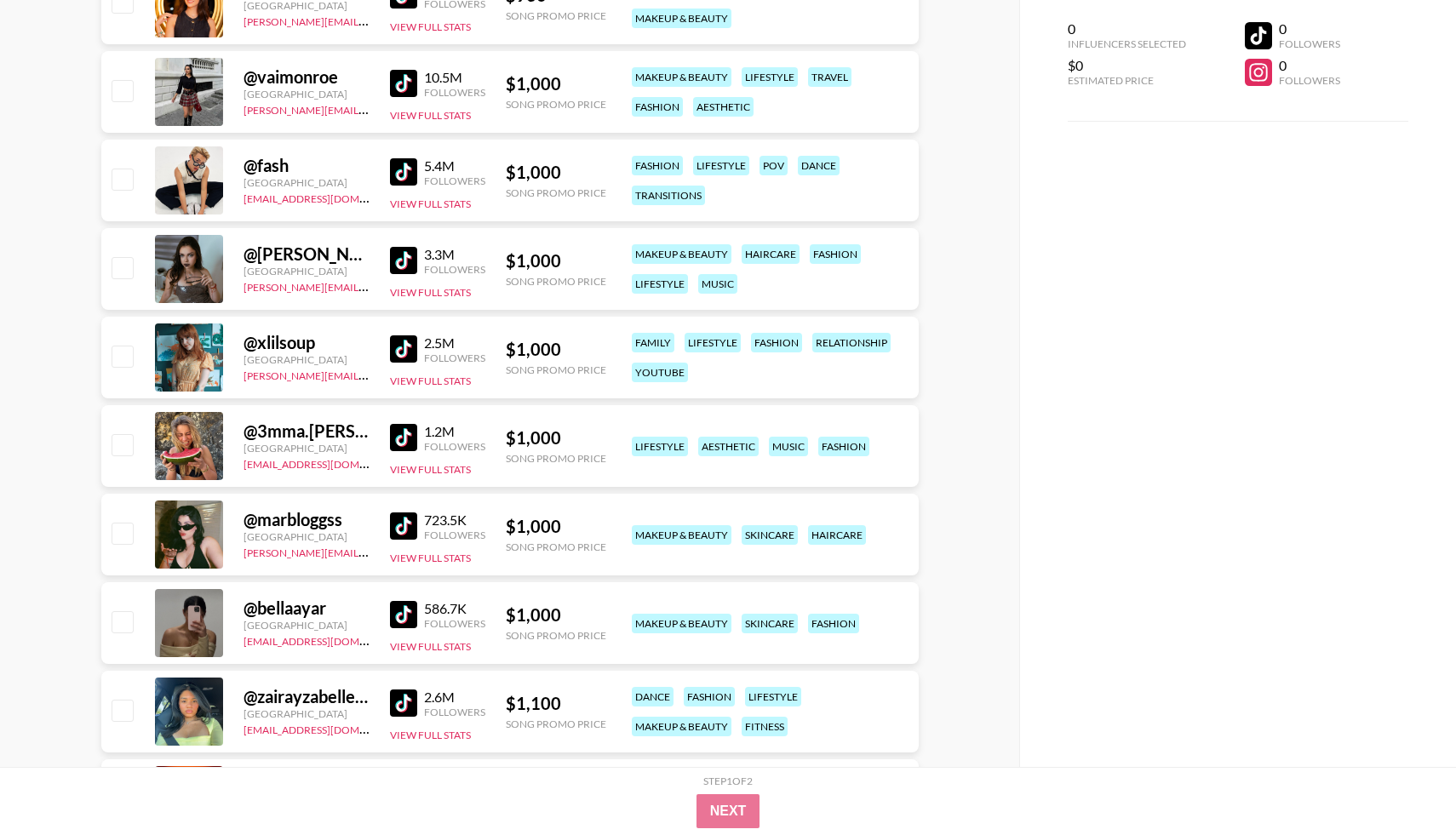
scroll to position [5072, 0]
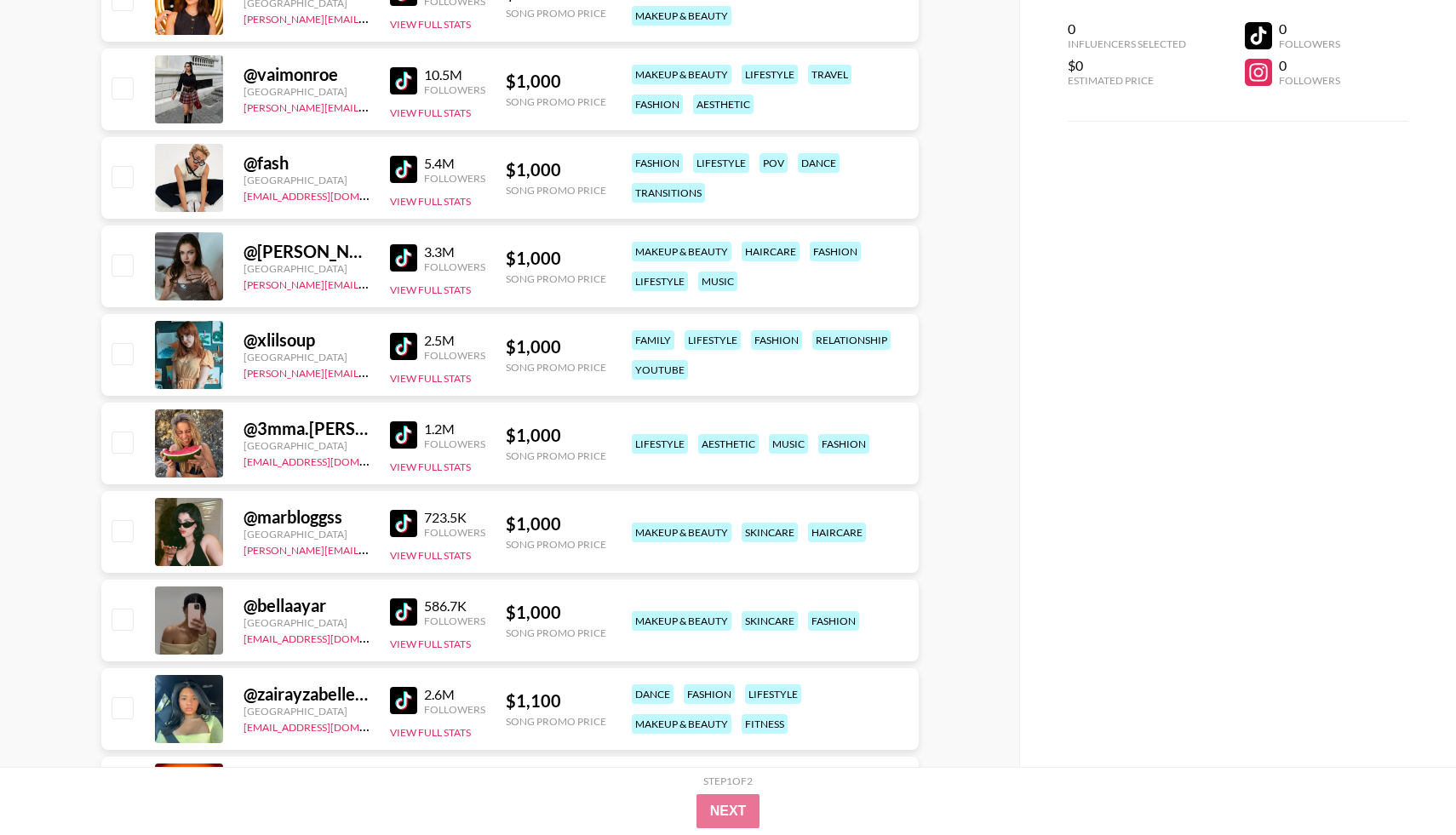
click at [392, 434] on img at bounding box center [403, 434] width 27 height 27
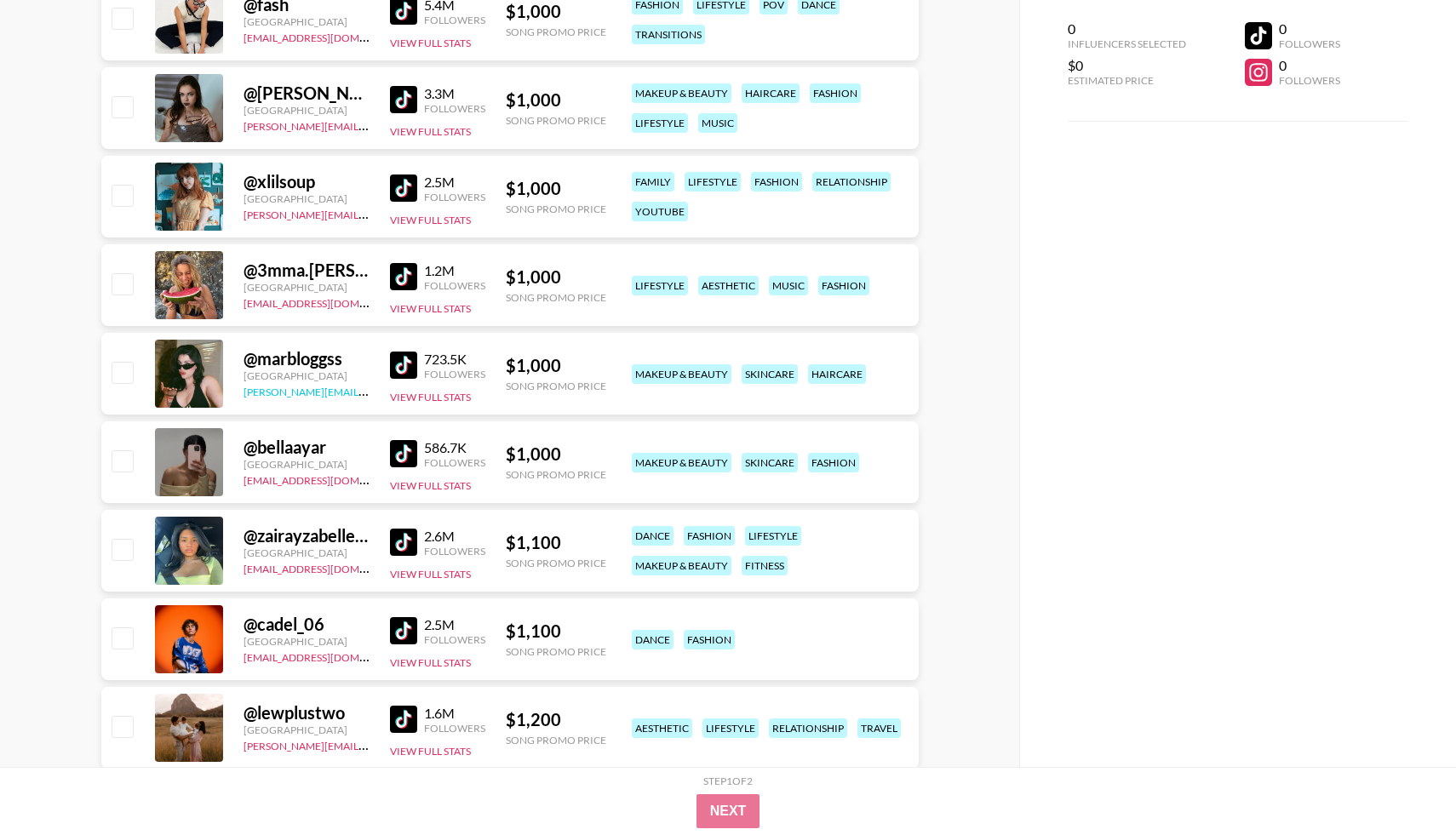
scroll to position [5230, 0]
click at [402, 458] on img at bounding box center [403, 453] width 27 height 27
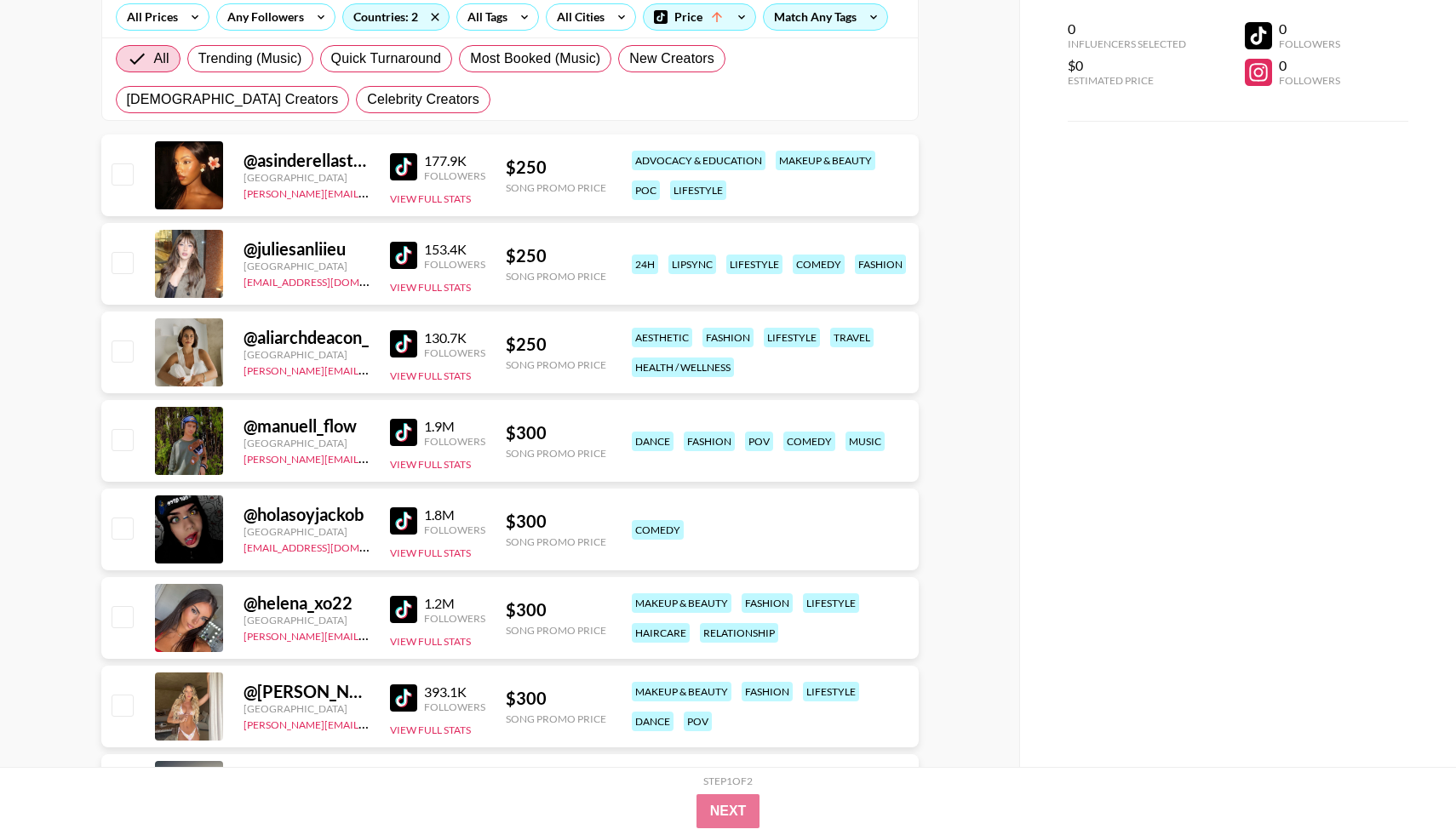
scroll to position [0, 0]
